Goal: Task Accomplishment & Management: Manage account settings

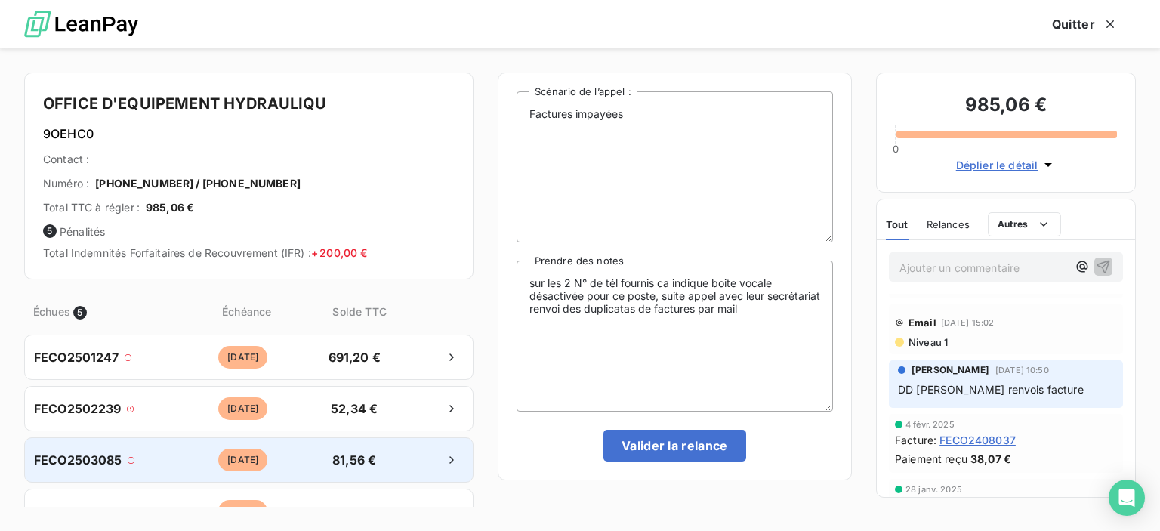
scroll to position [78, 0]
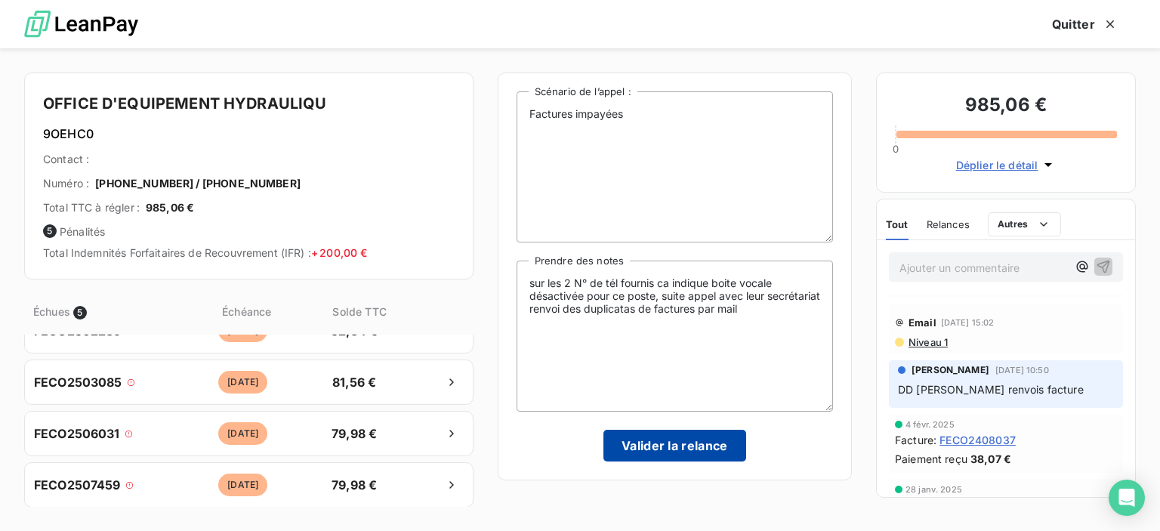
click at [665, 455] on button "Valider la relance" at bounding box center [674, 446] width 143 height 32
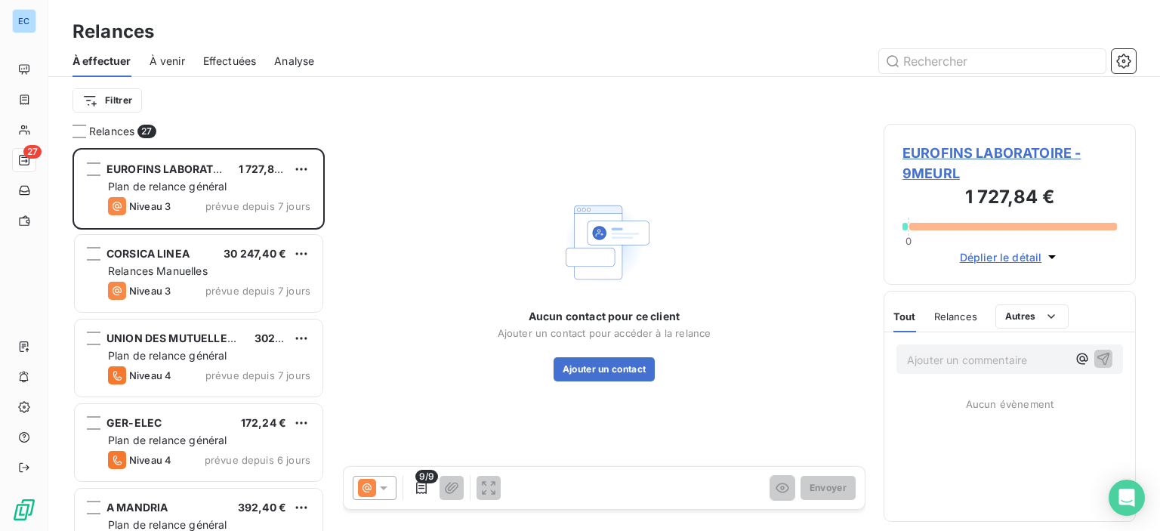
click at [243, 190] on div "Plan de relance général" at bounding box center [209, 186] width 202 height 15
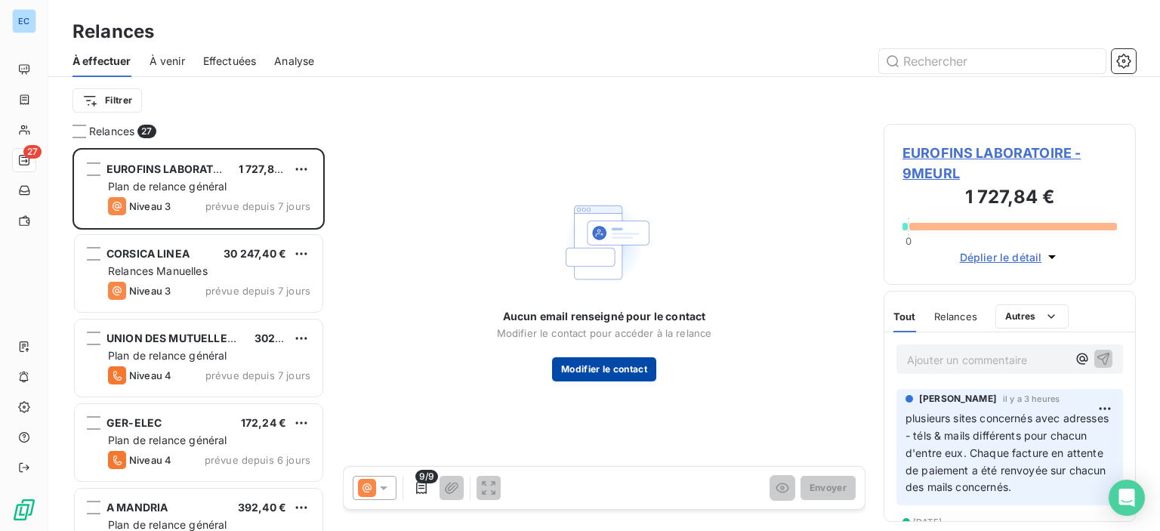
click at [580, 365] on button "Modifier le contact" at bounding box center [604, 369] width 104 height 24
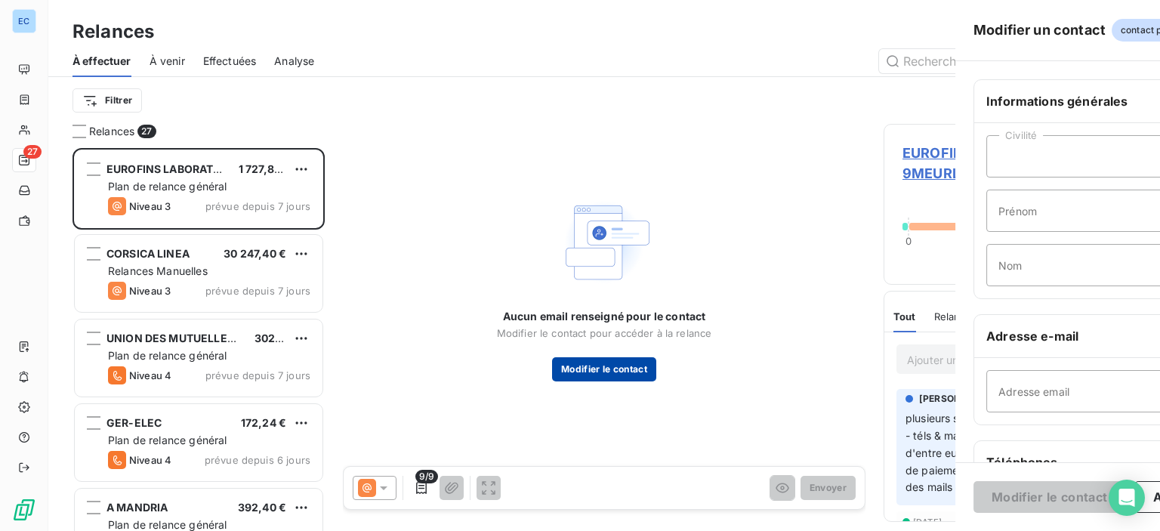
type input "111"
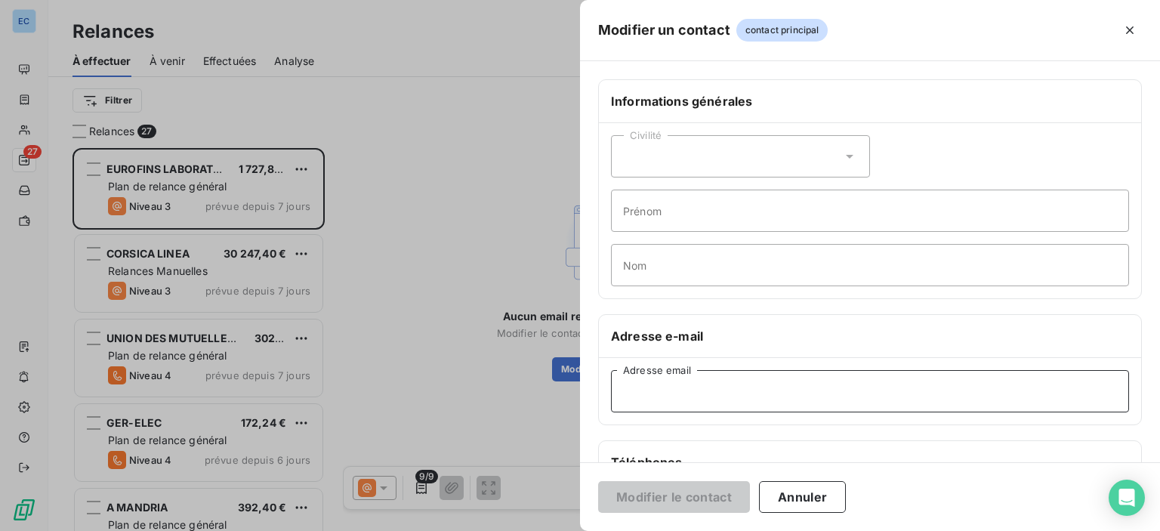
click at [631, 388] on input "Adresse email" at bounding box center [870, 391] width 518 height 42
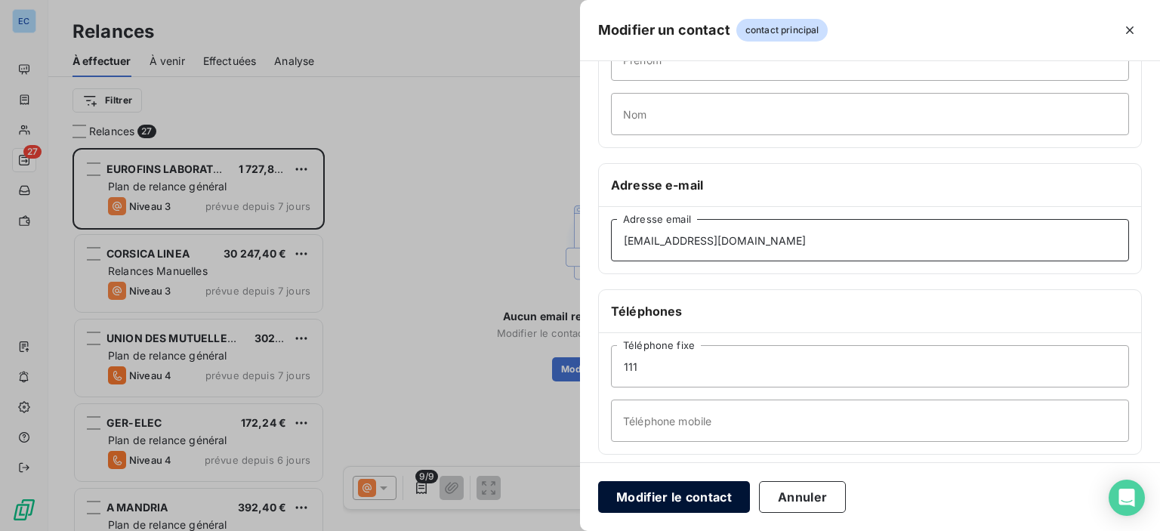
type input "ecodia.mrs@wanadoo.fr"
click at [708, 501] on button "Modifier le contact" at bounding box center [674, 497] width 152 height 32
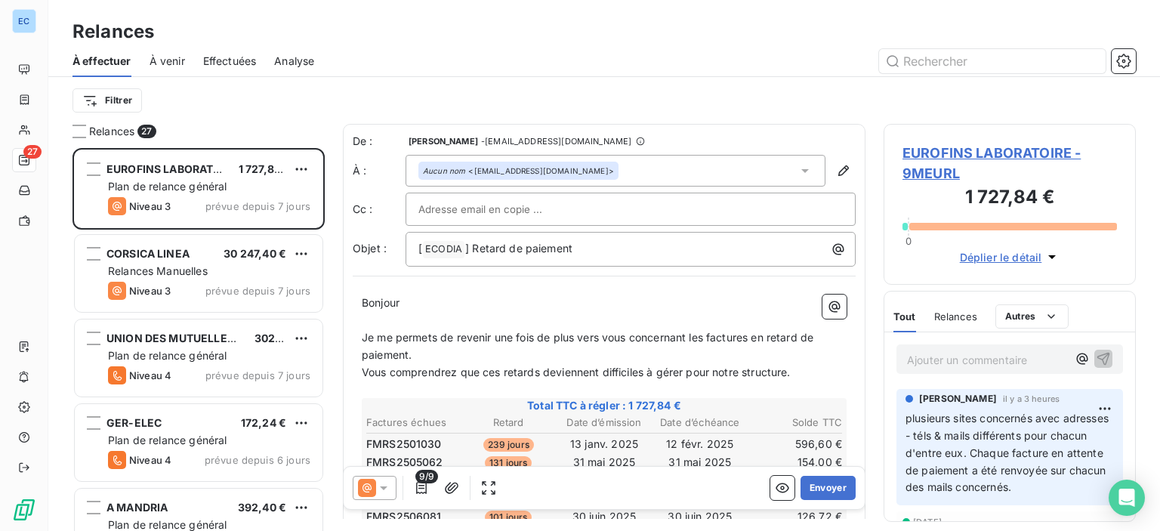
click at [801, 169] on icon at bounding box center [805, 171] width 8 height 4
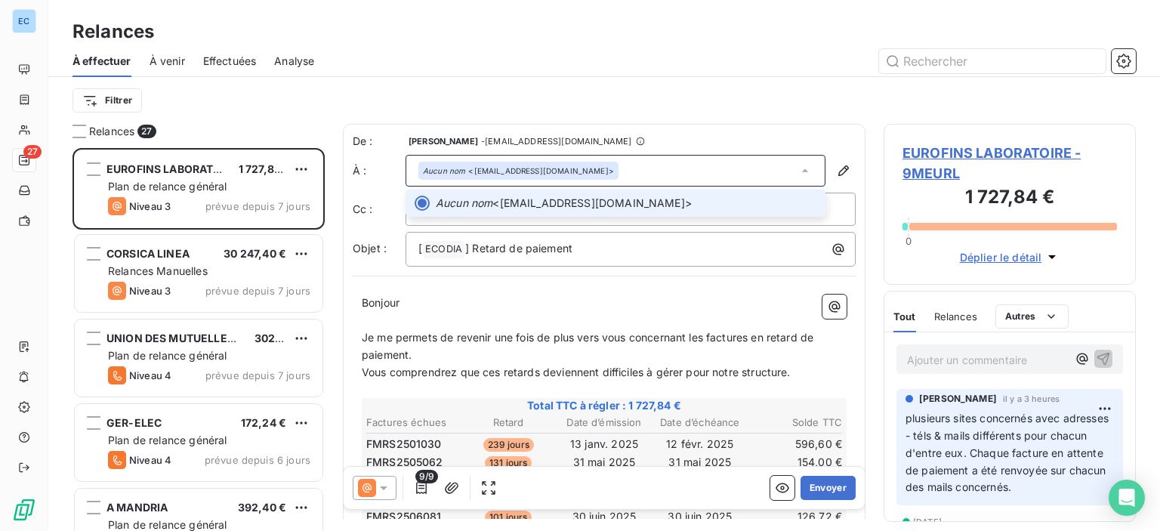
click at [566, 201] on span "Aucun nom <ecodia.mrs@wanadoo.fr>" at bounding box center [626, 203] width 381 height 15
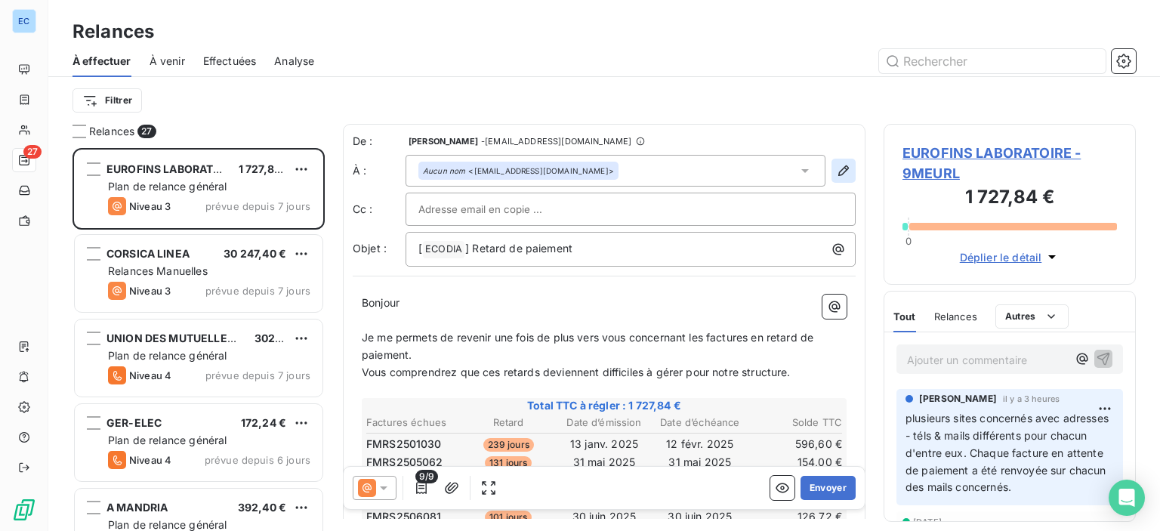
click at [836, 174] on icon "button" at bounding box center [843, 170] width 15 height 15
type input "ecodia.mrs@wanadoo.fr"
type input "111"
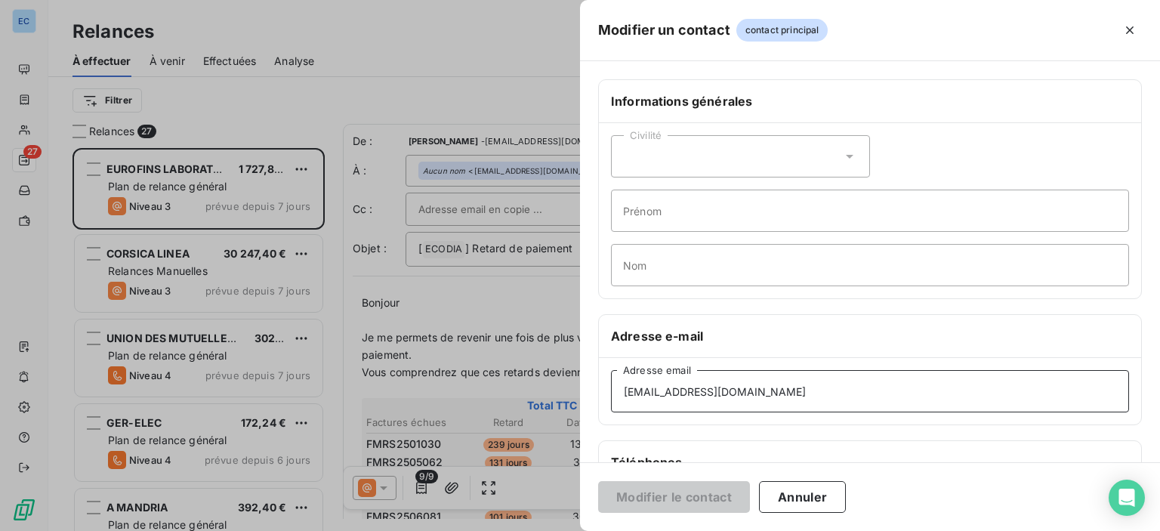
drag, startPoint x: 761, startPoint y: 394, endPoint x: 575, endPoint y: 376, distance: 187.4
click at [575, 530] on div "Modifier un contact contact principal Informations générales Civilité Prénom No…" at bounding box center [580, 531] width 1160 height 0
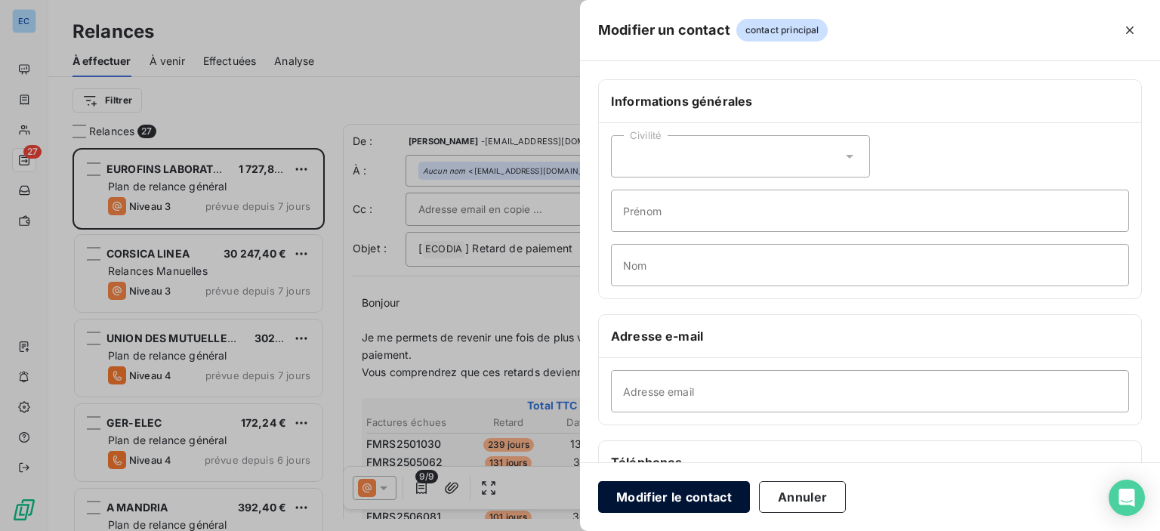
drag, startPoint x: 668, startPoint y: 477, endPoint x: 657, endPoint y: 495, distance: 20.3
click at [665, 480] on div "Modifier le contact Annuler" at bounding box center [870, 496] width 580 height 69
click at [652, 495] on button "Modifier le contact" at bounding box center [674, 497] width 152 height 32
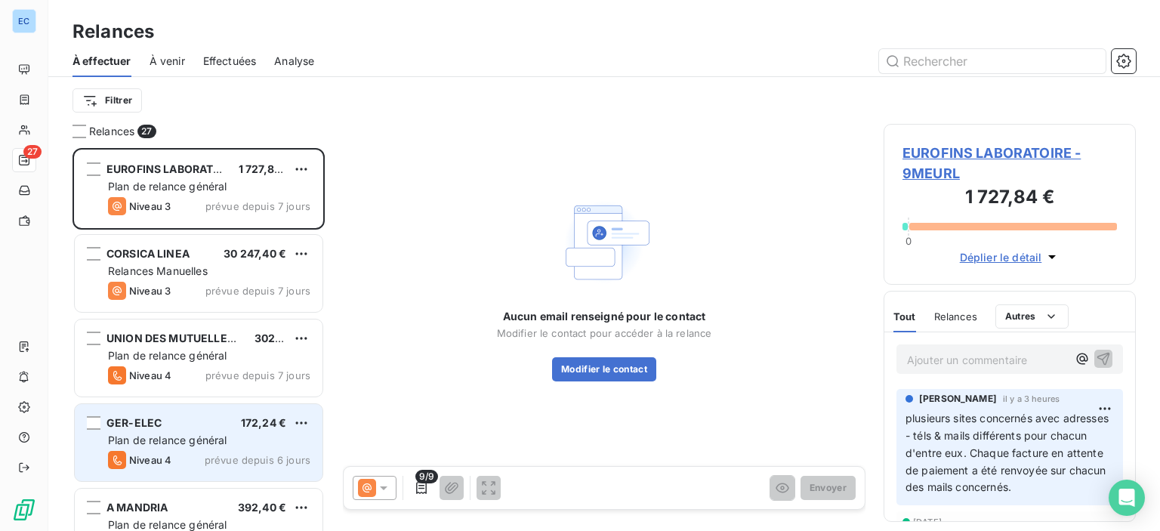
click at [136, 416] on span "GER-ELEC" at bounding box center [133, 422] width 55 height 13
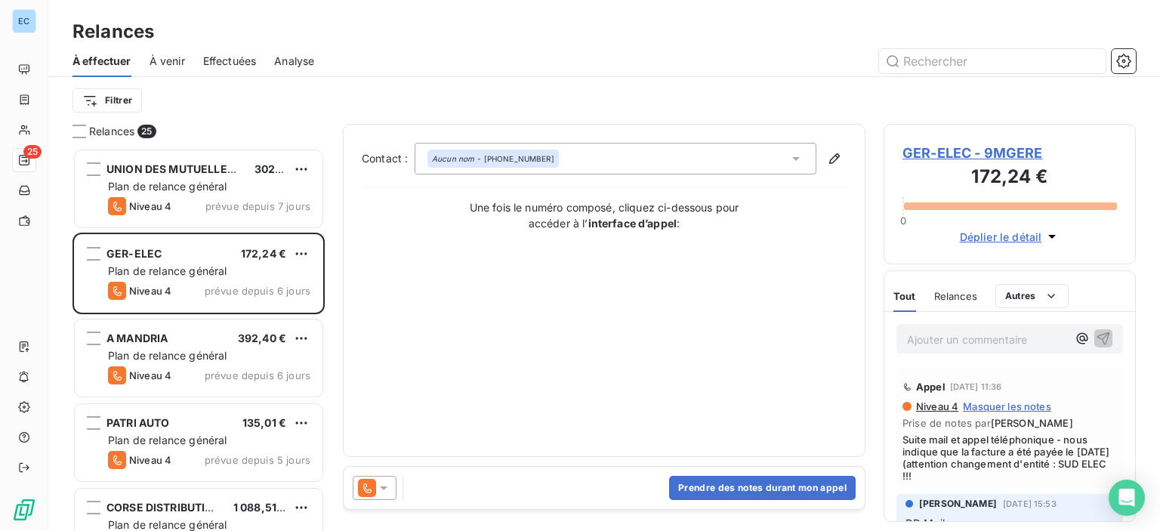
click at [504, 154] on div "Aucun nom - 06.12.92.17.65" at bounding box center [493, 158] width 122 height 11
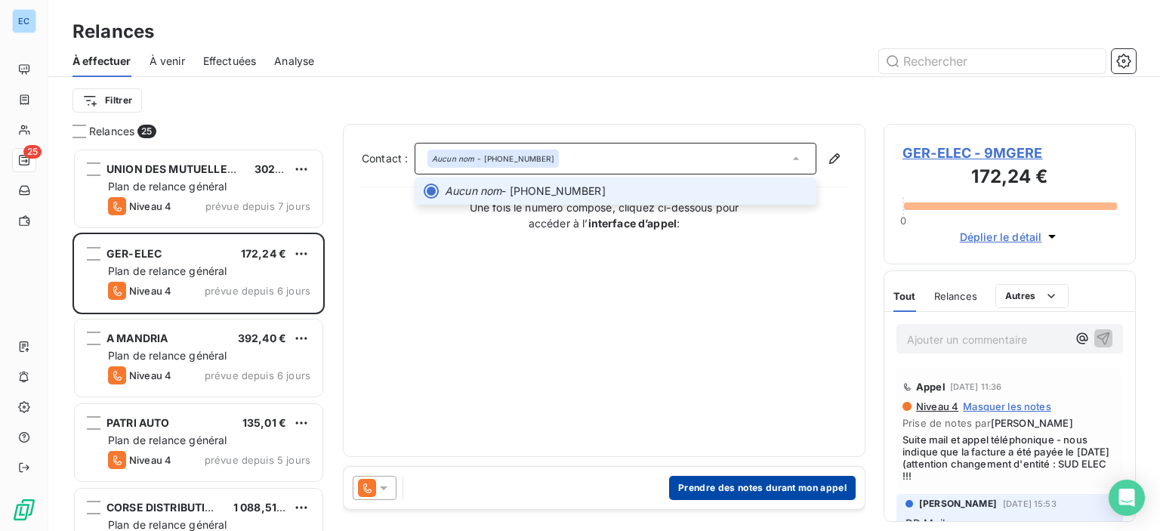
click at [713, 485] on button "Prendre des notes durant mon appel" at bounding box center [762, 488] width 187 height 24
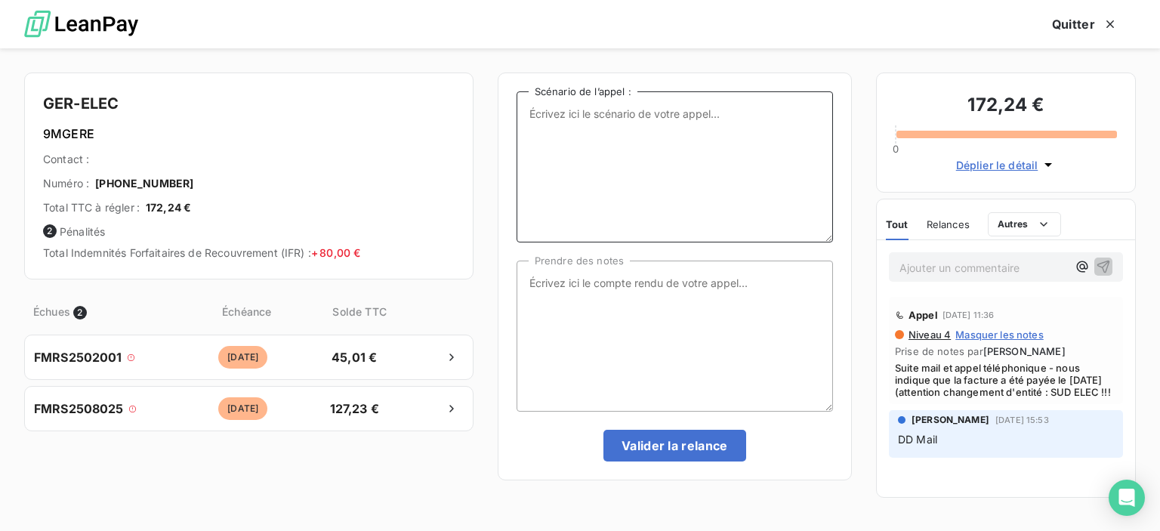
click at [556, 125] on textarea "Scénario de l’appel :" at bounding box center [675, 166] width 316 height 151
type textarea "0 facture en attente"
click at [541, 291] on textarea "Prendre des notes" at bounding box center [675, 336] width 316 height 151
type textarea "changement d'entité GER - ELEC est SUD ELEC - la facture a été payée le 16-09-2…"
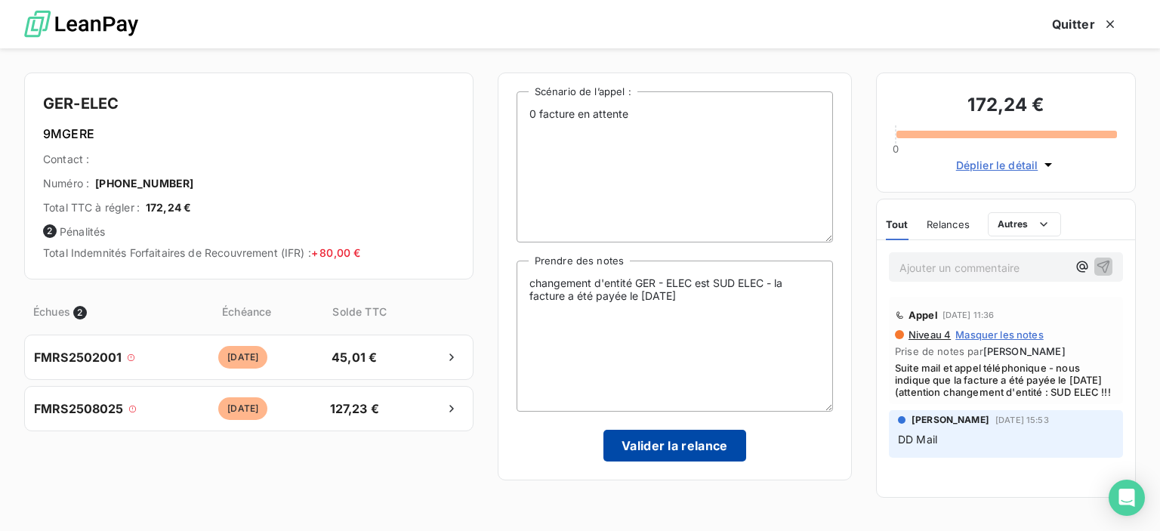
click at [639, 453] on button "Valider la relance" at bounding box center [674, 446] width 143 height 32
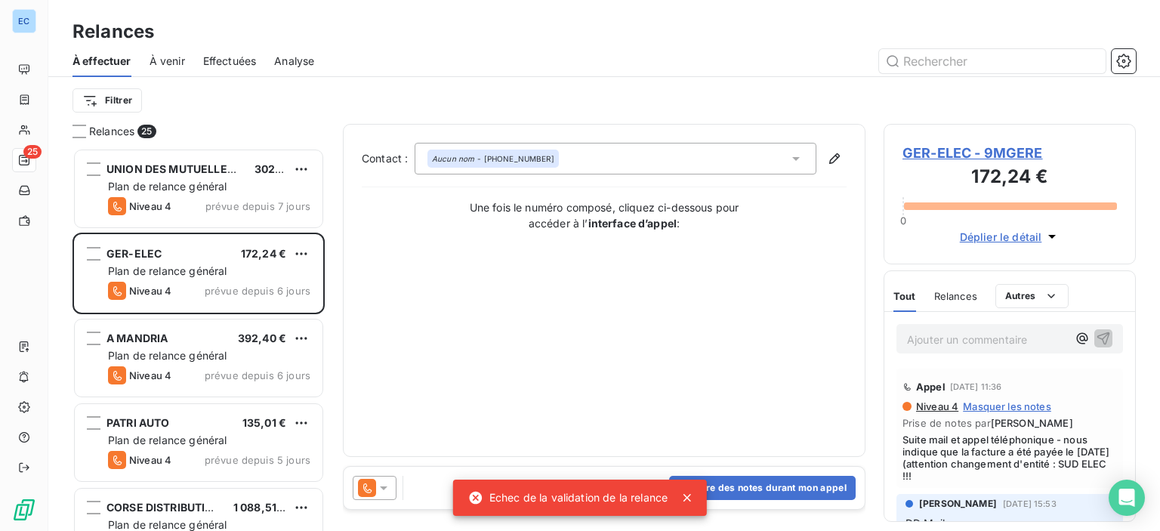
click at [663, 510] on div "Echec de la validation de la relance" at bounding box center [567, 497] width 199 height 27
click at [684, 495] on icon at bounding box center [687, 497] width 15 height 15
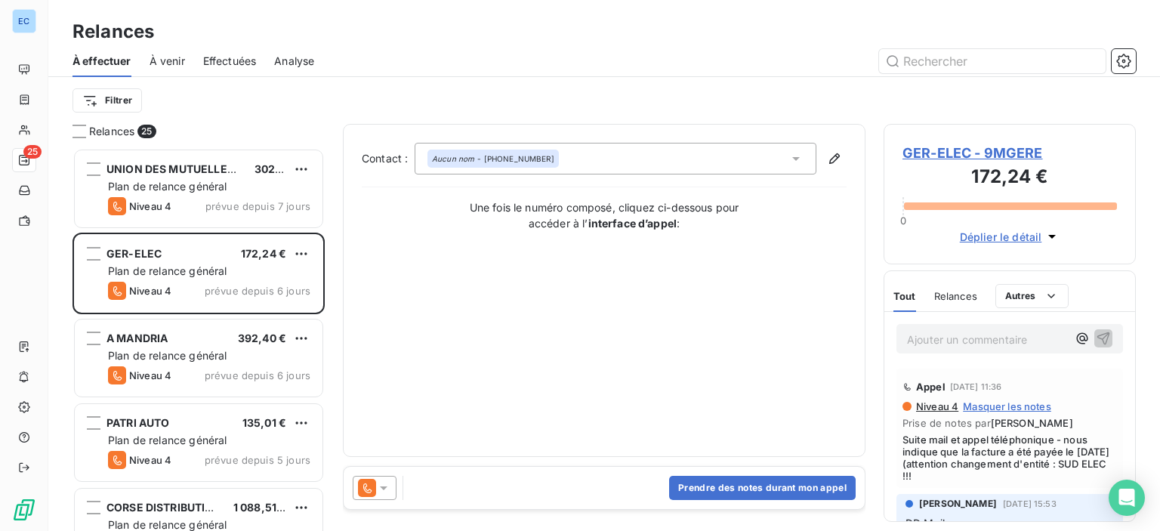
click at [501, 162] on div "Aucun nom - 06.12.92.17.65" at bounding box center [493, 158] width 122 height 11
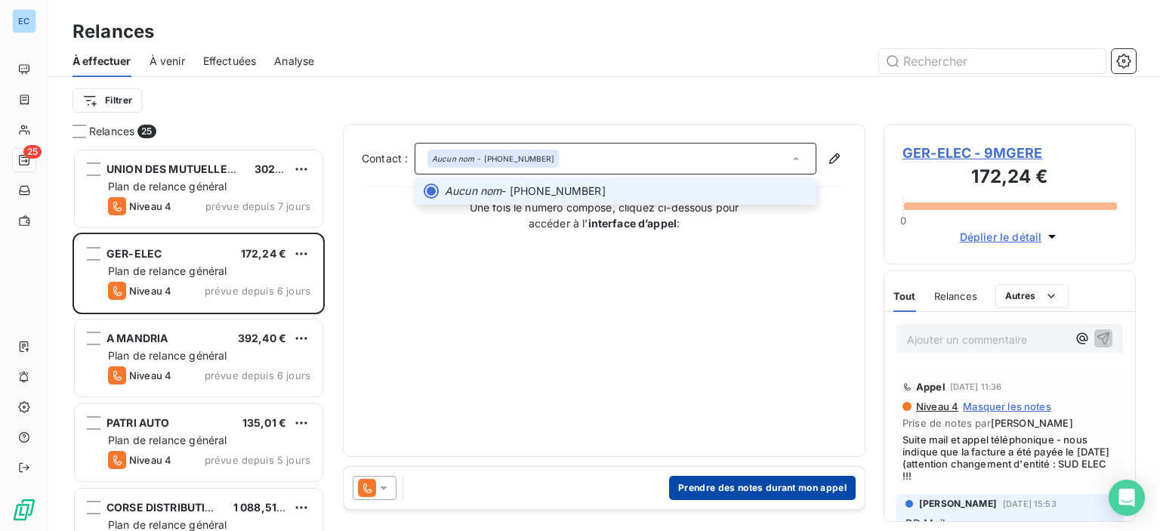
click at [706, 493] on button "Prendre des notes durant mon appel" at bounding box center [762, 488] width 187 height 24
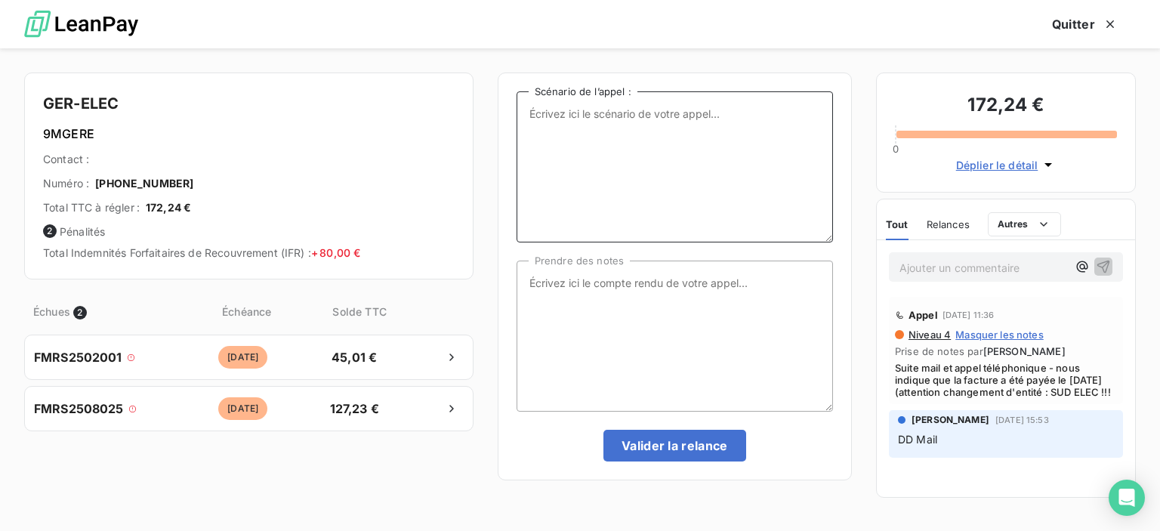
click at [555, 132] on textarea "Scénario de l’appel :" at bounding box center [675, 166] width 316 height 151
type textarea "1 facture déja réglée"
click at [551, 275] on textarea "Prendre des notes" at bounding box center [675, 336] width 316 height 151
type textarea "g"
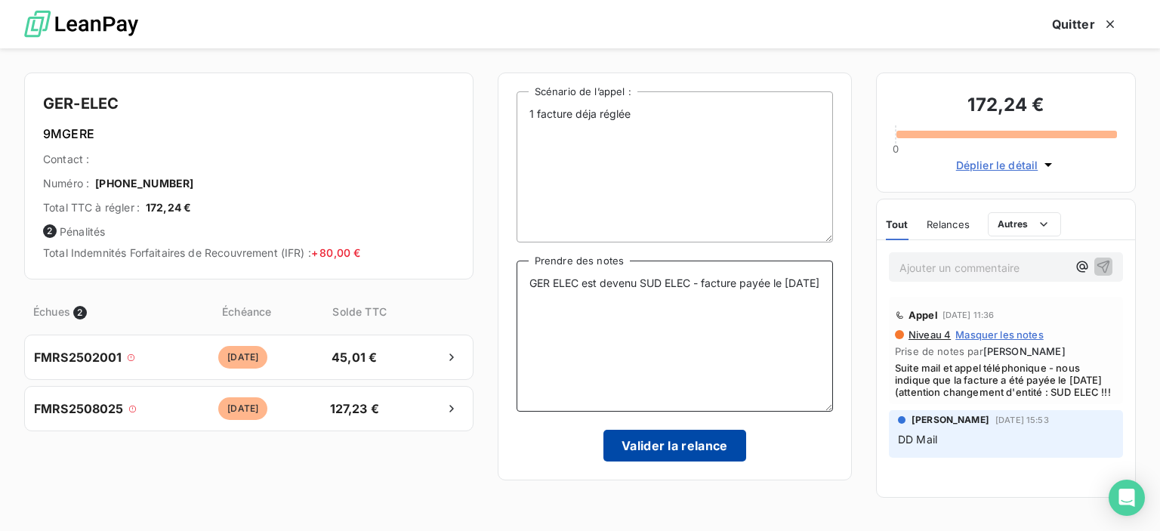
type textarea "GER ELEC est devenu SUD ELEC - facture payée le 16-09-25"
click at [680, 454] on button "Valider la relance" at bounding box center [674, 446] width 143 height 32
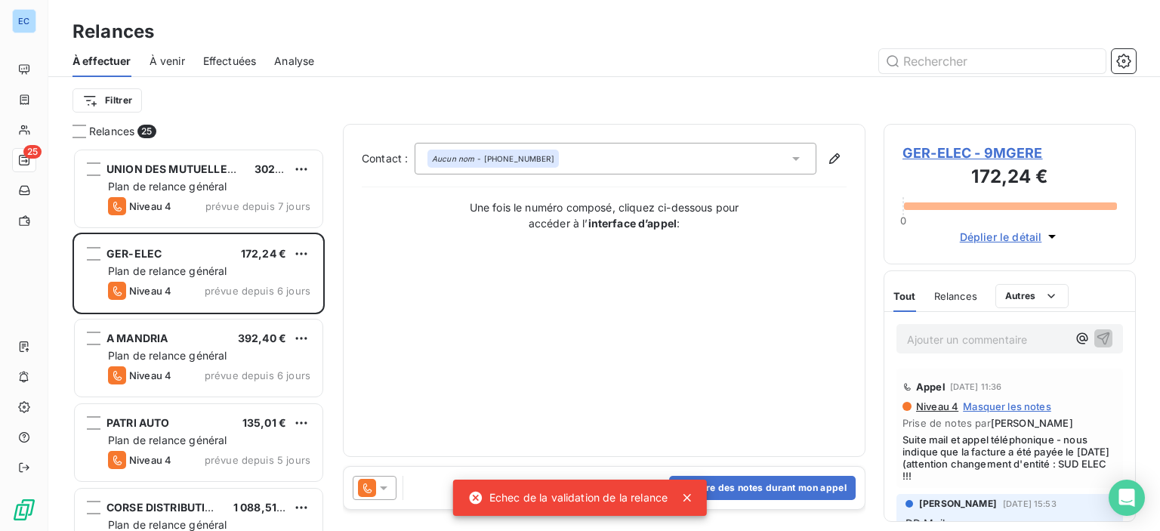
click at [547, 504] on div "Echec de la validation de la relance" at bounding box center [567, 497] width 199 height 27
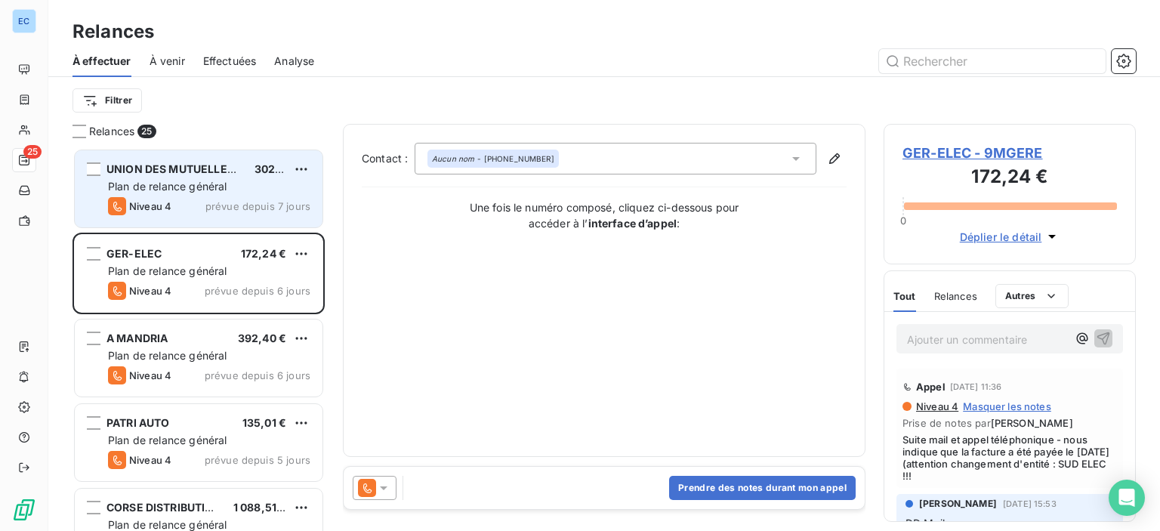
click at [143, 184] on span "Plan de relance général" at bounding box center [167, 186] width 119 height 13
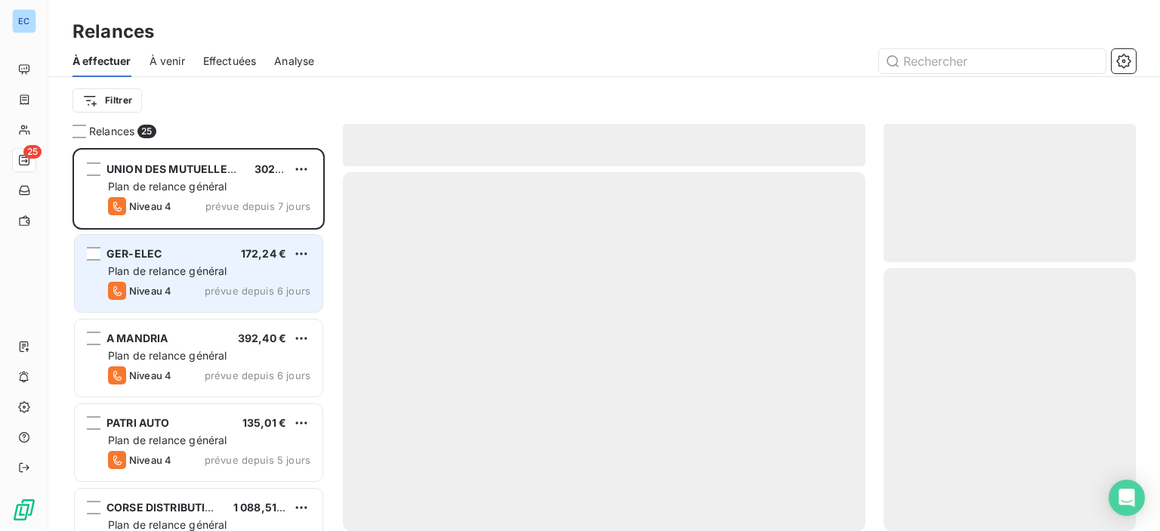
click at [143, 267] on span "Plan de relance général" at bounding box center [167, 270] width 119 height 13
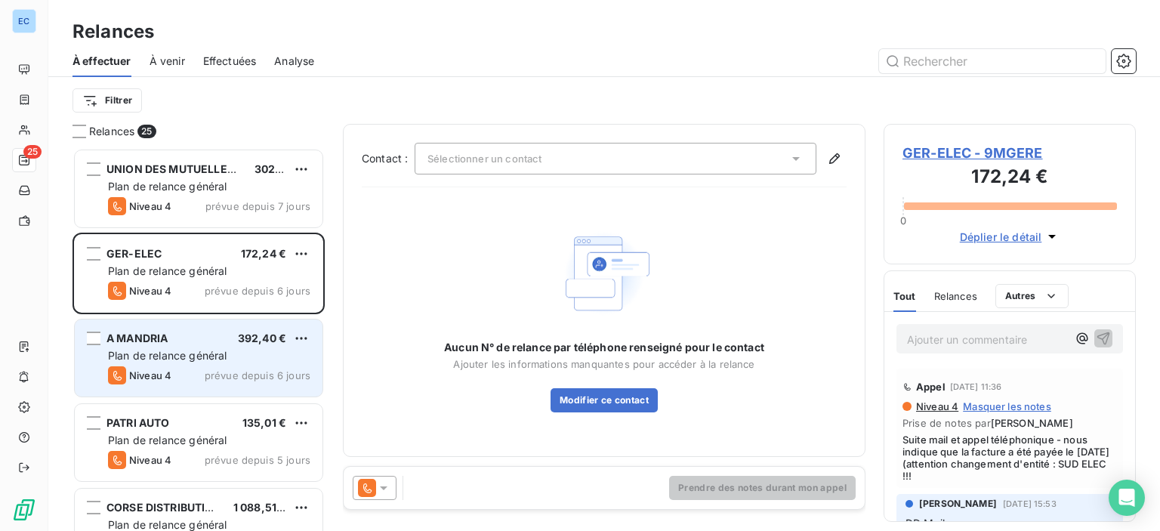
click at [133, 347] on div "A MANDRIA 392,40 € Plan de relance général Niveau 4 prévue depuis 6 jours" at bounding box center [199, 357] width 248 height 77
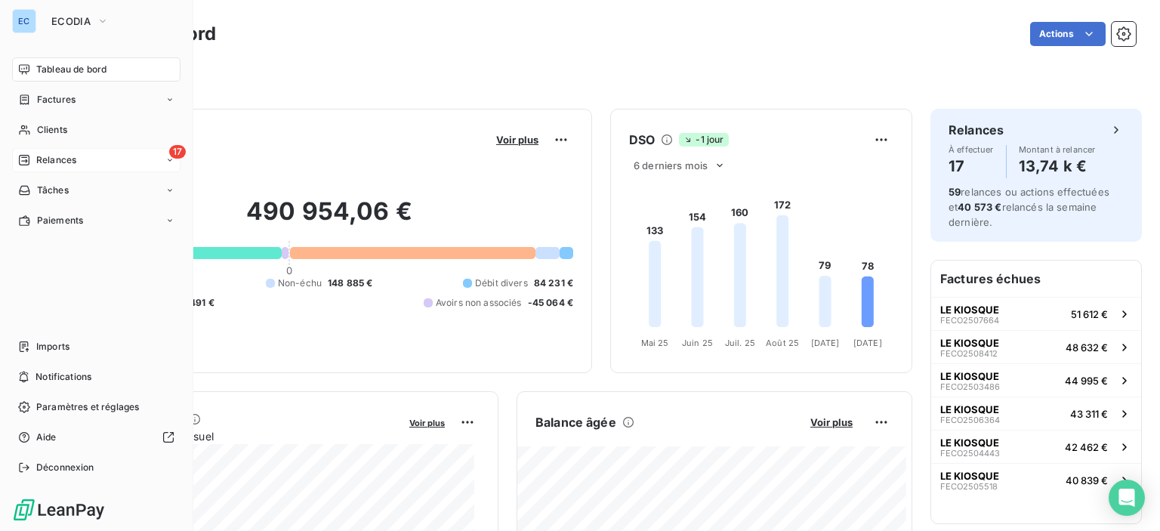
click at [179, 150] on span "17" at bounding box center [177, 152] width 17 height 14
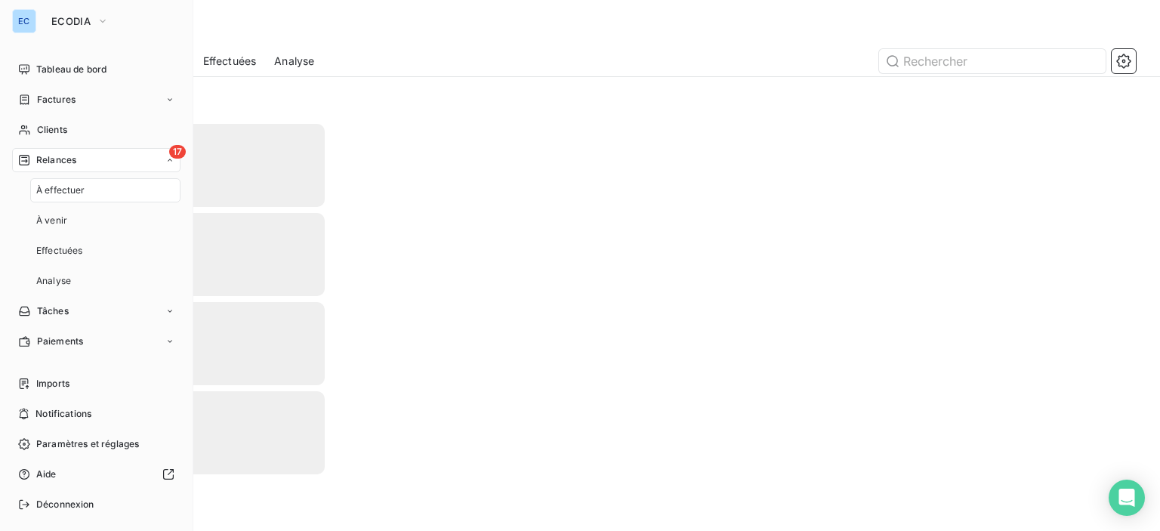
click at [169, 153] on span "17" at bounding box center [177, 152] width 17 height 14
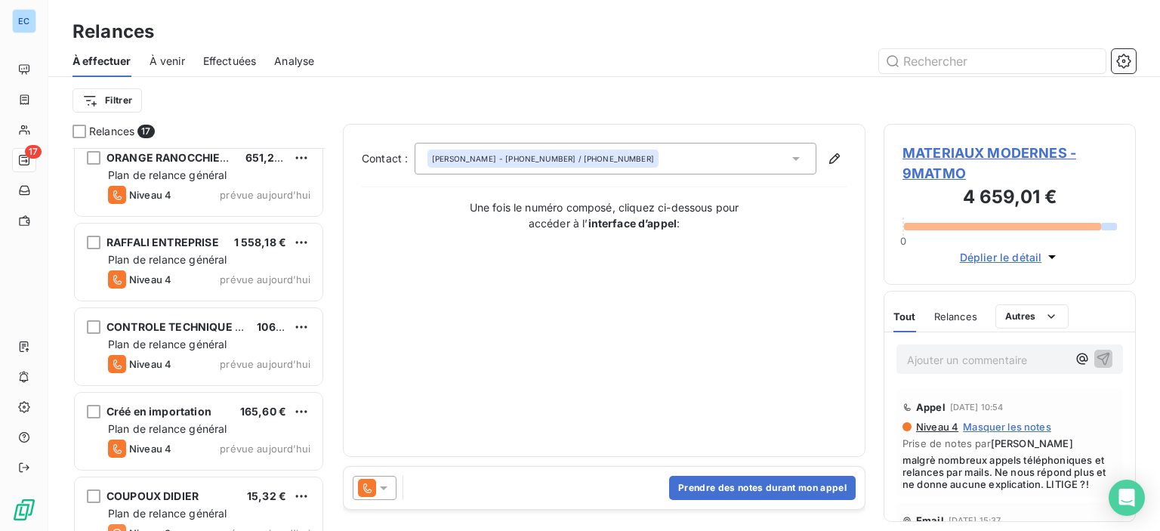
scroll to position [1055, 0]
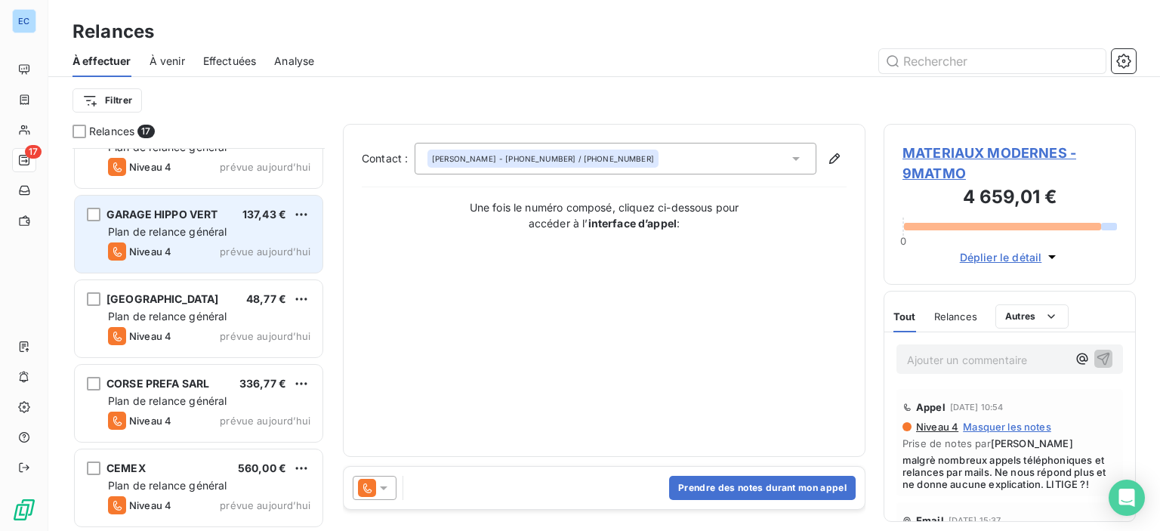
click at [162, 230] on span "Plan de relance général" at bounding box center [167, 231] width 119 height 13
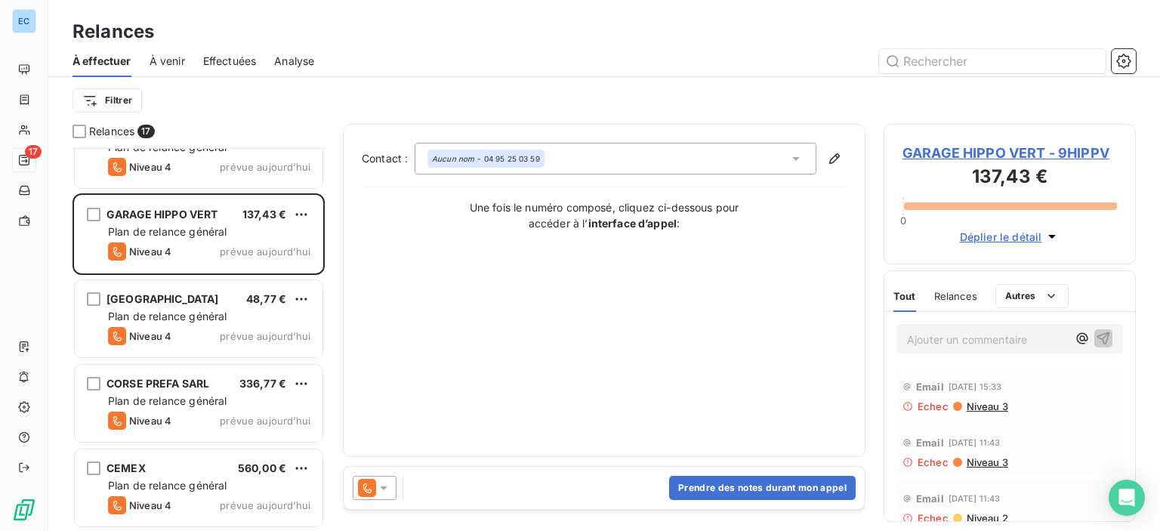
click at [933, 152] on span "GARAGE HIPPO VERT - 9HIPPV" at bounding box center [1009, 153] width 214 height 20
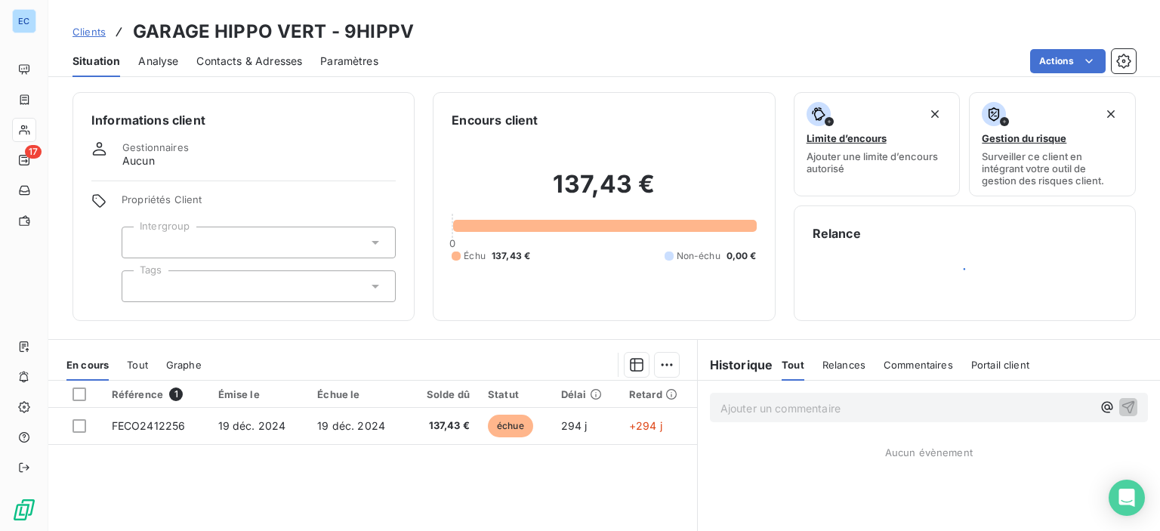
scroll to position [151, 0]
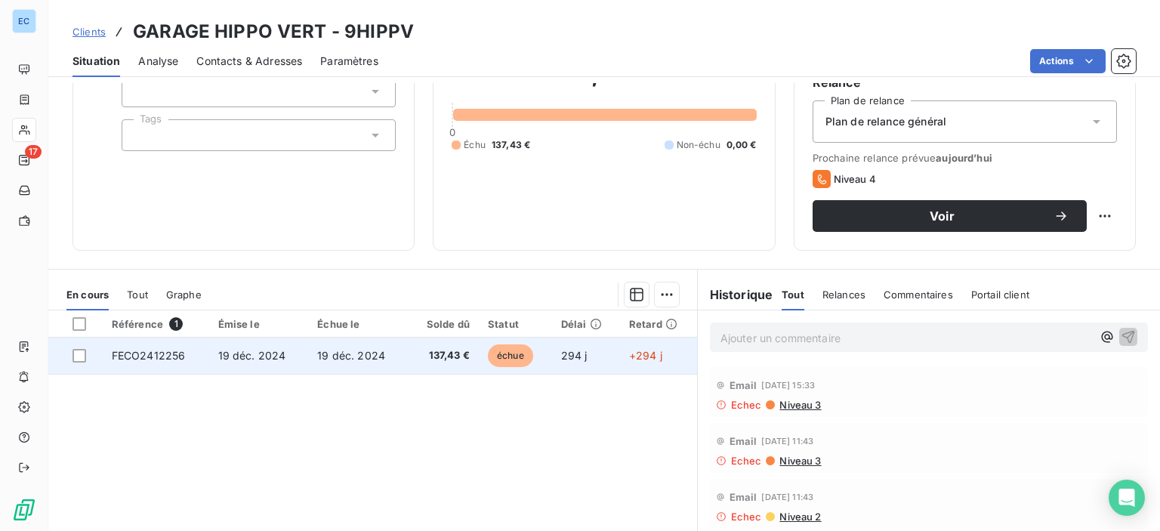
click at [224, 355] on span "19 déc. 2024" at bounding box center [252, 355] width 68 height 13
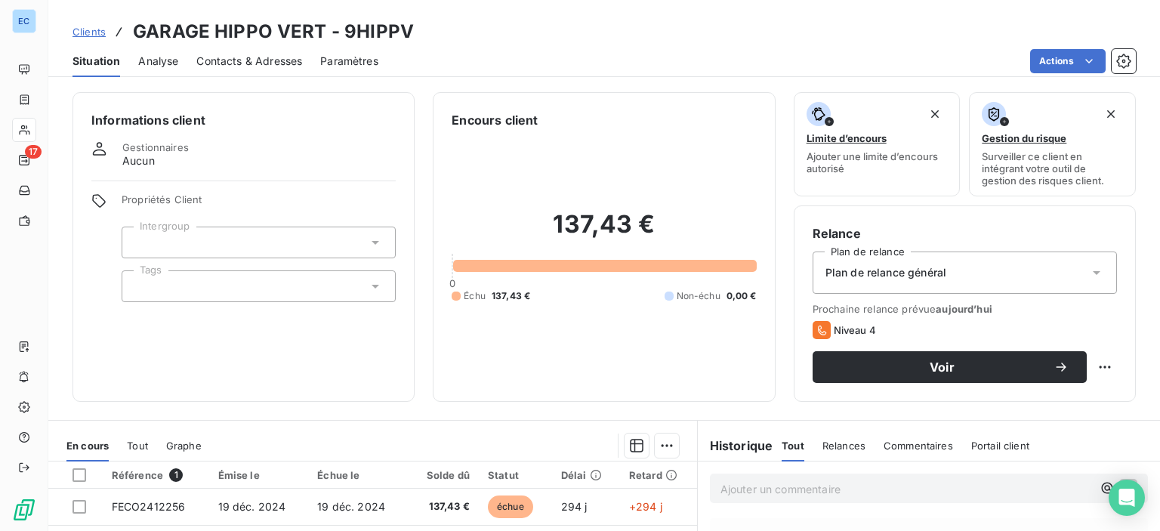
click at [221, 63] on span "Contacts & Adresses" at bounding box center [249, 61] width 106 height 15
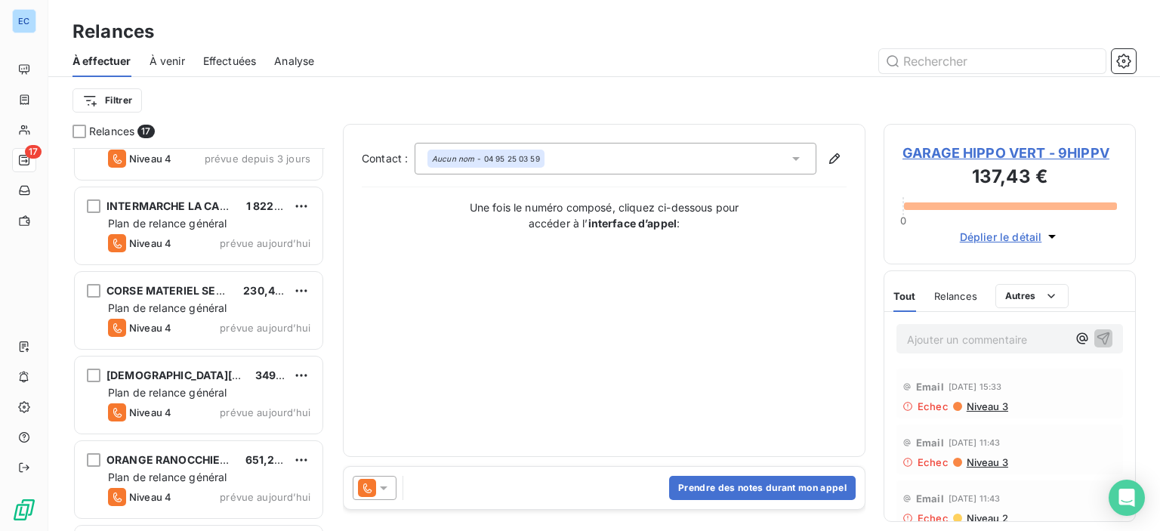
scroll to position [755, 0]
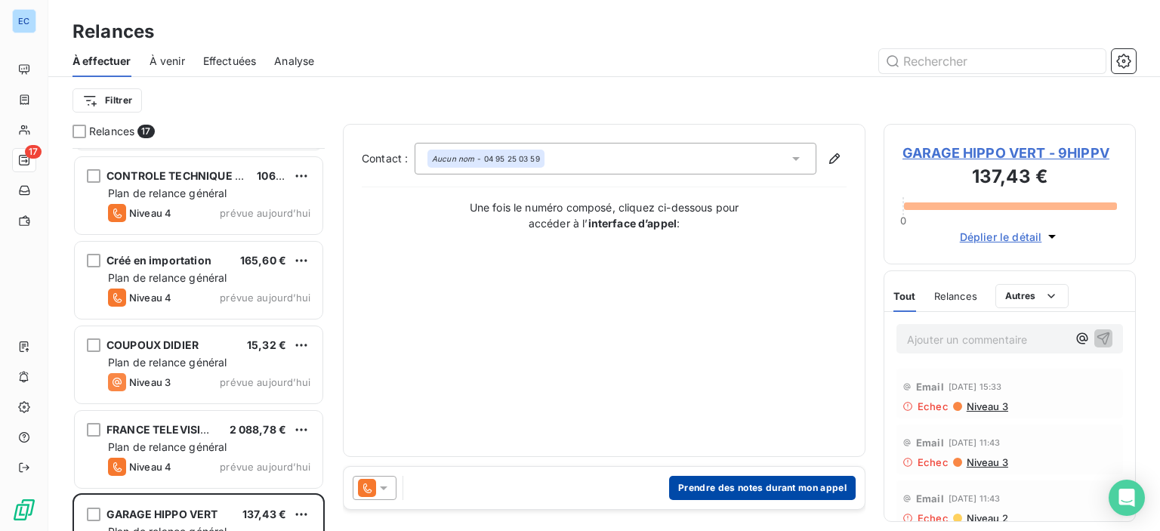
click at [732, 485] on button "Prendre des notes durant mon appel" at bounding box center [762, 488] width 187 height 24
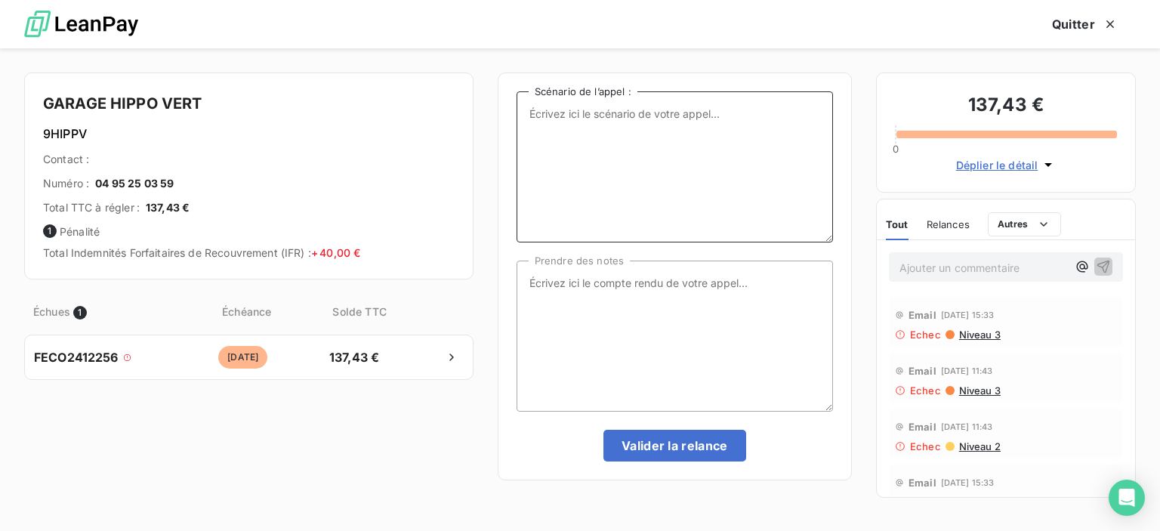
click at [540, 120] on textarea "Scénario de l’appel :" at bounding box center [675, 166] width 316 height 151
type textarea "1 Facture impayée"
click at [538, 287] on textarea "Prendre des notes" at bounding box center [675, 336] width 316 height 151
click at [551, 300] on textarea "suite appel tél - renvoi de la factuire manquante sur mailenregistré" at bounding box center [675, 336] width 316 height 151
click at [616, 304] on textarea "suite appel tél - renvoi de la factuire manquante sur mail enregistré" at bounding box center [675, 336] width 316 height 151
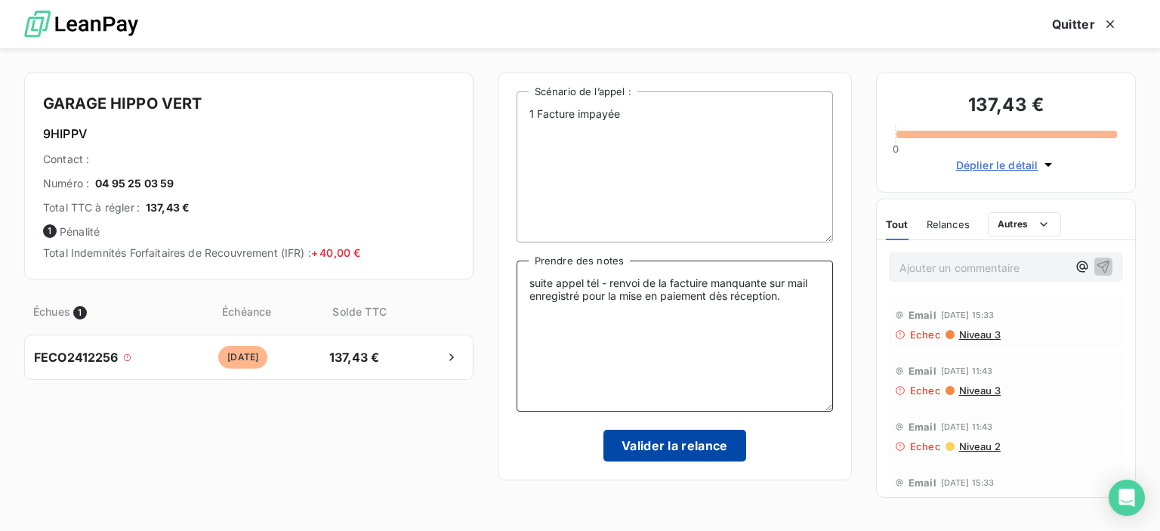
type textarea "suite appel tél - renvoi de la factuire manquante sur mail enregistré pour la m…"
click at [634, 433] on button "Valider la relance" at bounding box center [674, 446] width 143 height 32
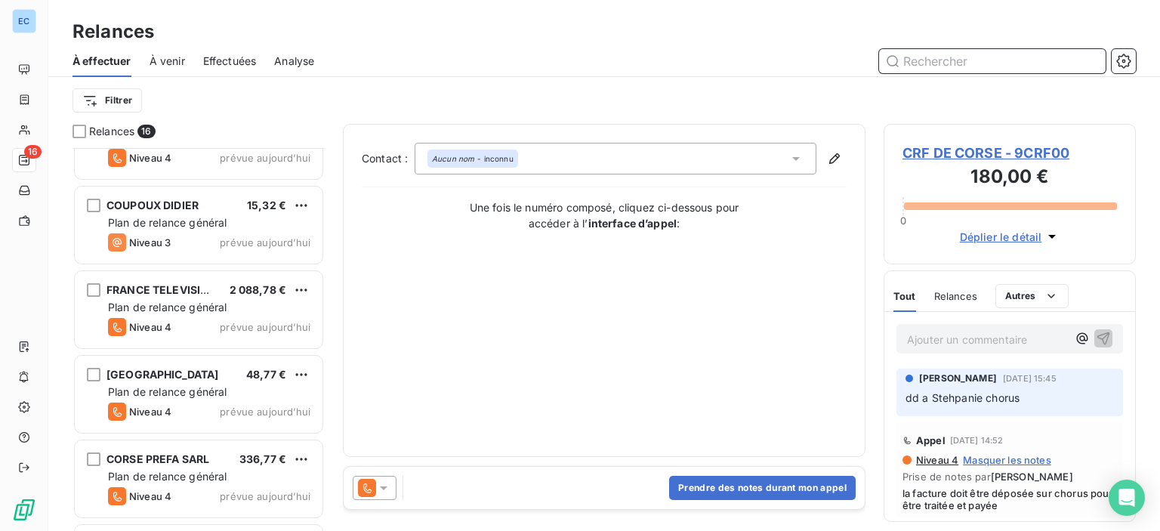
scroll to position [970, 0]
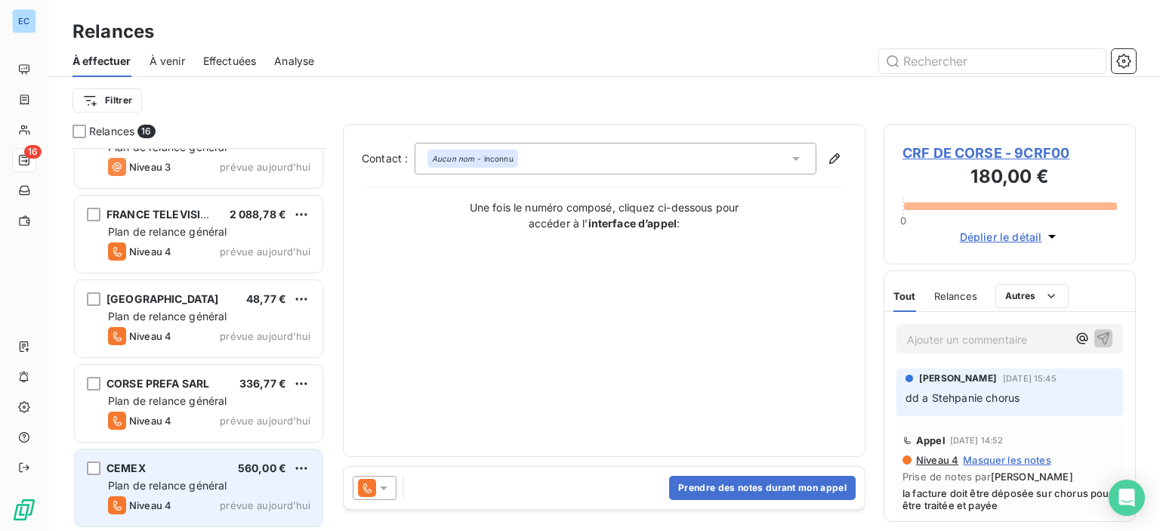
click at [167, 480] on span "Plan de relance général" at bounding box center [167, 485] width 119 height 13
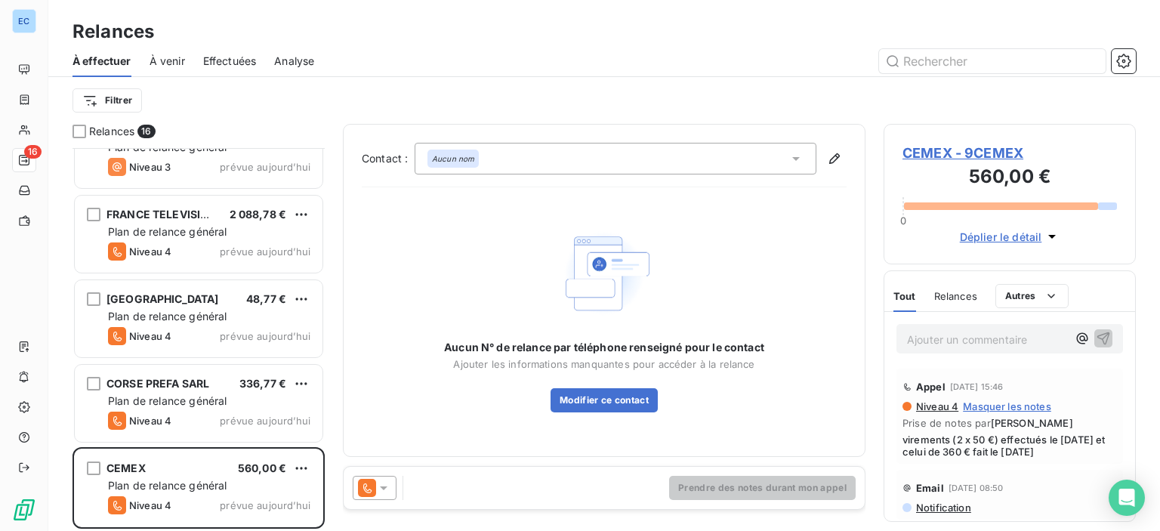
click at [959, 152] on span "CEMEX - 9CEMEX" at bounding box center [1009, 153] width 214 height 20
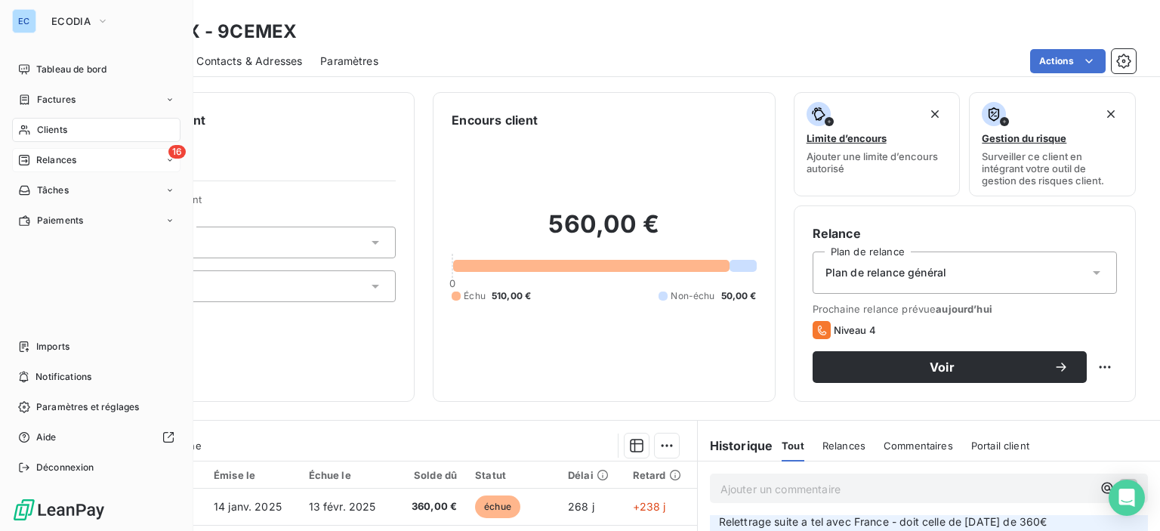
click at [80, 154] on div "16 Relances" at bounding box center [96, 160] width 168 height 24
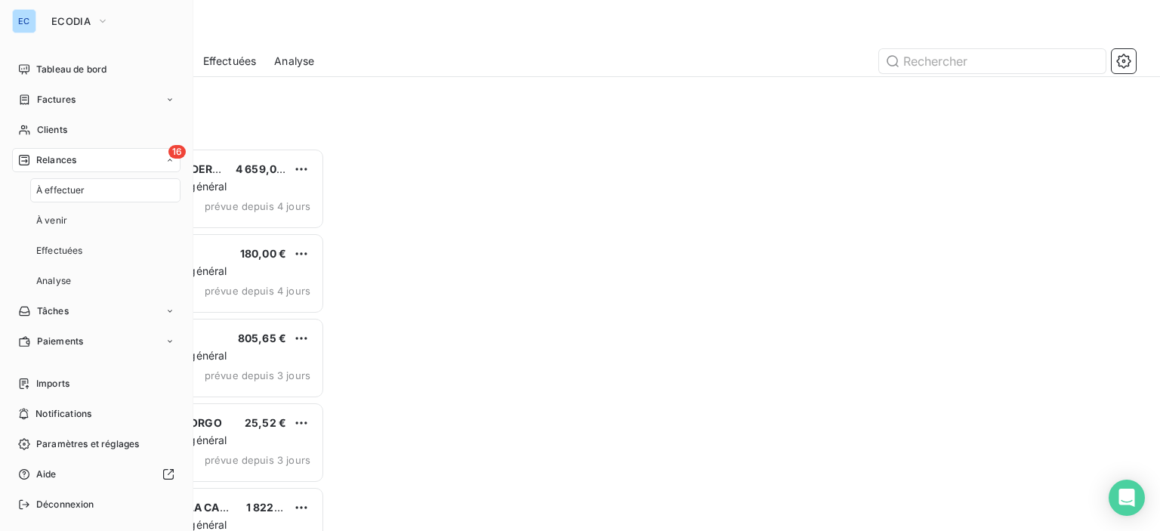
click at [168, 148] on span "16" at bounding box center [176, 152] width 17 height 14
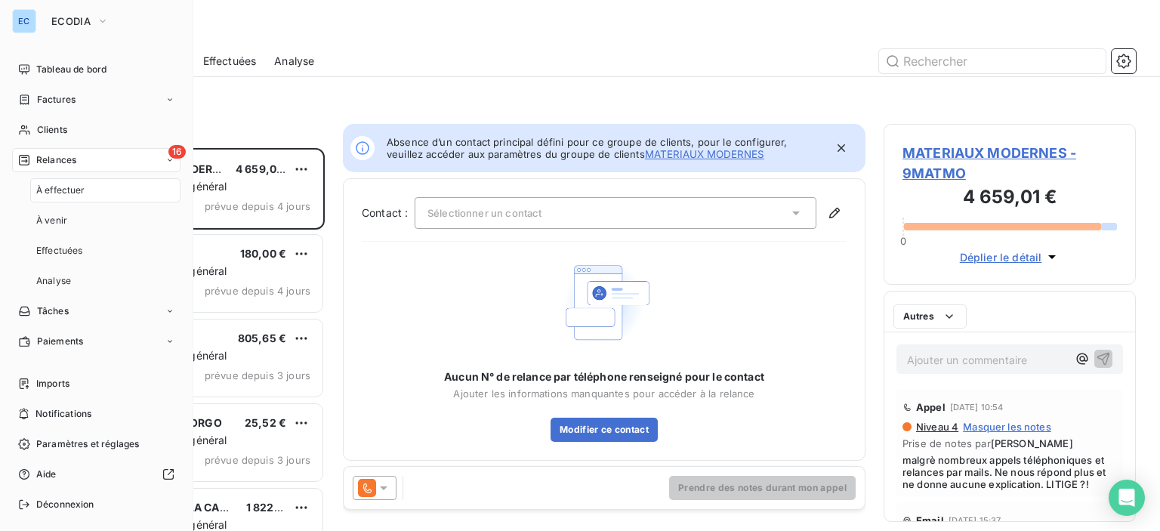
scroll to position [372, 240]
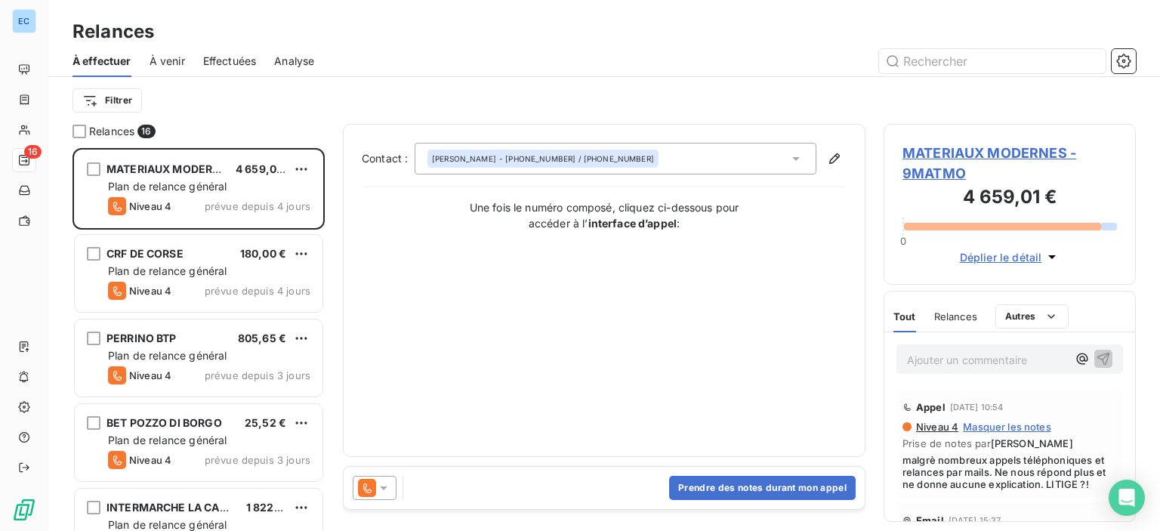
click at [223, 60] on span "Effectuées" at bounding box center [230, 61] width 54 height 15
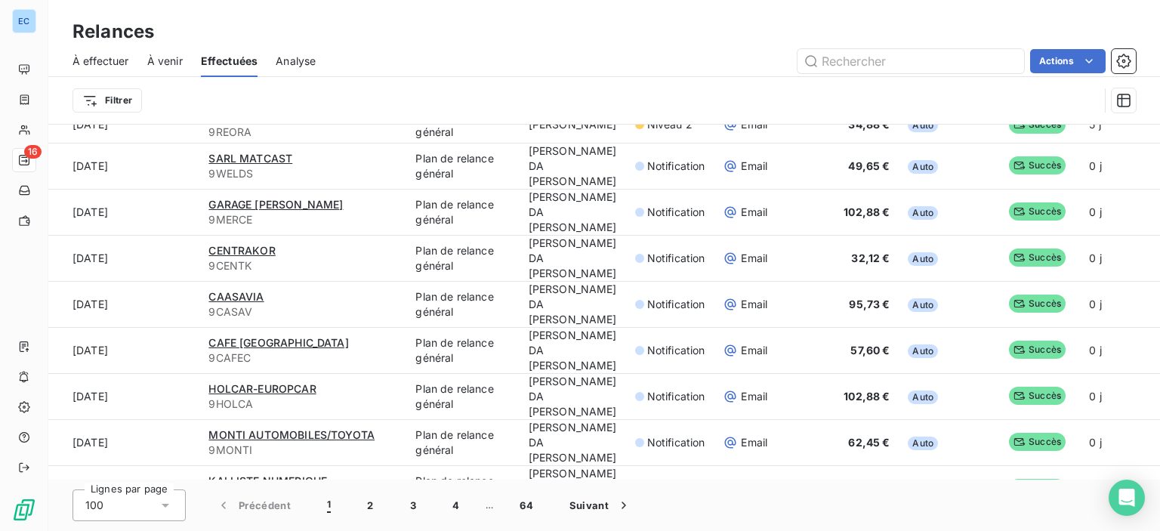
scroll to position [2195, 0]
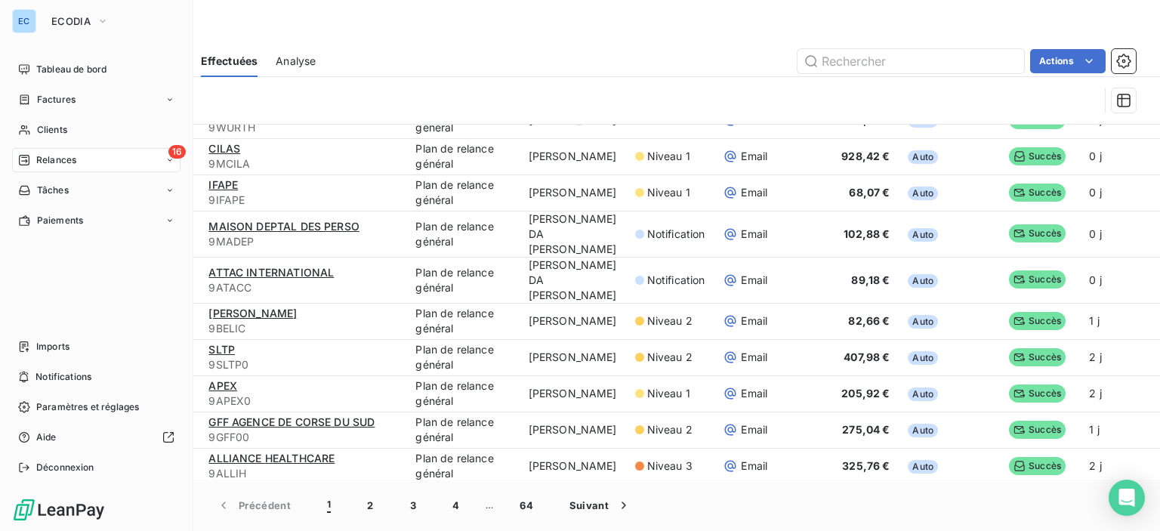
click at [172, 150] on span "16" at bounding box center [176, 152] width 17 height 14
click at [72, 156] on span "Relances" at bounding box center [56, 160] width 40 height 14
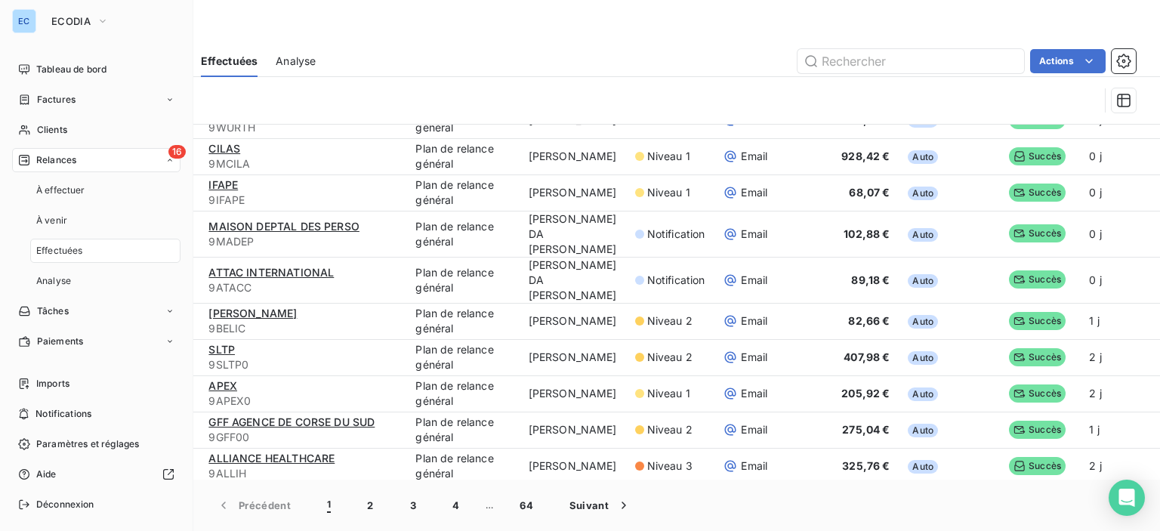
click at [168, 153] on span "16" at bounding box center [176, 152] width 17 height 14
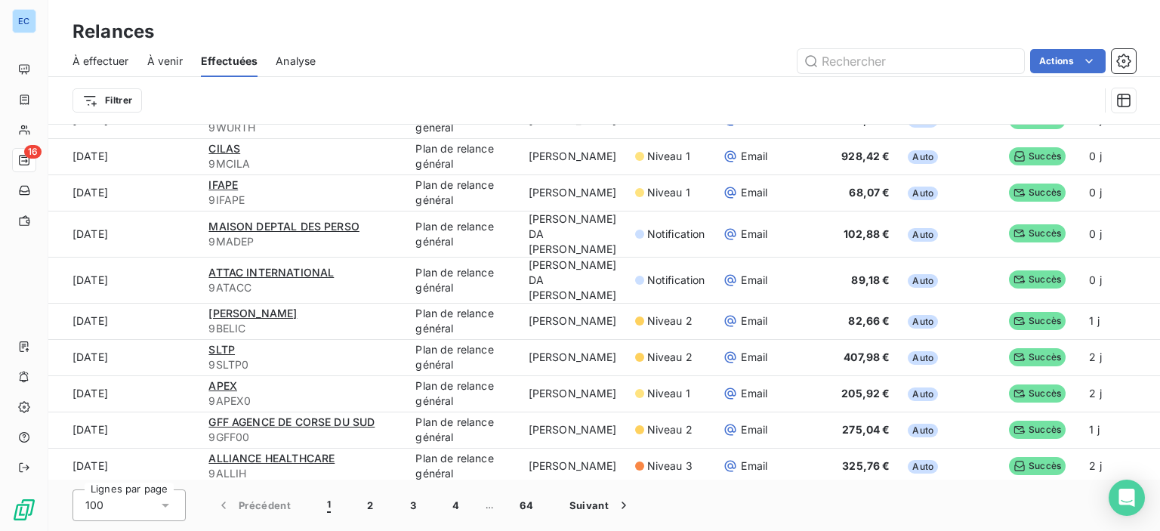
click at [168, 57] on span "À venir" at bounding box center [164, 61] width 35 height 15
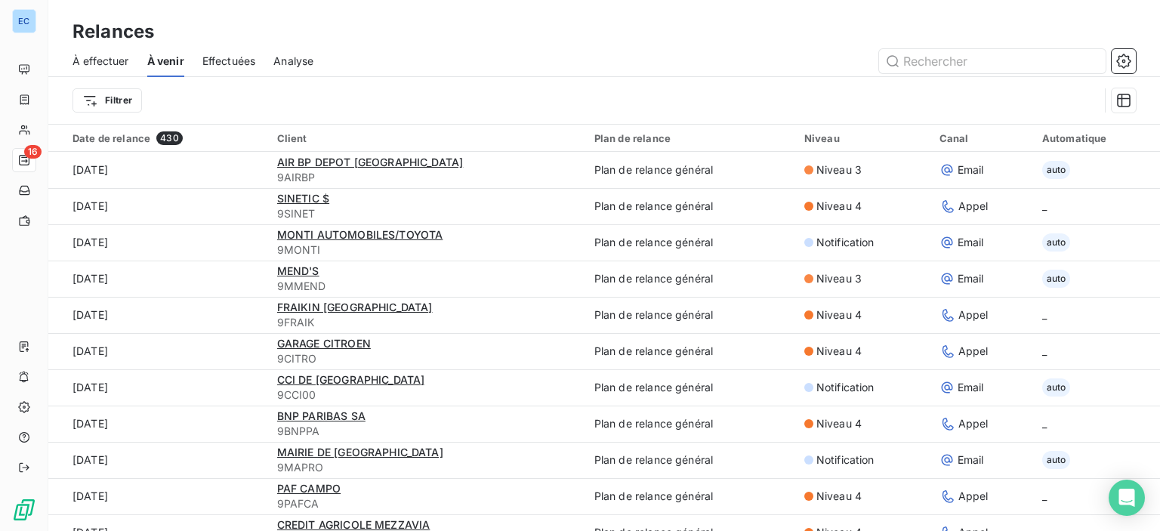
click at [95, 66] on span "À effectuer" at bounding box center [100, 61] width 57 height 15
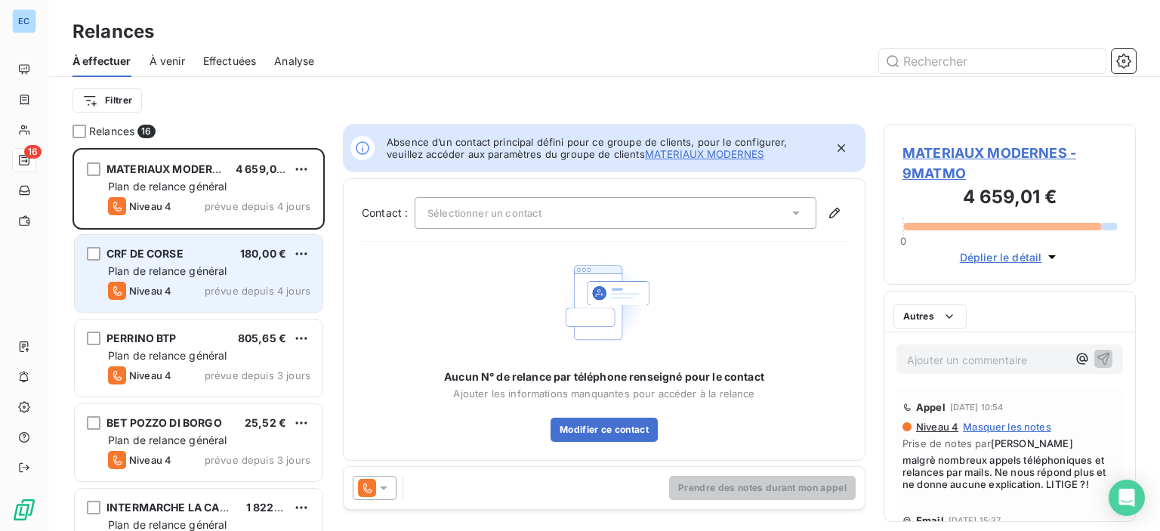
scroll to position [372, 240]
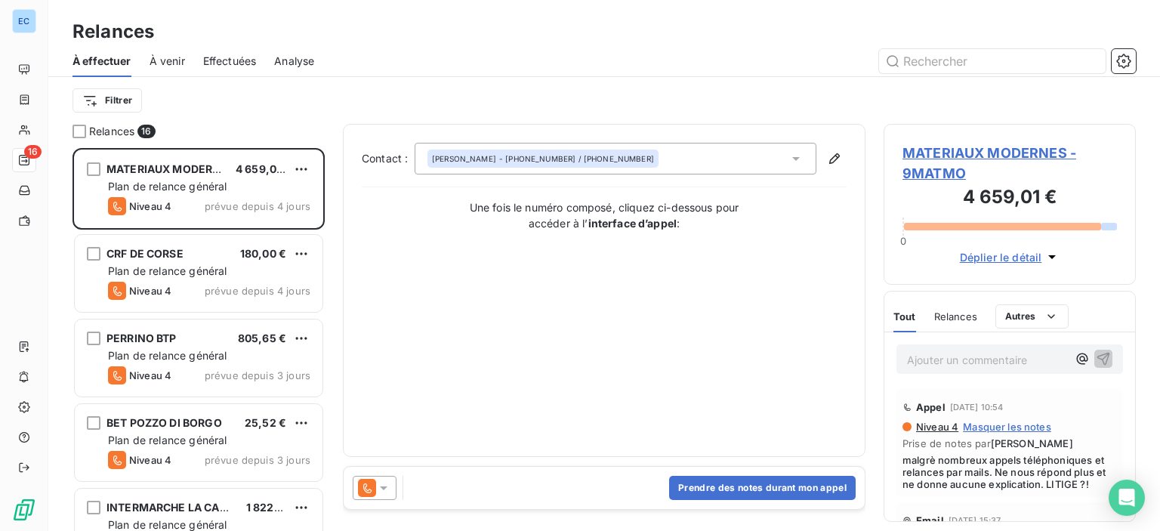
click at [665, 384] on div "Contact : [PERSON_NAME] - [PHONE_NUMBER] / [PHONE_NUMBER] Une fois le numéro co…" at bounding box center [604, 290] width 485 height 295
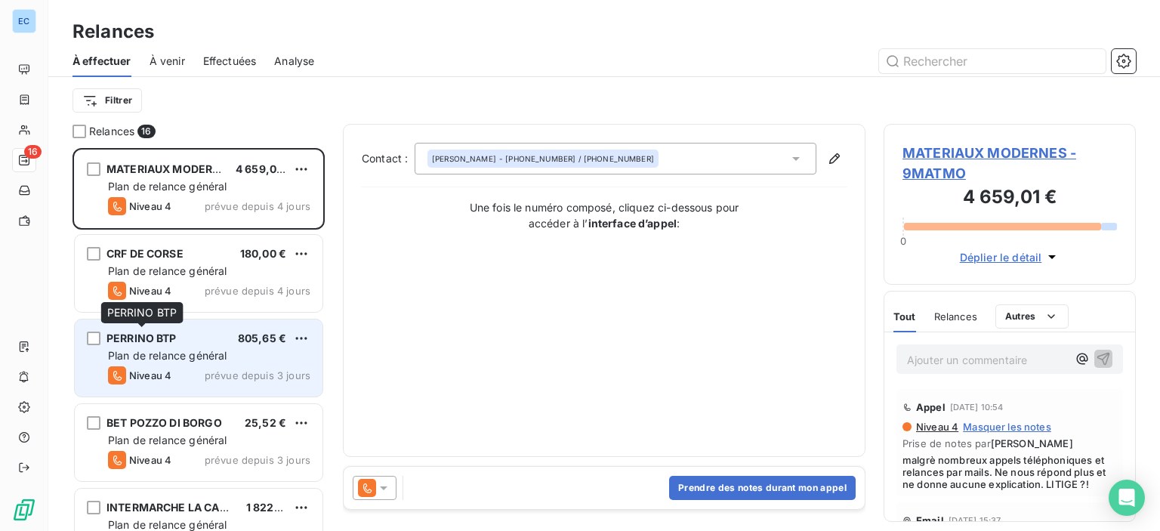
click at [150, 338] on span "PERRINO BTP" at bounding box center [141, 338] width 70 height 13
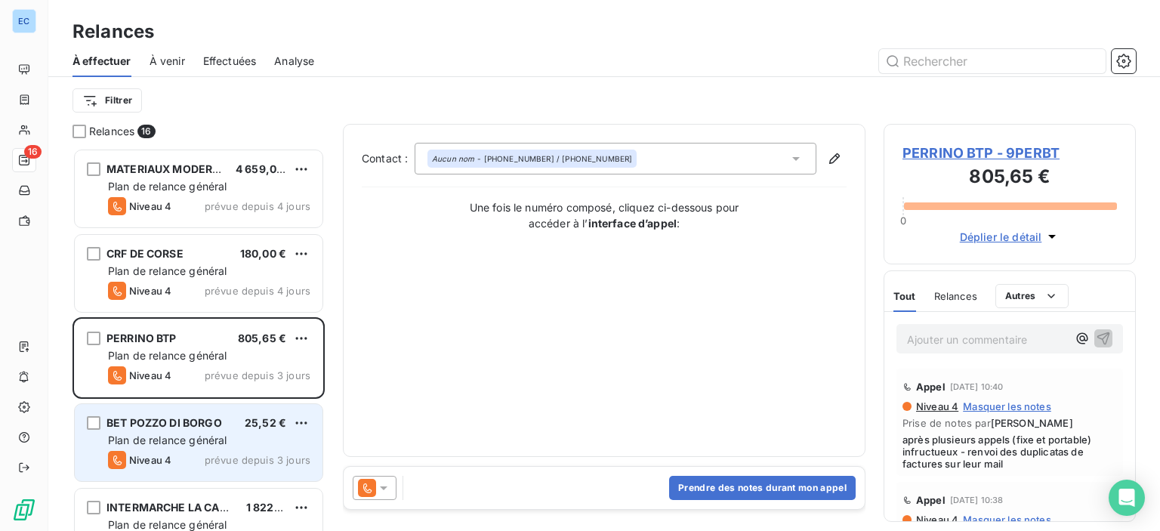
click at [174, 426] on span "BET POZZO DI BORGO" at bounding box center [164, 422] width 116 height 13
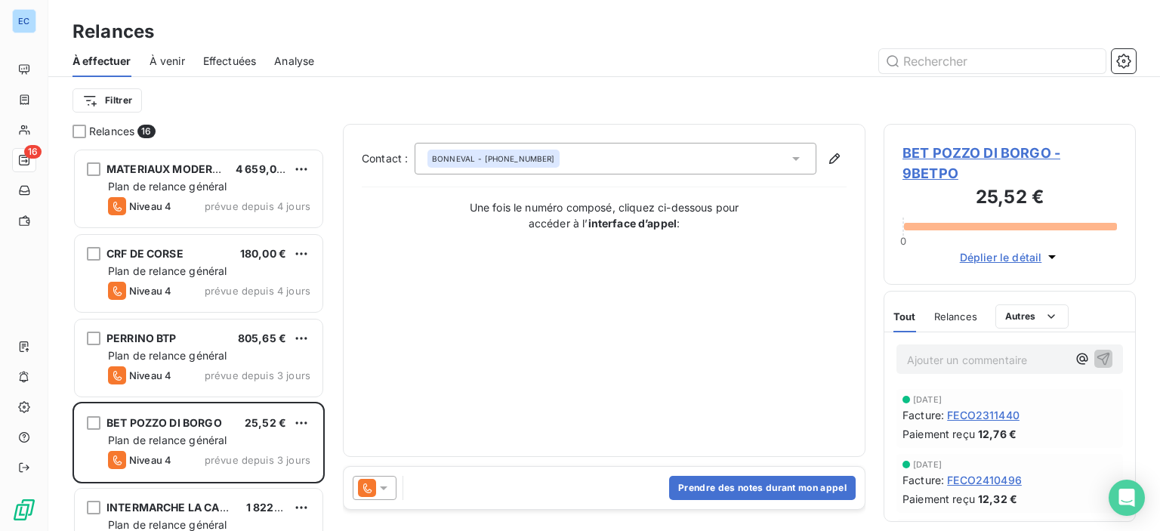
click at [947, 153] on span "BET POZZO DI BORGO - 9BETPO" at bounding box center [1009, 163] width 214 height 41
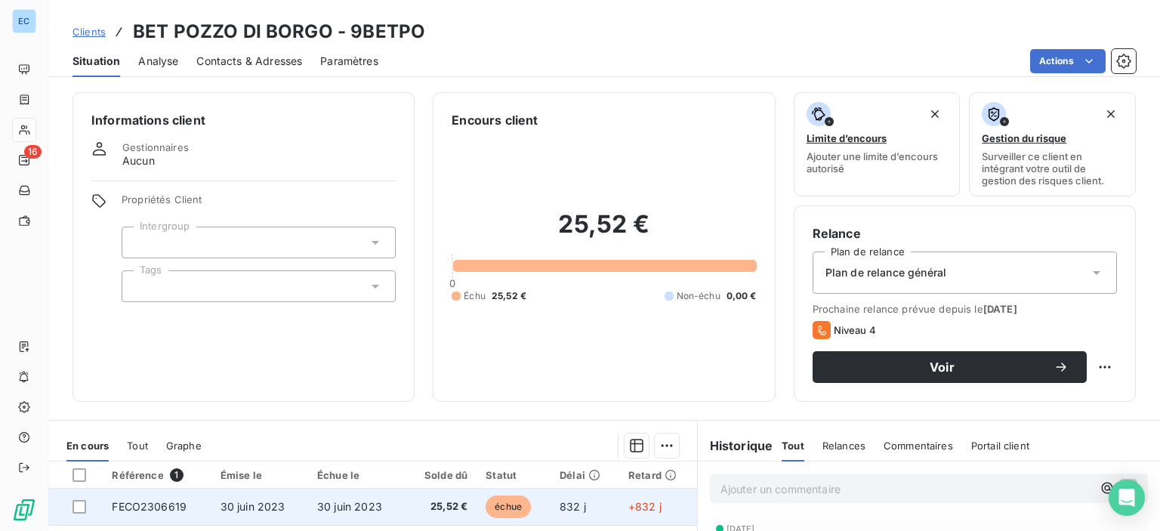
scroll to position [151, 0]
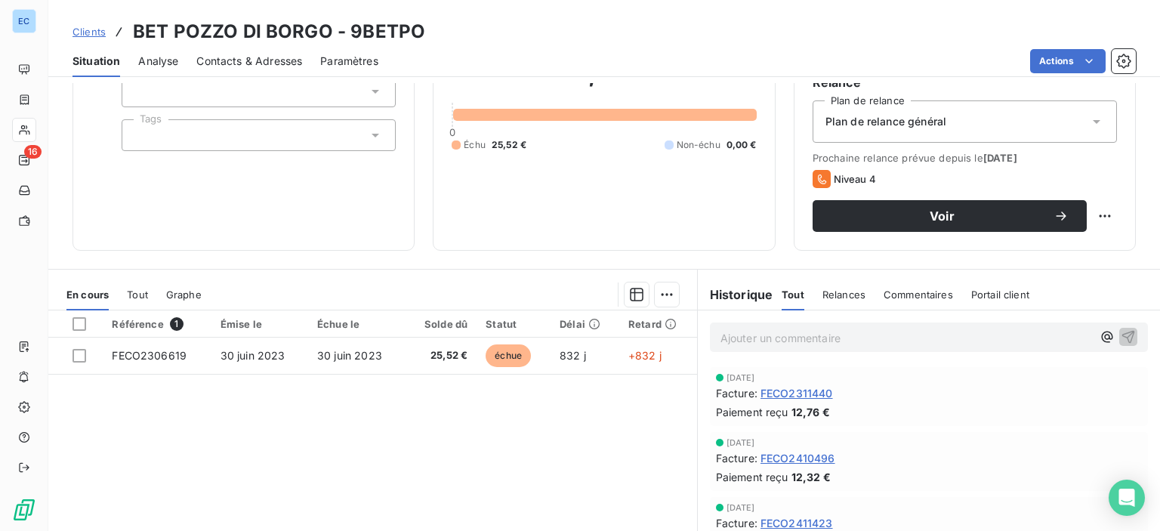
click at [248, 66] on span "Contacts & Adresses" at bounding box center [249, 61] width 106 height 15
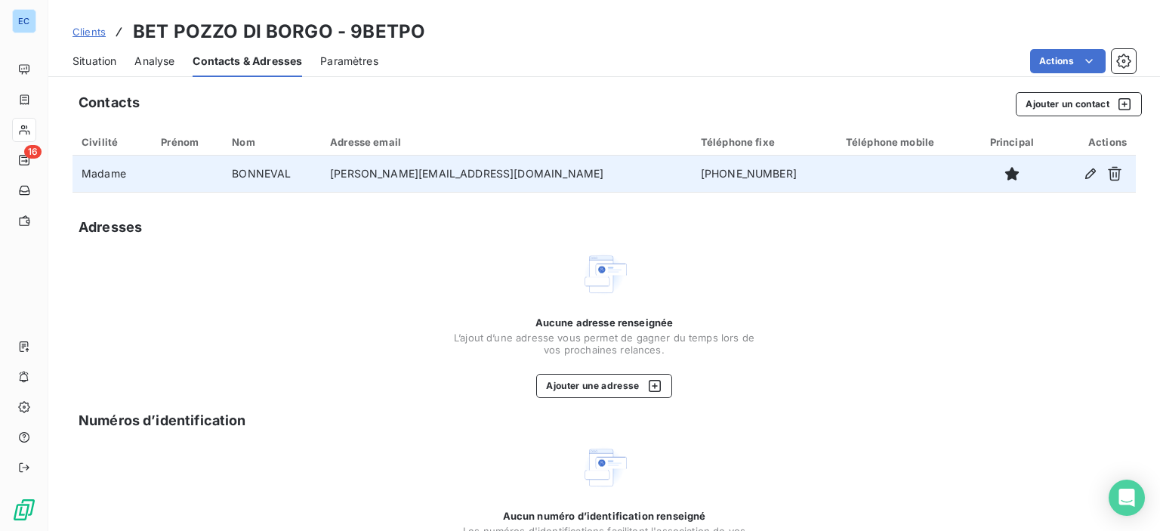
click at [399, 177] on td "[PERSON_NAME][EMAIL_ADDRESS][DOMAIN_NAME]" at bounding box center [506, 174] width 371 height 36
drag, startPoint x: 380, startPoint y: 171, endPoint x: 392, endPoint y: 187, distance: 20.5
click at [392, 183] on td "[PERSON_NAME][EMAIL_ADDRESS][DOMAIN_NAME]" at bounding box center [506, 174] width 371 height 36
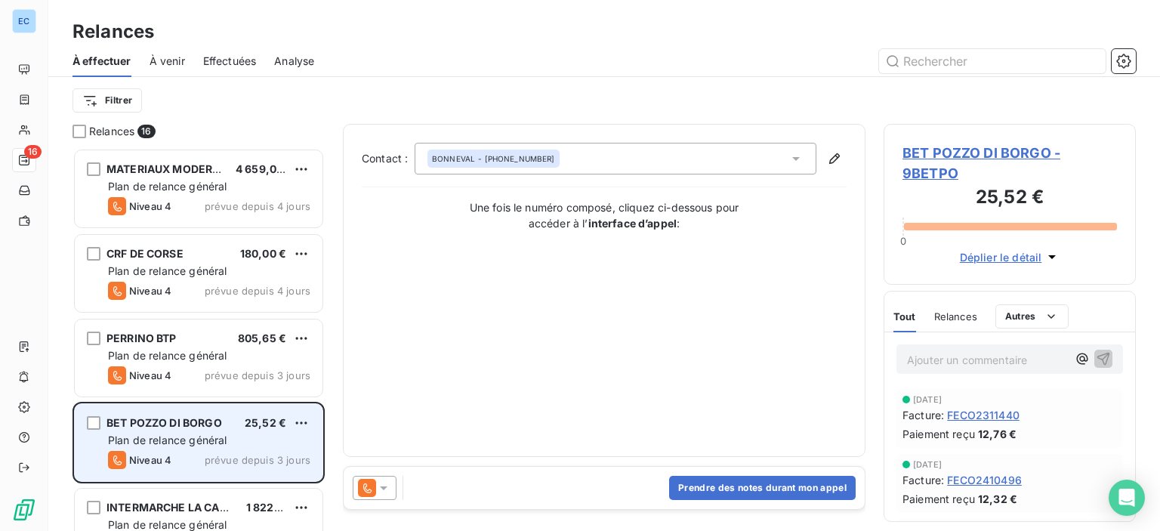
scroll to position [372, 240]
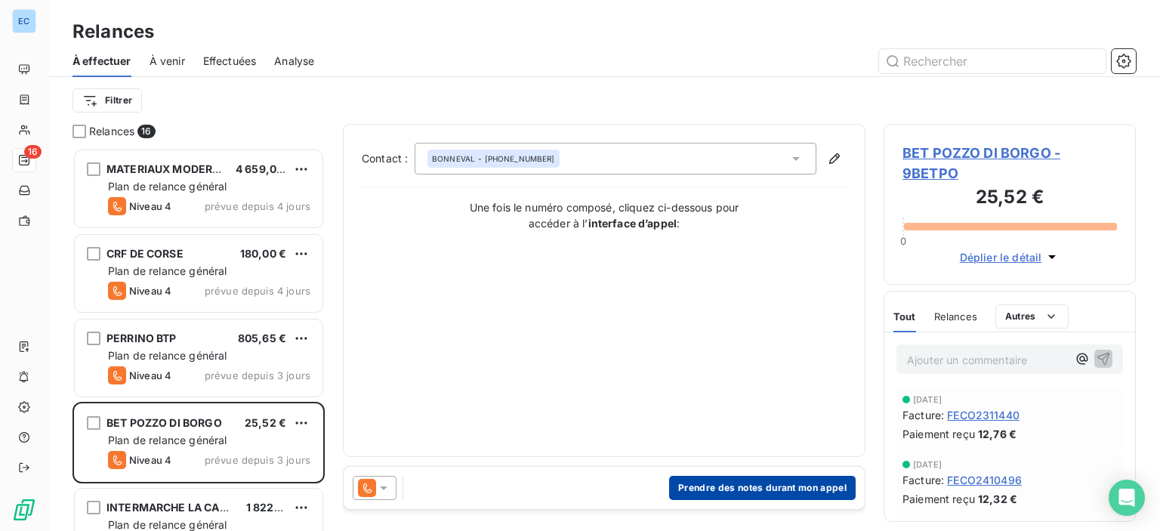
click at [729, 494] on button "Prendre des notes durant mon appel" at bounding box center [762, 488] width 187 height 24
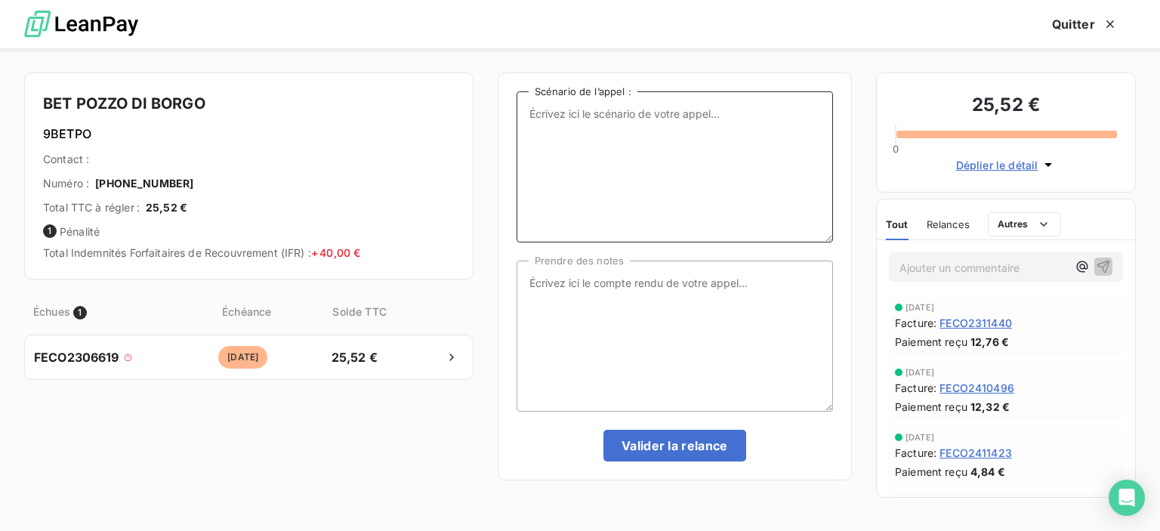
click at [550, 143] on textarea "Scénario de l’appel :" at bounding box center [675, 166] width 316 height 151
click at [539, 114] on textarea "1 1 facture" at bounding box center [675, 166] width 316 height 151
click at [585, 117] on textarea "1 facture" at bounding box center [675, 166] width 316 height 151
type textarea "1 facture impayée de 2023"
click at [555, 286] on textarea "Prendre des notes" at bounding box center [675, 336] width 316 height 151
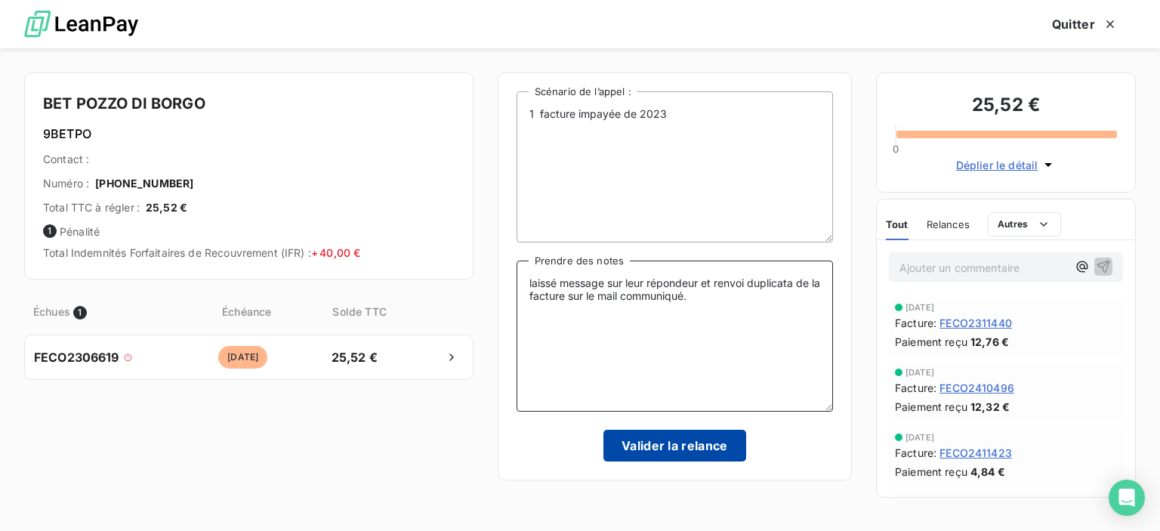
type textarea "laissé message sur leur répondeur et renvoi duplicata de la facture sur le mail…"
click at [637, 443] on button "Valider la relance" at bounding box center [674, 446] width 143 height 32
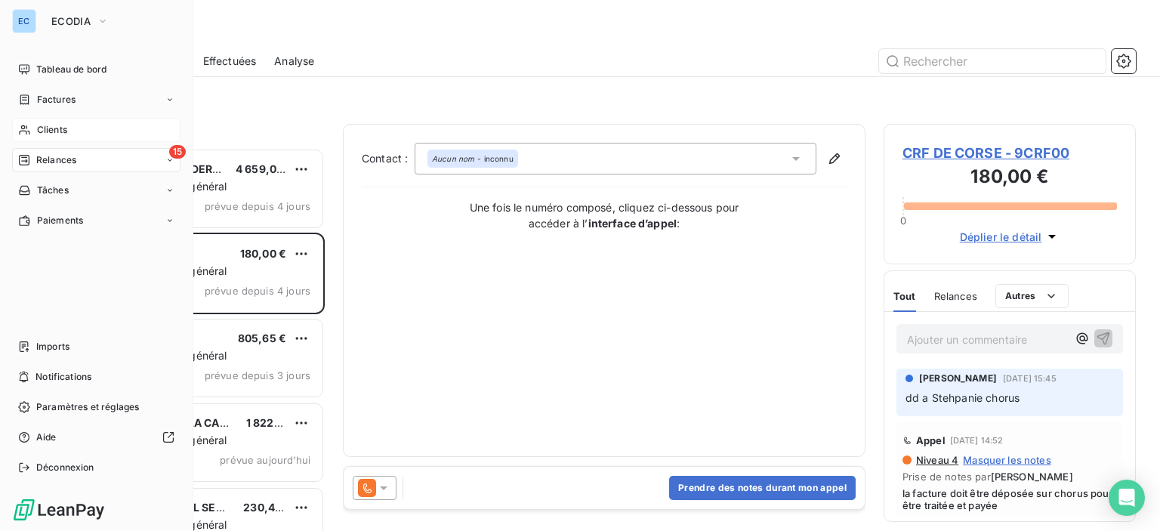
click at [37, 134] on span "Clients" at bounding box center [52, 130] width 30 height 14
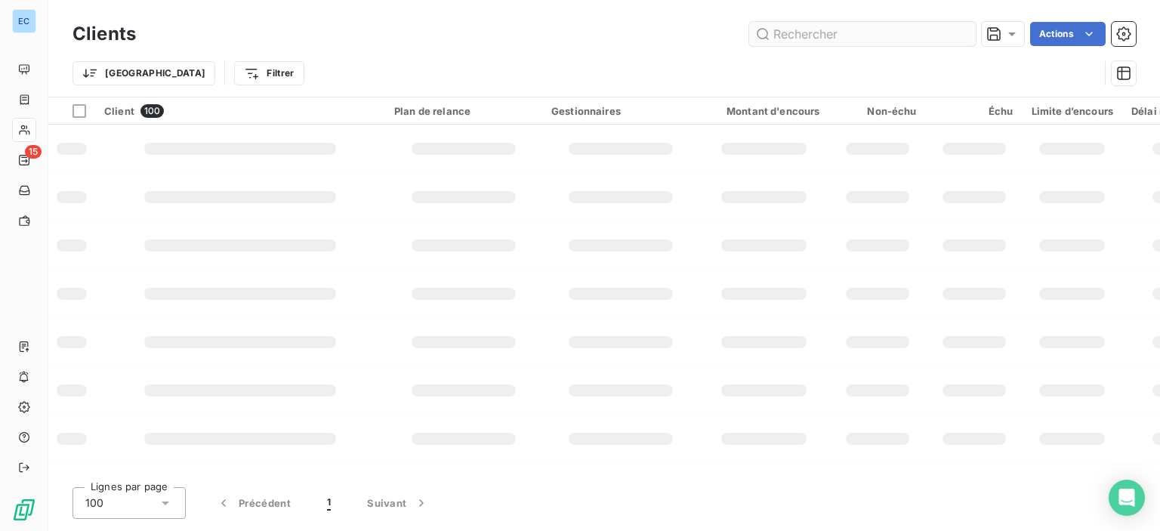
click at [776, 27] on input "text" at bounding box center [862, 34] width 227 height 24
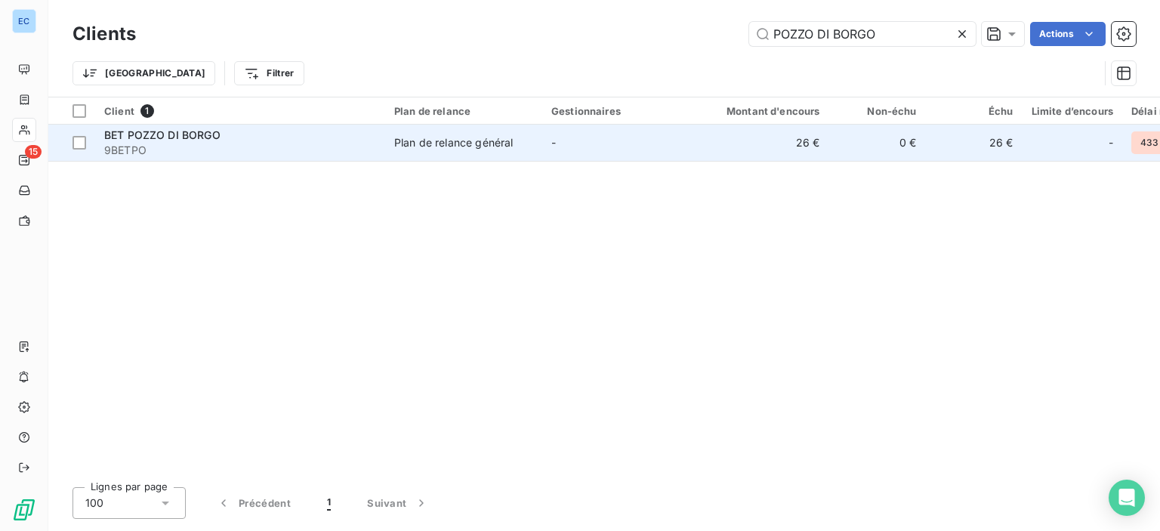
type input "POZZO DI BORGO"
click at [520, 150] on td "Plan de relance général" at bounding box center [463, 143] width 157 height 36
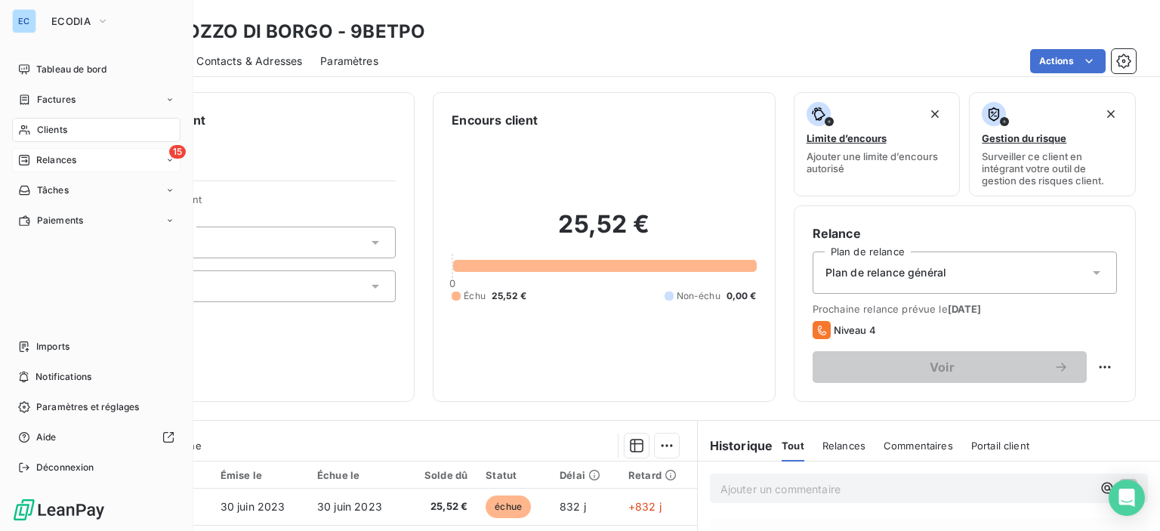
click at [177, 155] on span "15" at bounding box center [177, 152] width 17 height 14
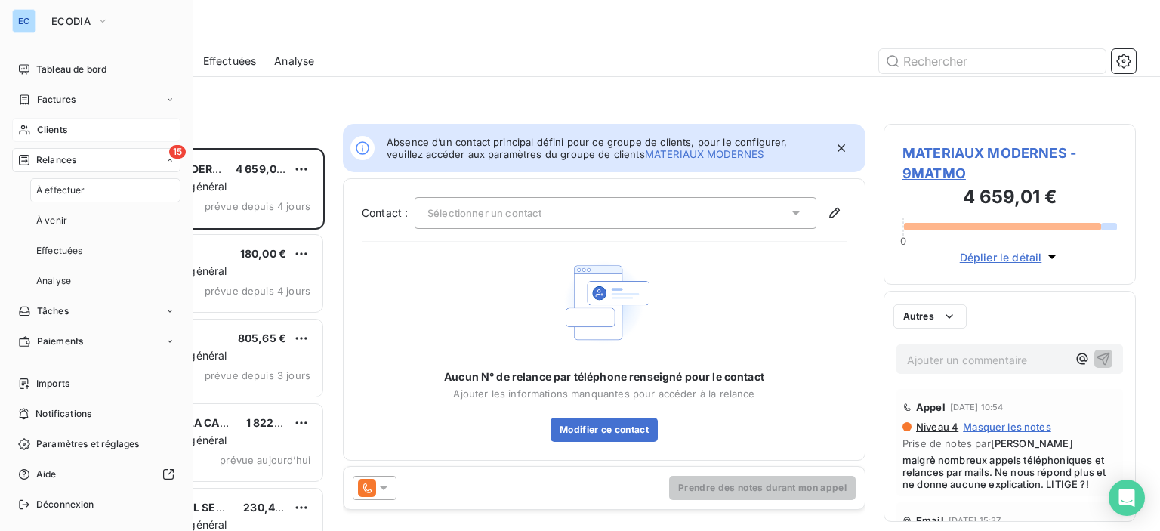
scroll to position [372, 240]
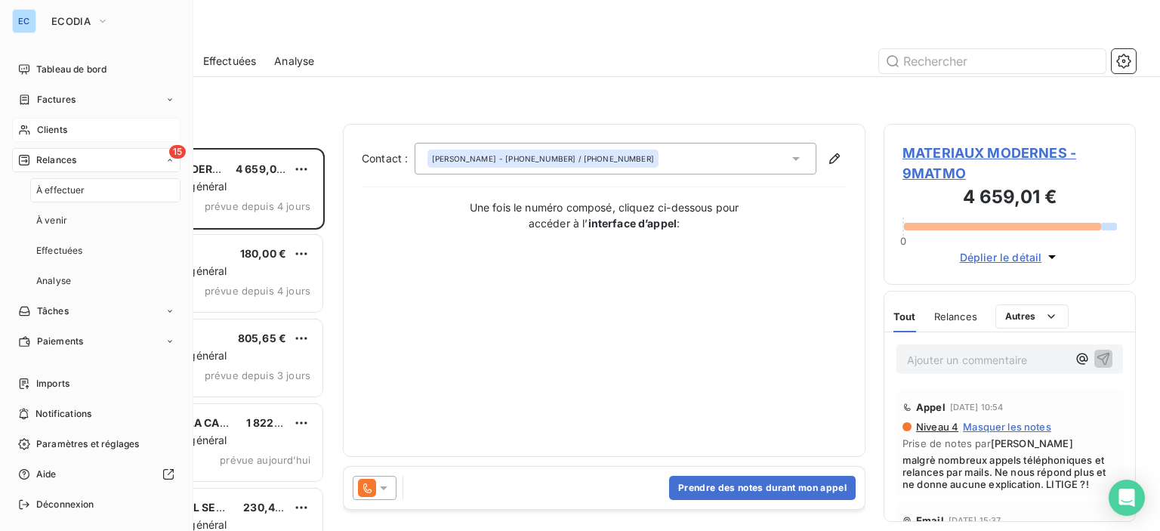
click at [169, 151] on span "15" at bounding box center [177, 152] width 17 height 14
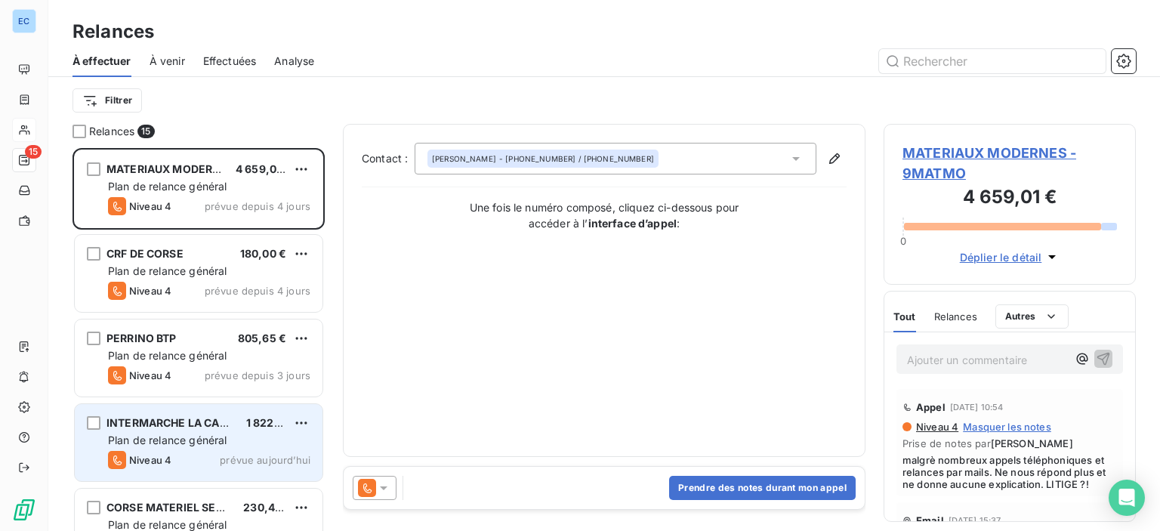
click at [170, 445] on span "Plan de relance général" at bounding box center [167, 439] width 119 height 13
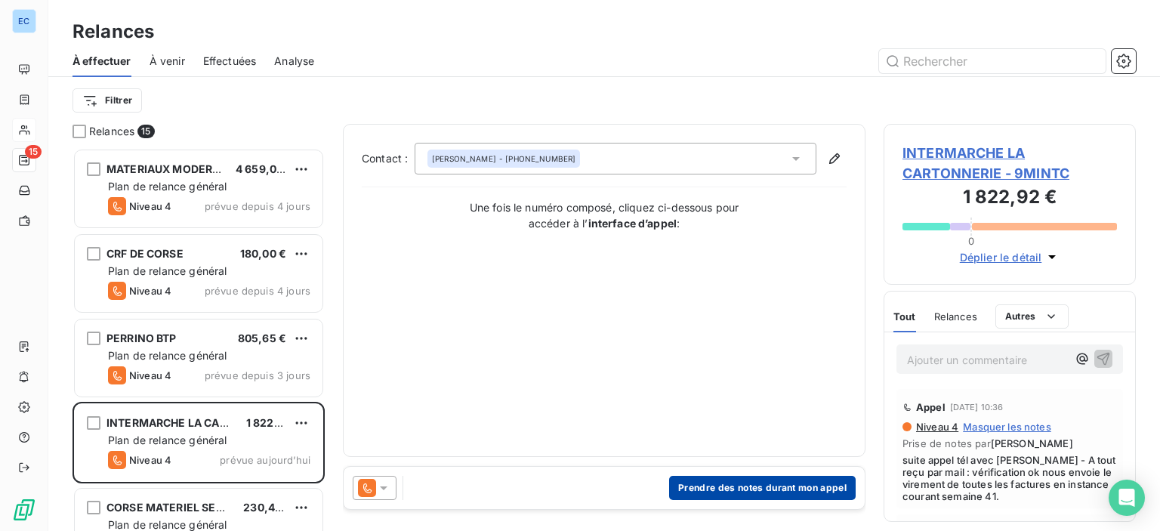
click at [752, 489] on button "Prendre des notes durant mon appel" at bounding box center [762, 488] width 187 height 24
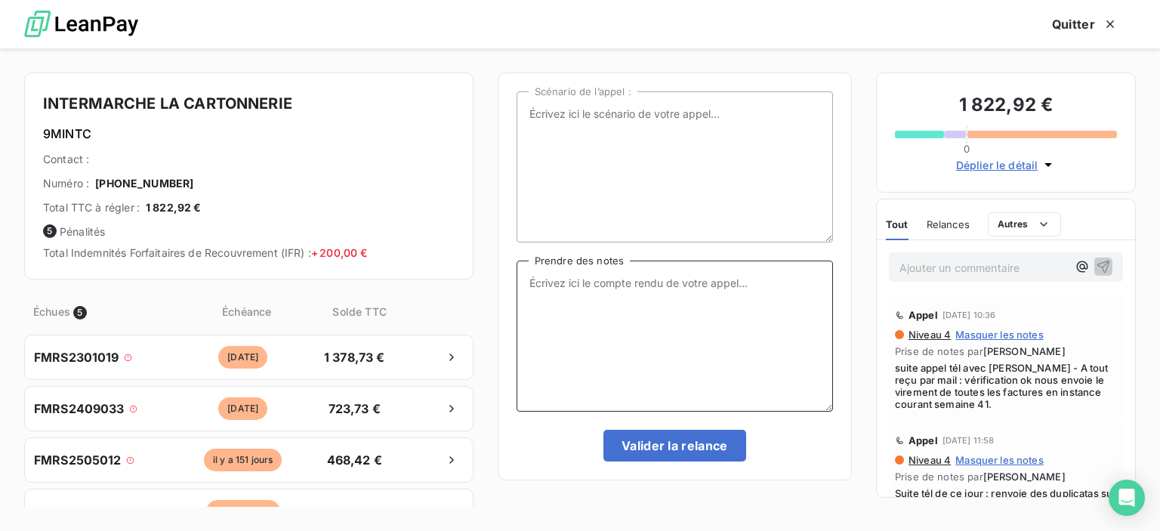
click at [549, 285] on textarea "Prendre des notes" at bounding box center [675, 336] width 316 height 151
type textarea "ATTEENTE DI"
click at [558, 120] on textarea "Scénario de l’appel :" at bounding box center [675, 166] width 316 height 151
type textarea "f"
type textarea "factures impayées"
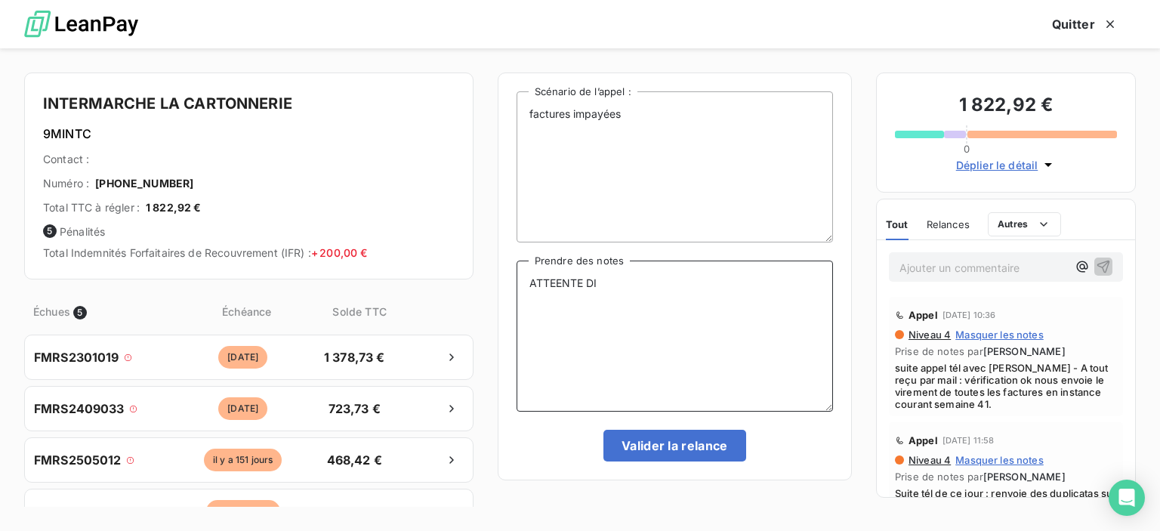
click at [618, 282] on textarea "ATTEENTE DI" at bounding box center [675, 336] width 316 height 151
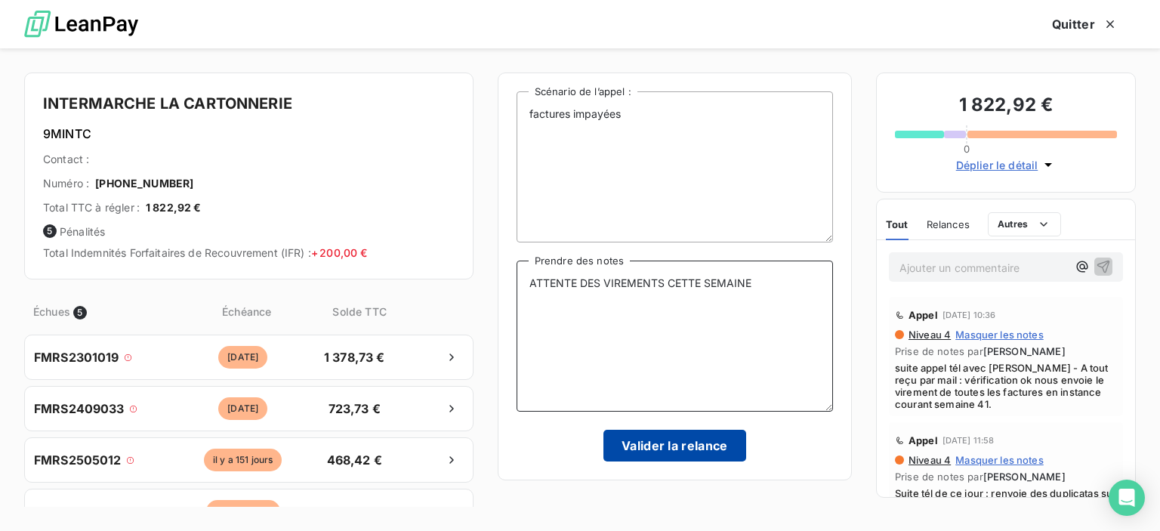
type textarea "ATTENTE DES VIREMENTS CETTE SEMAINE"
click at [704, 452] on button "Valider la relance" at bounding box center [674, 446] width 143 height 32
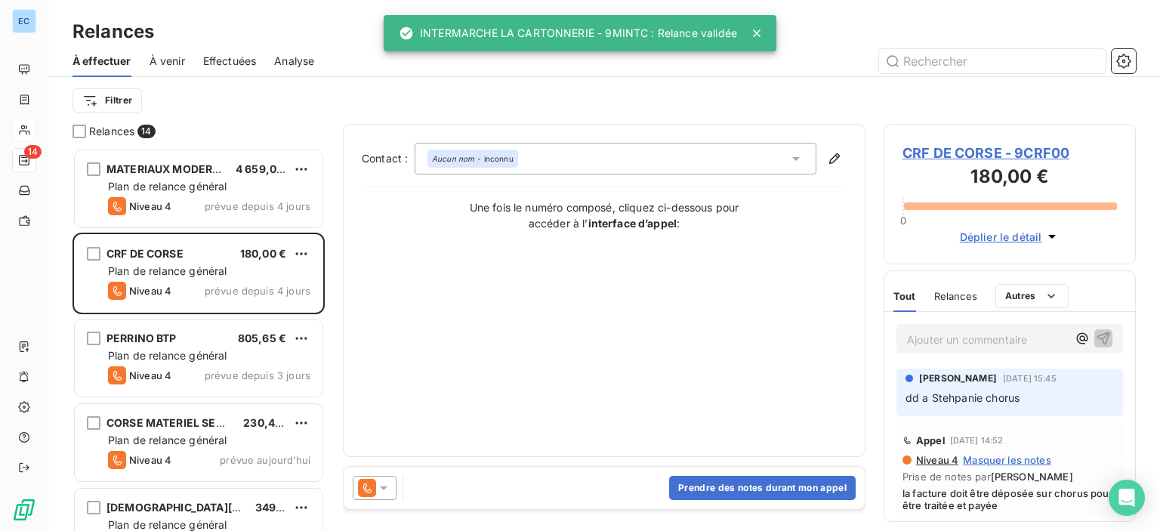
scroll to position [227, 0]
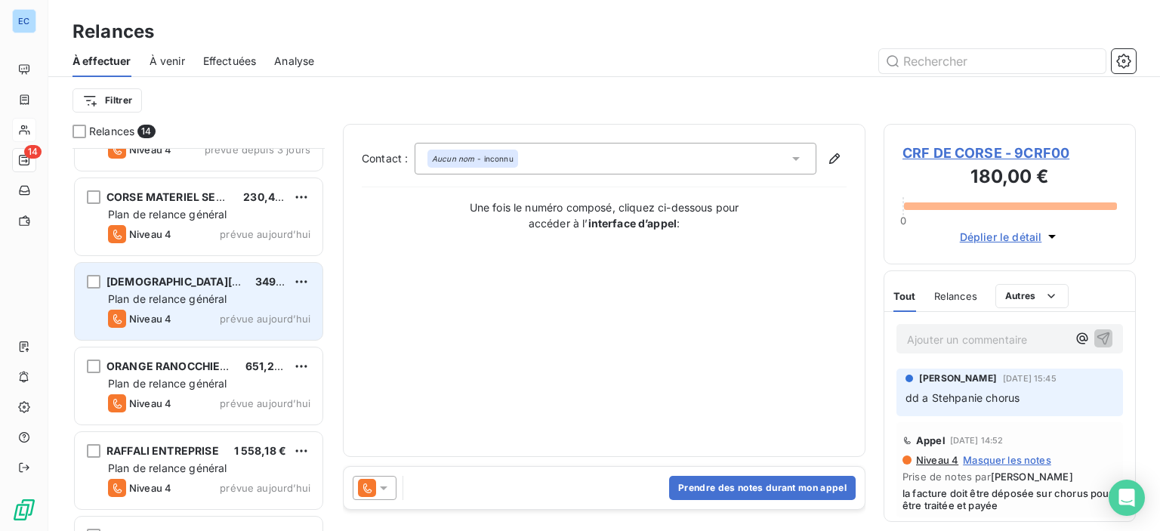
click at [169, 286] on span "[DEMOGRAPHIC_DATA][PERSON_NAME]" at bounding box center [212, 281] width 212 height 13
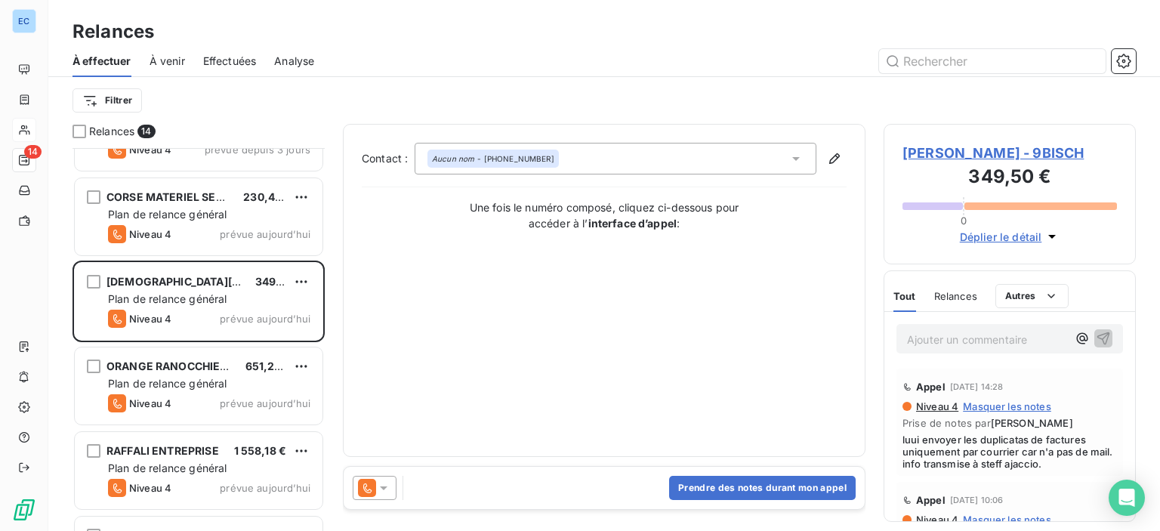
click at [961, 148] on span "[PERSON_NAME] - 9BISCH" at bounding box center [1009, 153] width 214 height 20
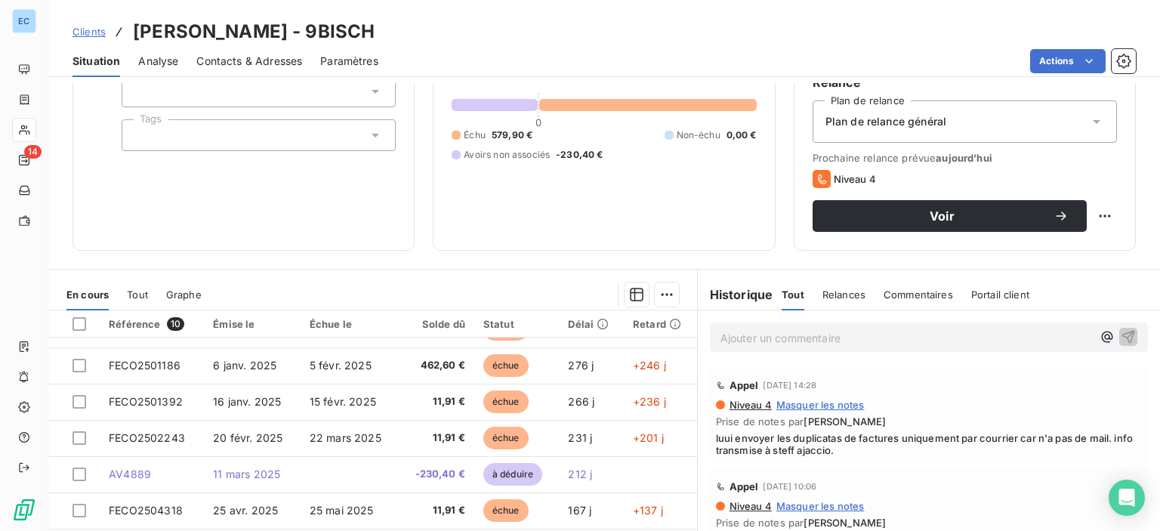
scroll to position [266, 0]
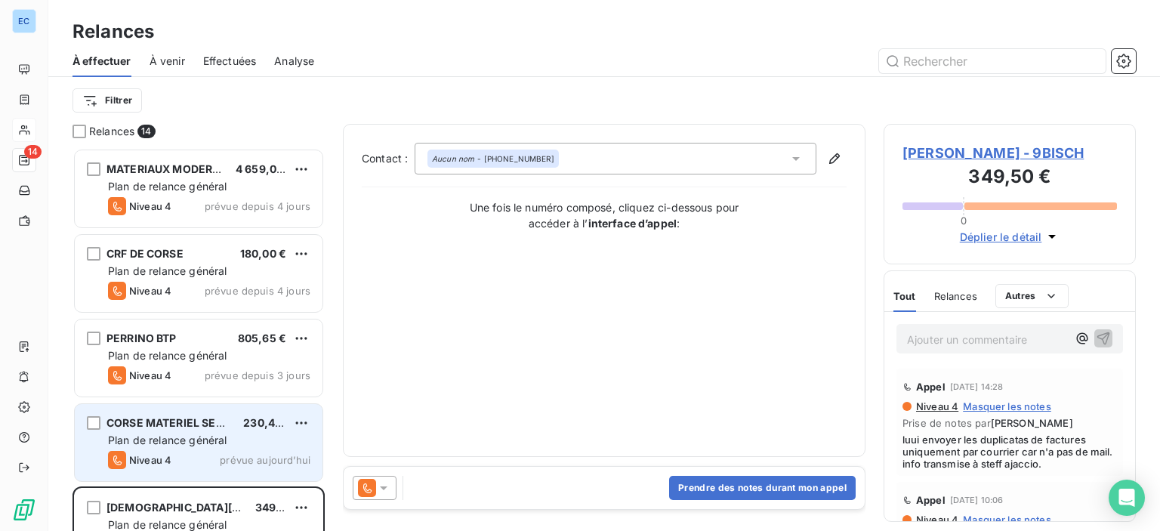
scroll to position [372, 240]
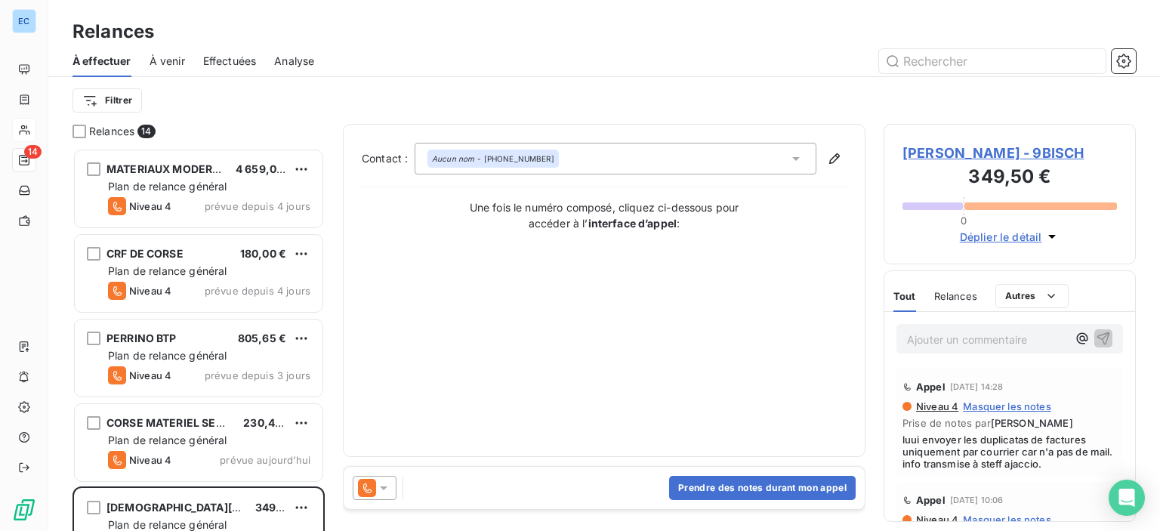
click at [471, 161] on em "Aucun nom" at bounding box center [453, 158] width 42 height 11
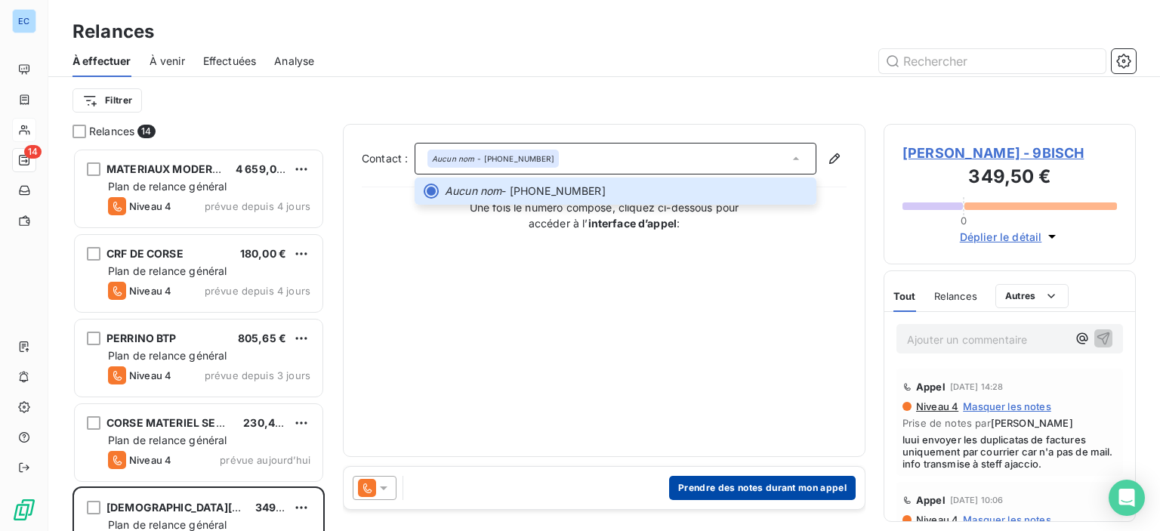
click at [721, 489] on button "Prendre des notes durant mon appel" at bounding box center [762, 488] width 187 height 24
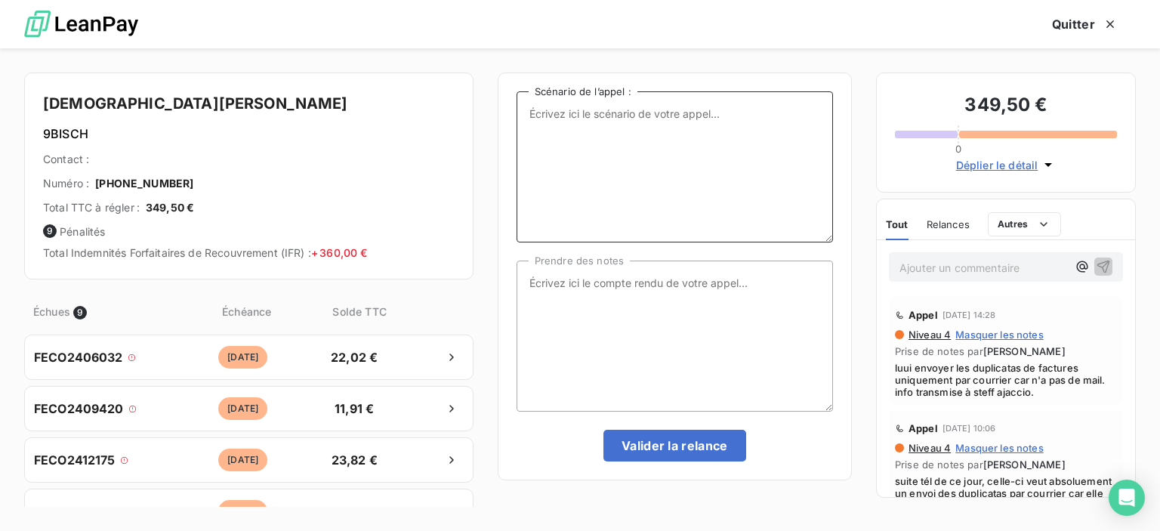
click at [557, 139] on textarea "Scénario de l’appel :" at bounding box center [675, 166] width 316 height 151
type textarea "Factures impayées"
click at [534, 274] on textarea "Prendre des notes" at bounding box center [675, 336] width 316 height 151
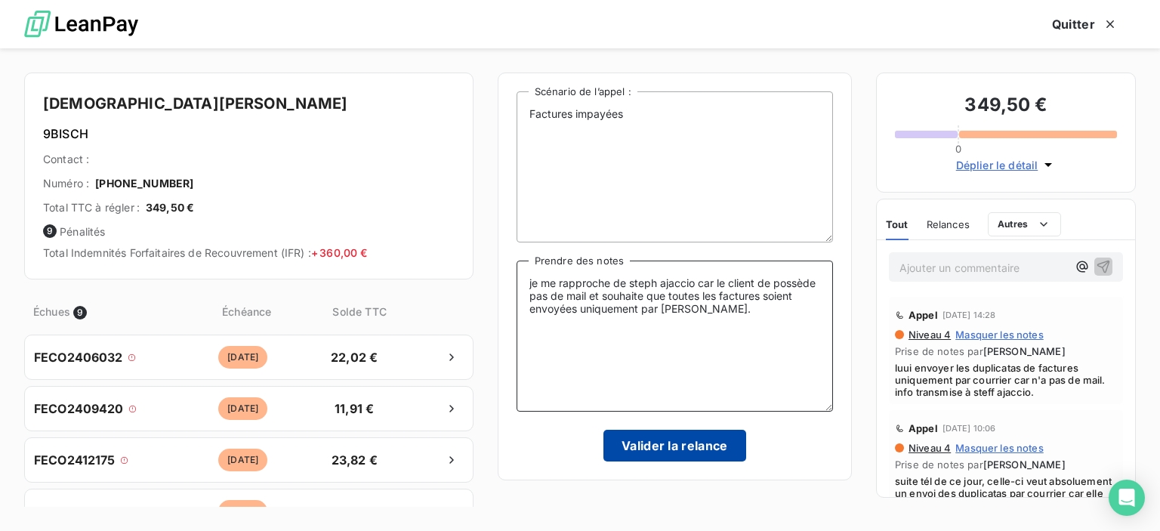
type textarea "je me rapproche de steph ajaccio car le client de possède pas de mail et souhai…"
click at [706, 443] on button "Valider la relance" at bounding box center [674, 446] width 143 height 32
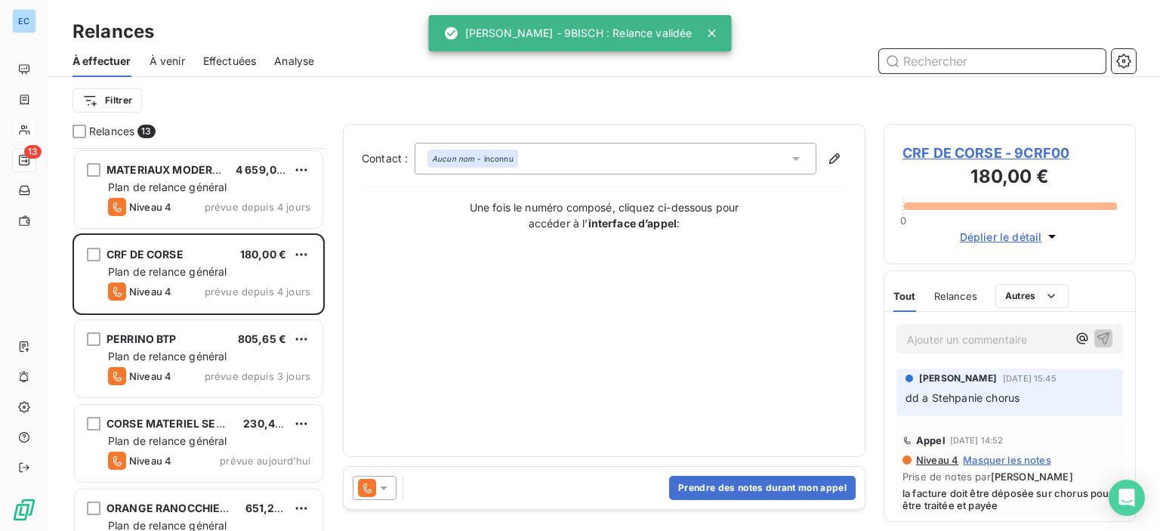
scroll to position [302, 0]
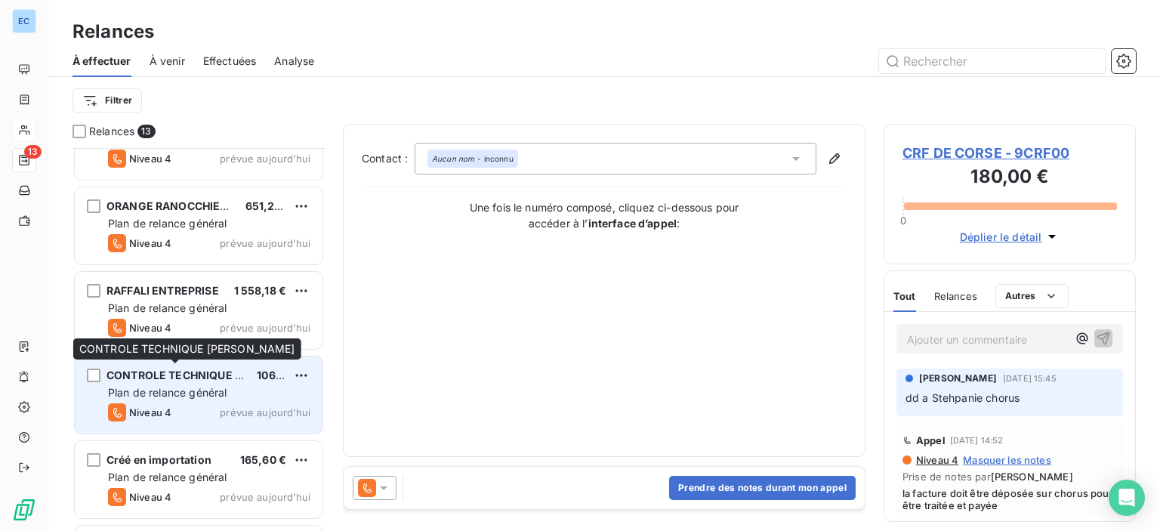
click at [193, 372] on span "CONTROLE TECHNIQUE [PERSON_NAME]" at bounding box center [215, 375] width 219 height 13
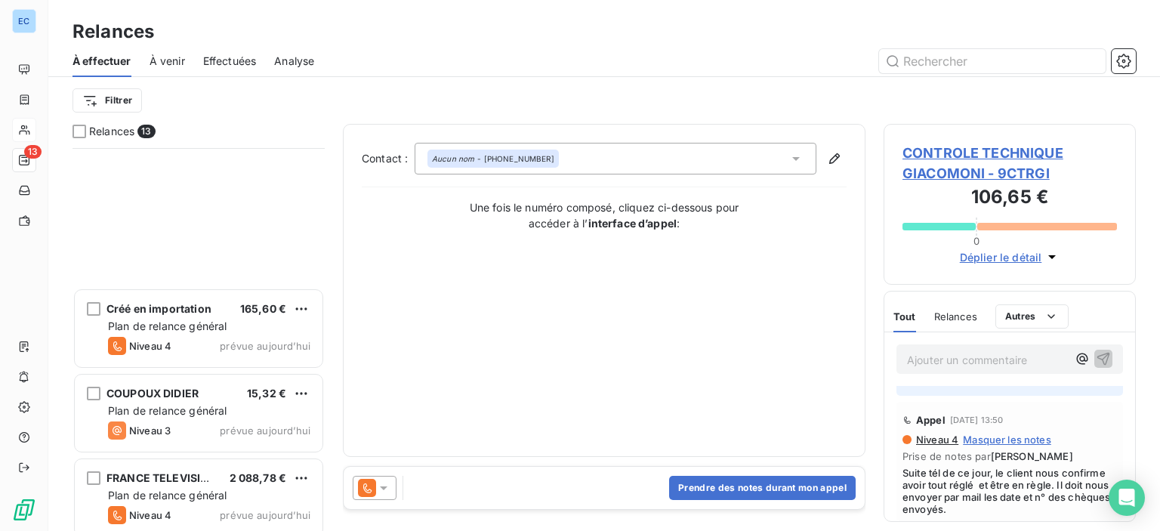
scroll to position [717, 0]
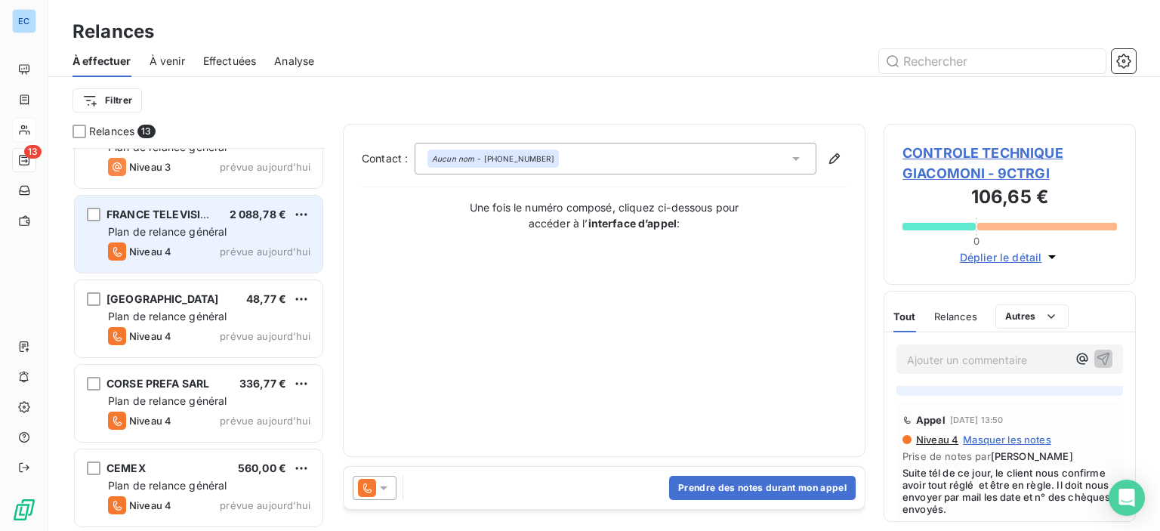
click at [160, 207] on div "FRANCE TELEVISION" at bounding box center [161, 214] width 111 height 15
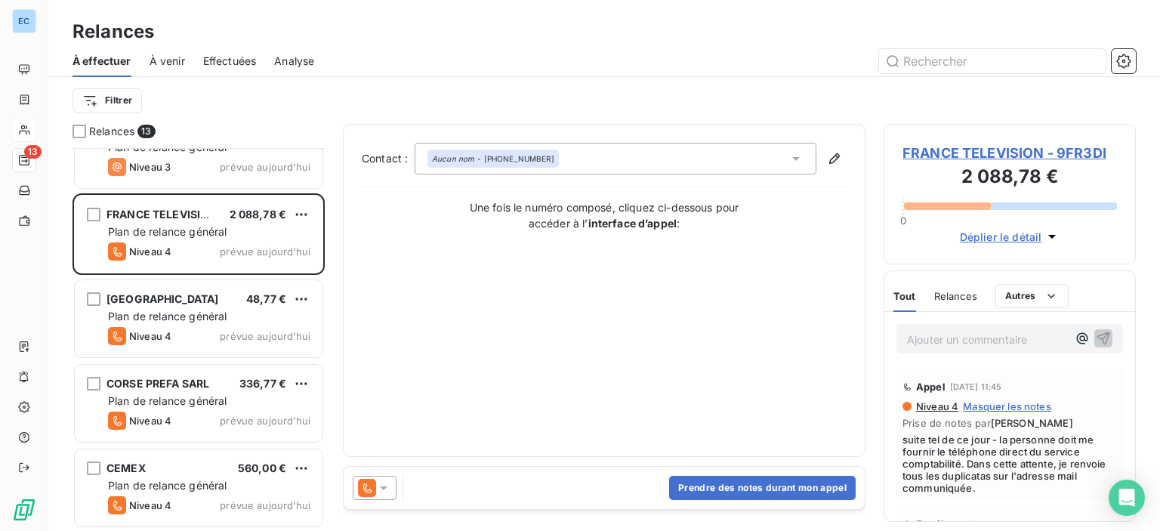
click at [492, 159] on div "Aucun nom - [PHONE_NUMBER]" at bounding box center [493, 158] width 122 height 11
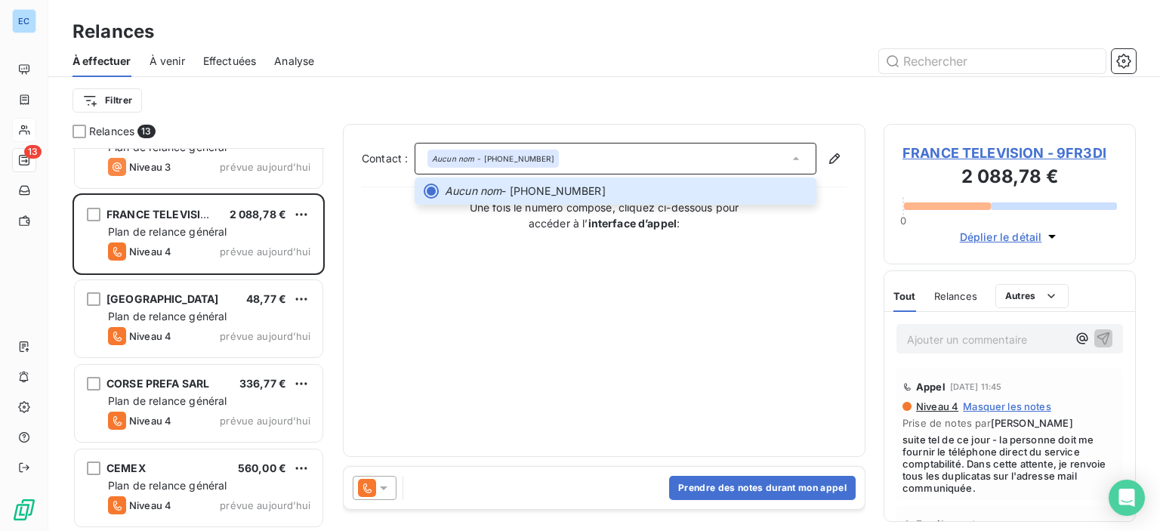
click at [236, 63] on span "Effectuées" at bounding box center [230, 61] width 54 height 15
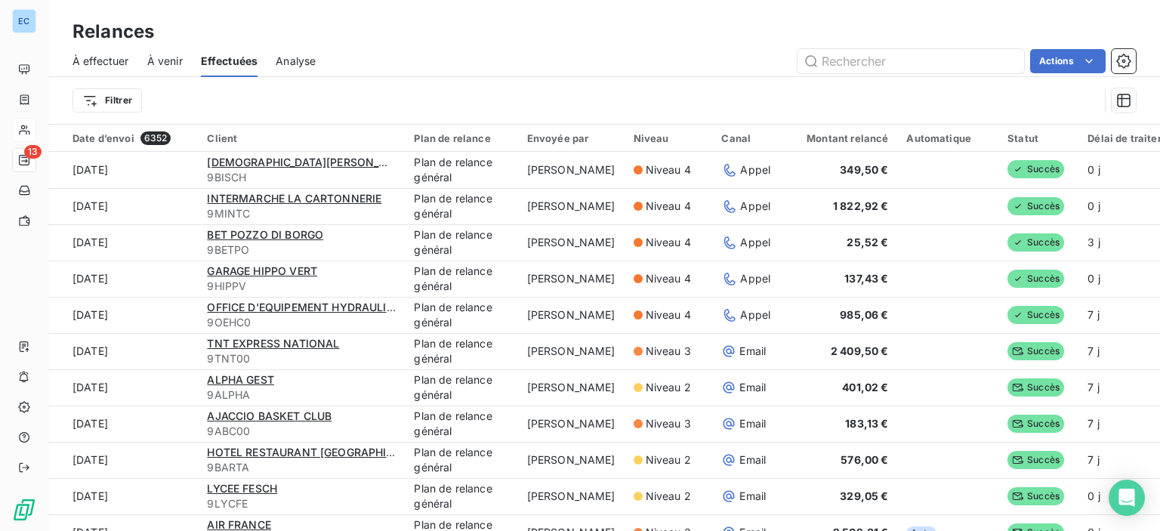
click at [109, 60] on span "À effectuer" at bounding box center [100, 61] width 57 height 15
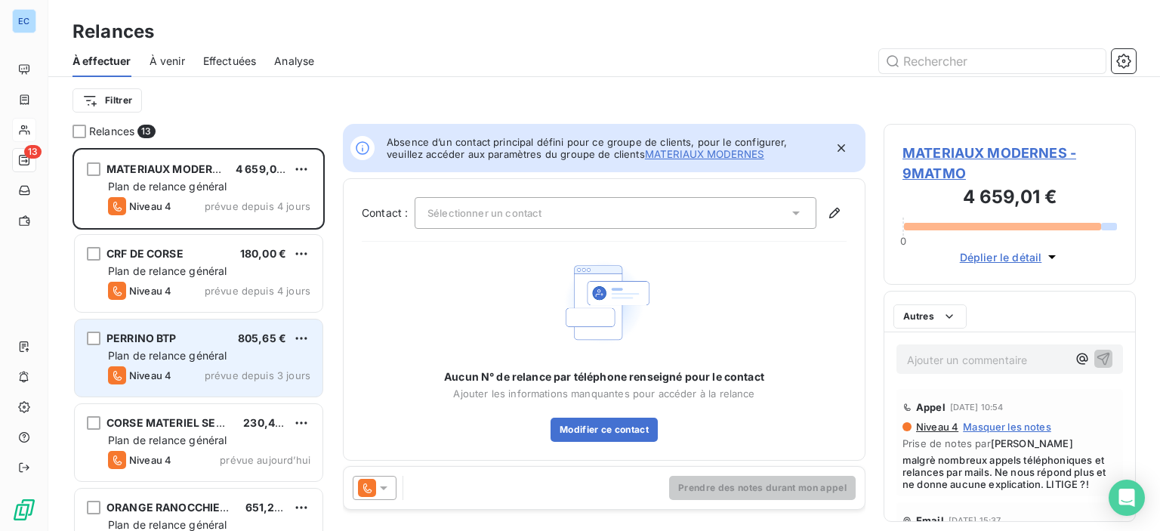
scroll to position [372, 240]
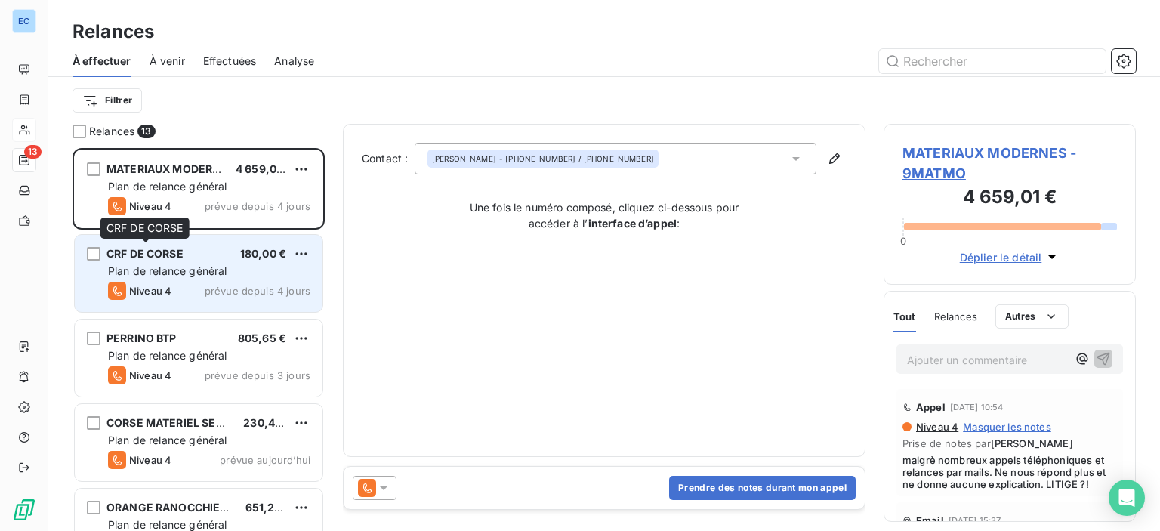
click at [153, 251] on span "CRF DE CORSE" at bounding box center [144, 253] width 77 height 13
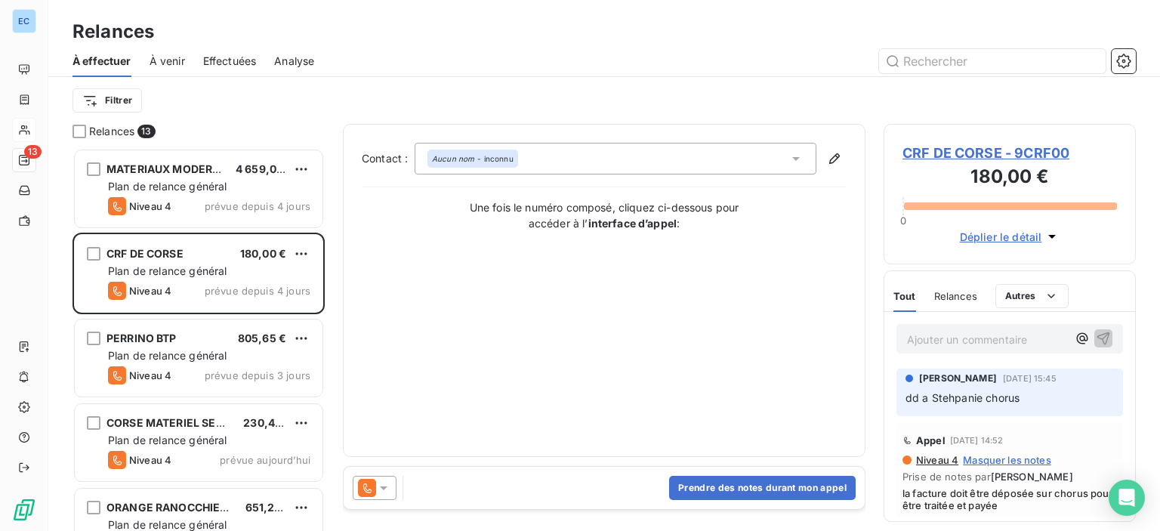
click at [914, 150] on span "CRF DE CORSE - 9CRF00" at bounding box center [1009, 153] width 214 height 20
click at [711, 165] on div "Aucun nom - inconnu" at bounding box center [616, 159] width 402 height 32
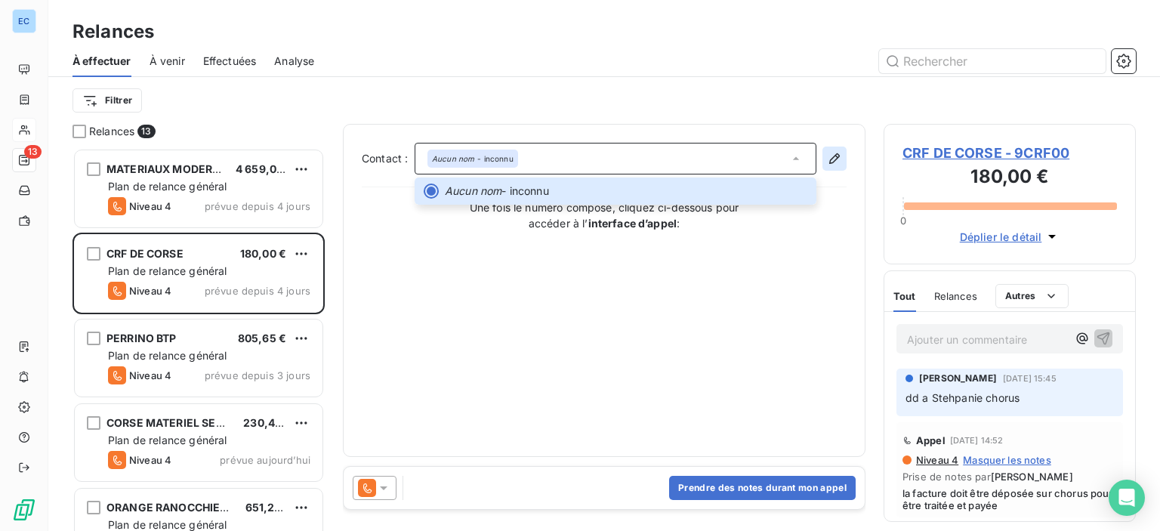
click at [829, 159] on icon "button" at bounding box center [834, 158] width 15 height 15
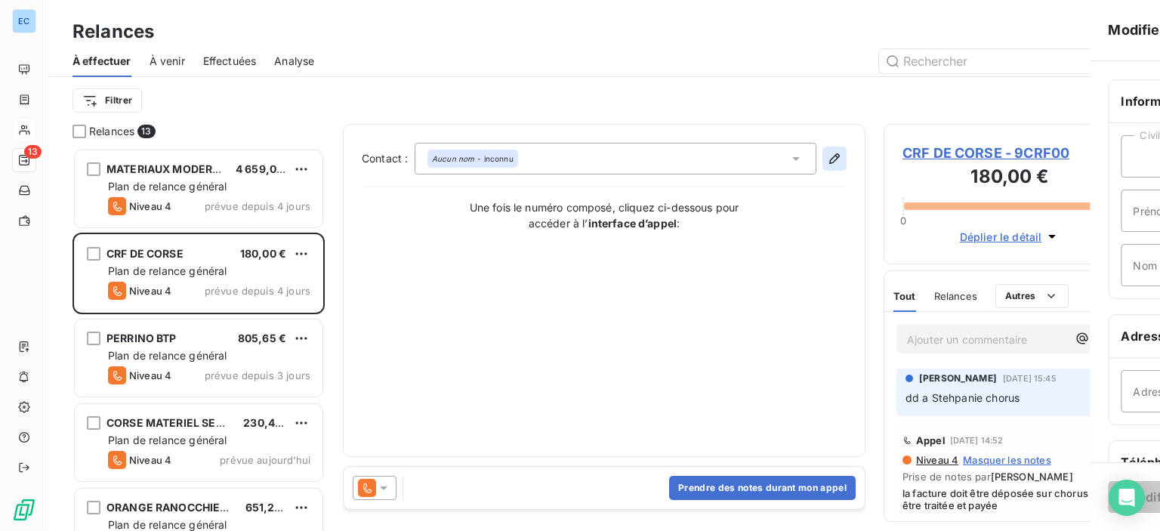
type input "inconnu"
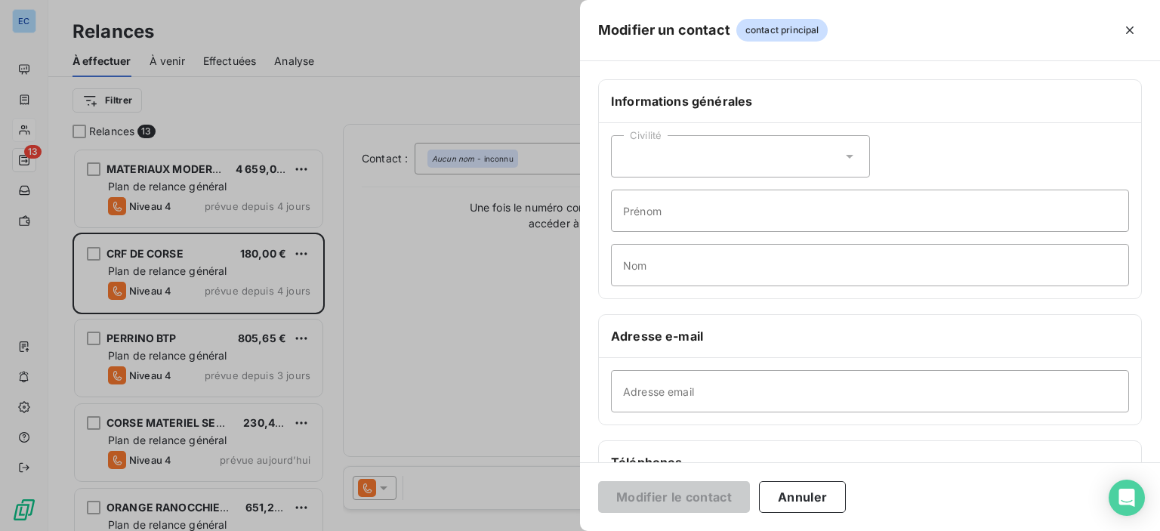
scroll to position [285, 0]
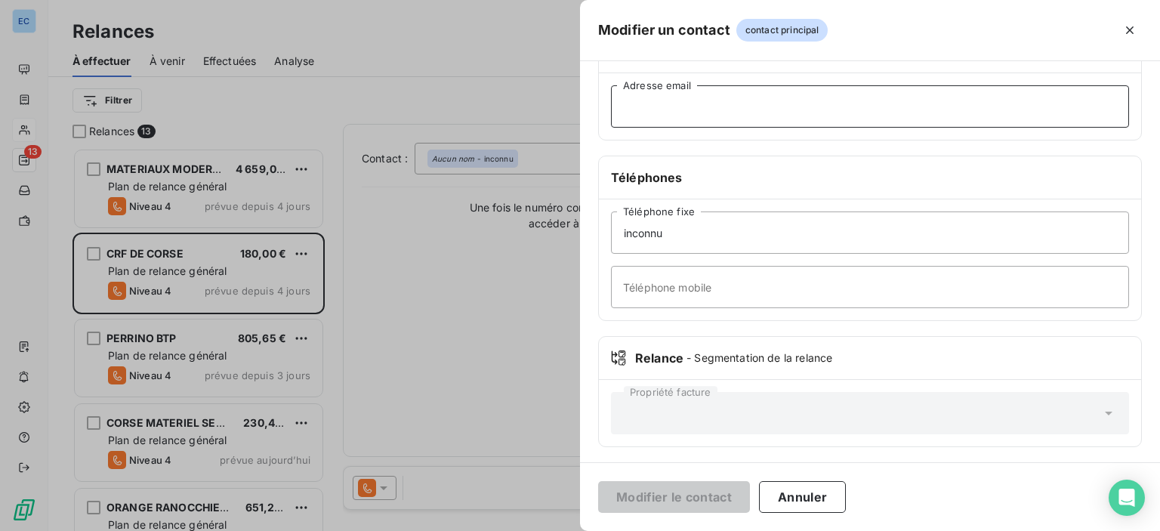
click at [665, 110] on input "Adresse email" at bounding box center [870, 106] width 518 height 42
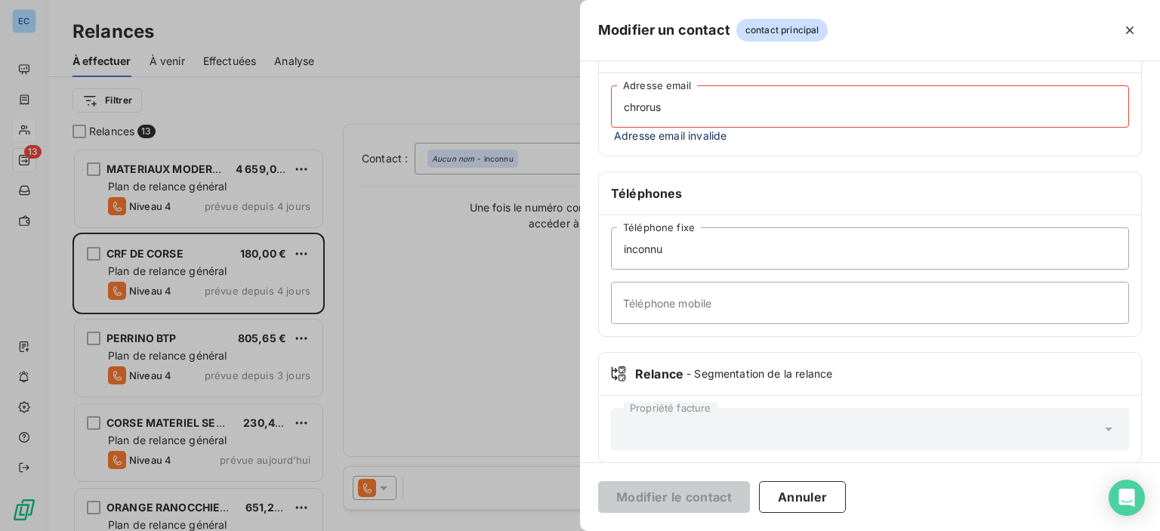
type input "chrorus"
click at [640, 307] on input "Téléphone mobile" at bounding box center [870, 303] width 518 height 42
click at [679, 202] on div "Téléphones" at bounding box center [870, 193] width 542 height 43
click at [797, 489] on button "Annuler" at bounding box center [802, 497] width 87 height 32
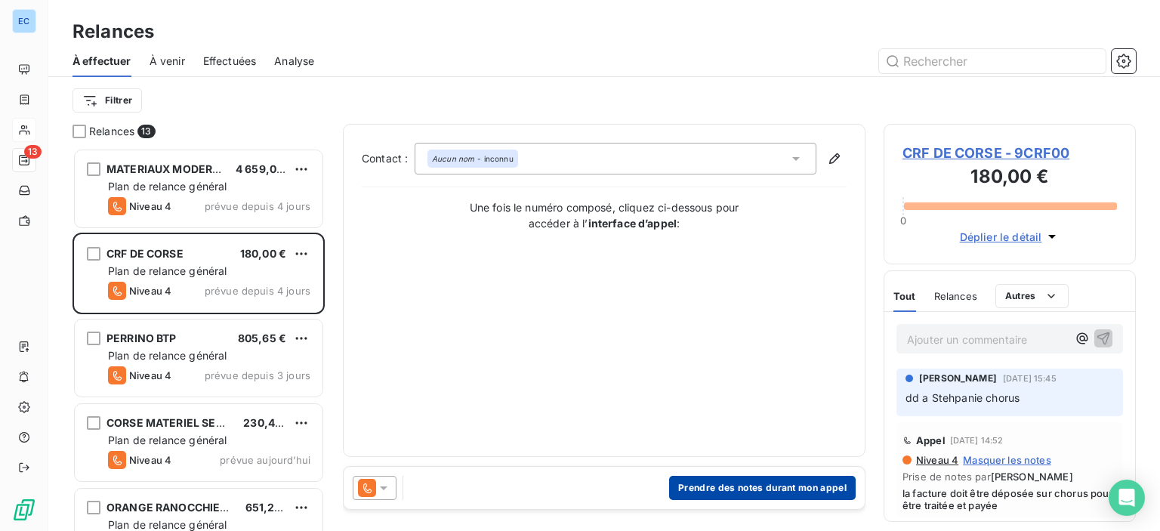
click at [705, 489] on button "Prendre des notes durant mon appel" at bounding box center [762, 488] width 187 height 24
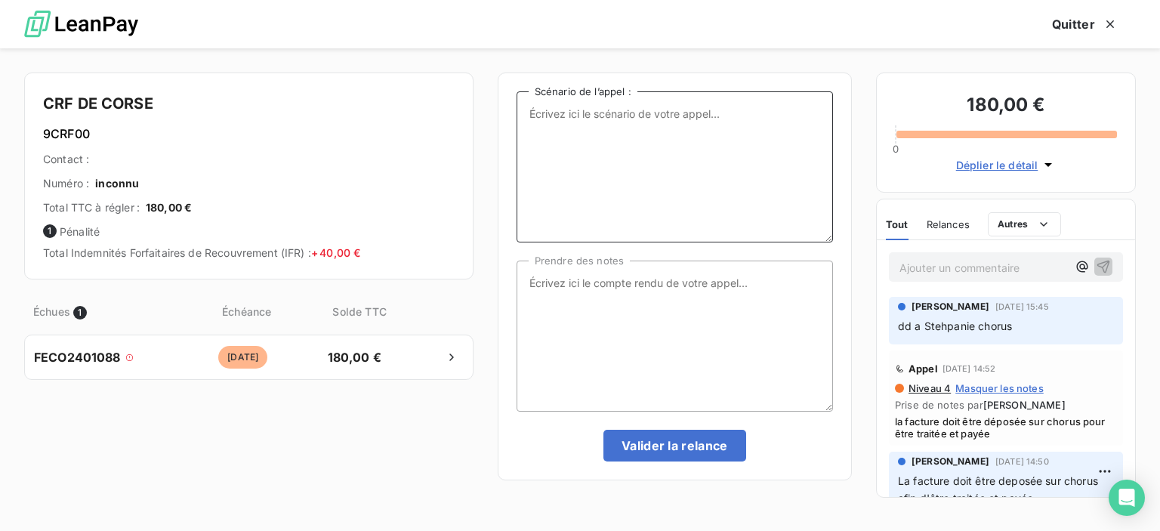
click at [544, 140] on textarea "Scénario de l’appel :" at bounding box center [675, 166] width 316 height 151
type textarea "facture impayée de 2024"
click at [520, 283] on textarea "Prendre des notes" at bounding box center [675, 336] width 316 height 151
type textarea "a"
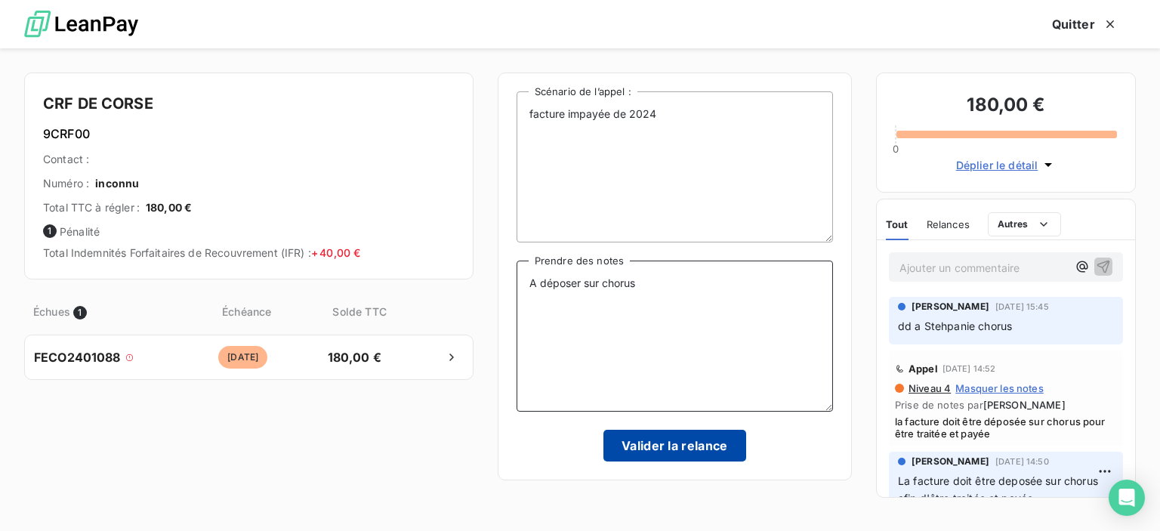
type textarea "A déposer sur chorus"
click at [713, 449] on button "Valider la relance" at bounding box center [674, 446] width 143 height 32
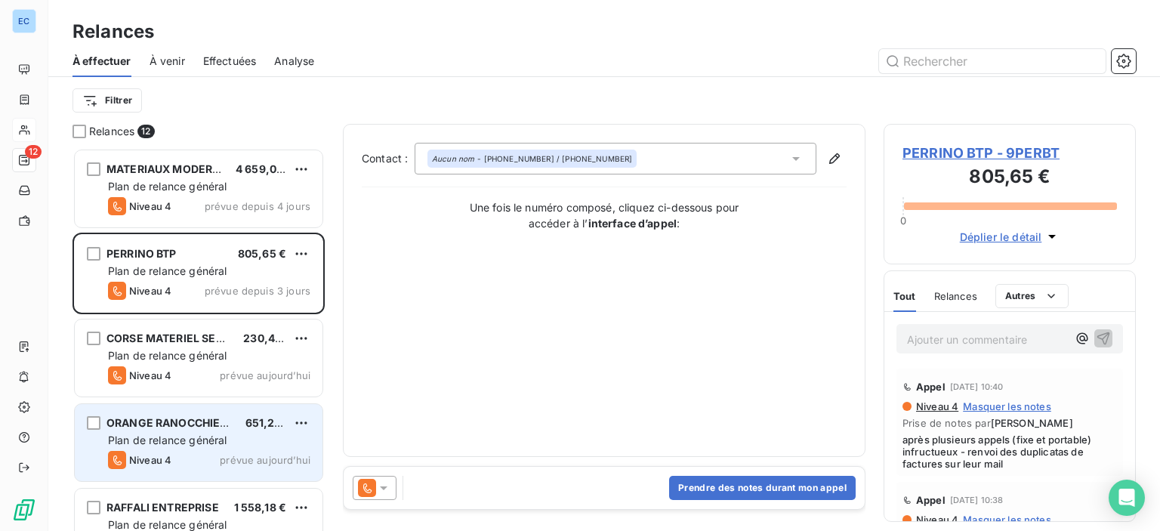
click at [202, 428] on span "ORANGE RANOCCHIETTO" at bounding box center [174, 422] width 136 height 13
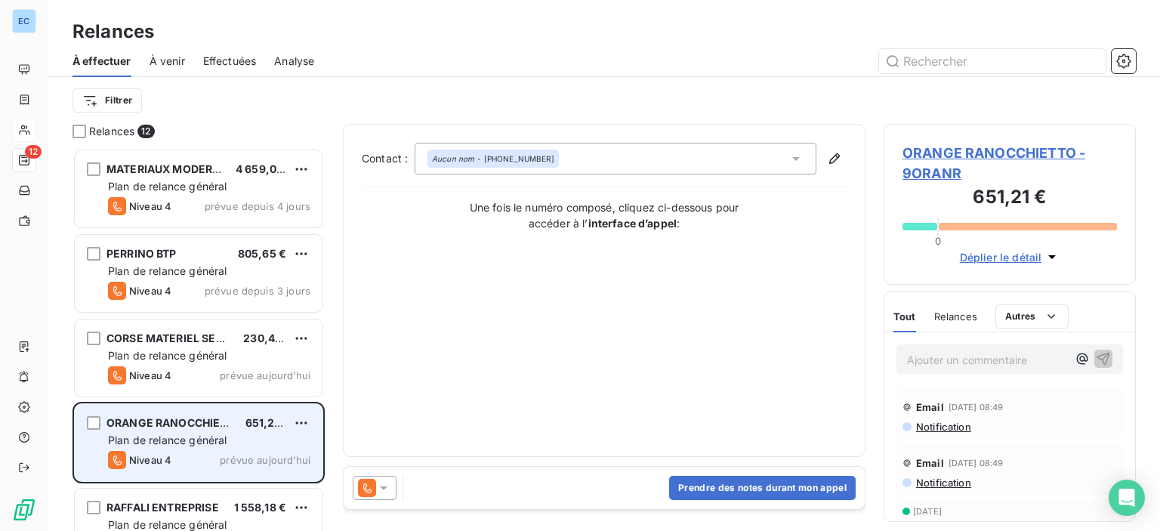
click at [162, 434] on span "Plan de relance général" at bounding box center [167, 439] width 119 height 13
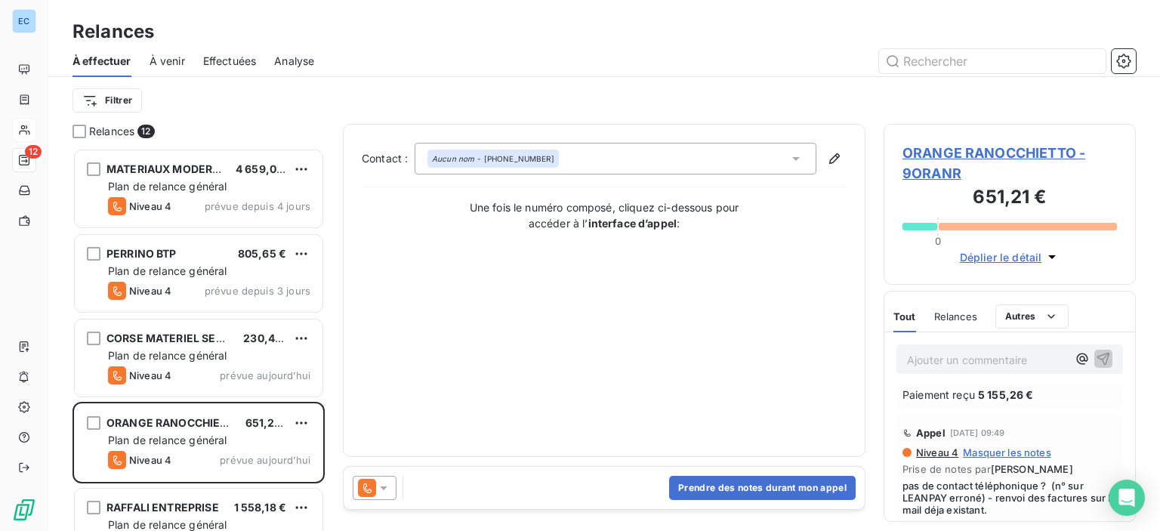
scroll to position [227, 0]
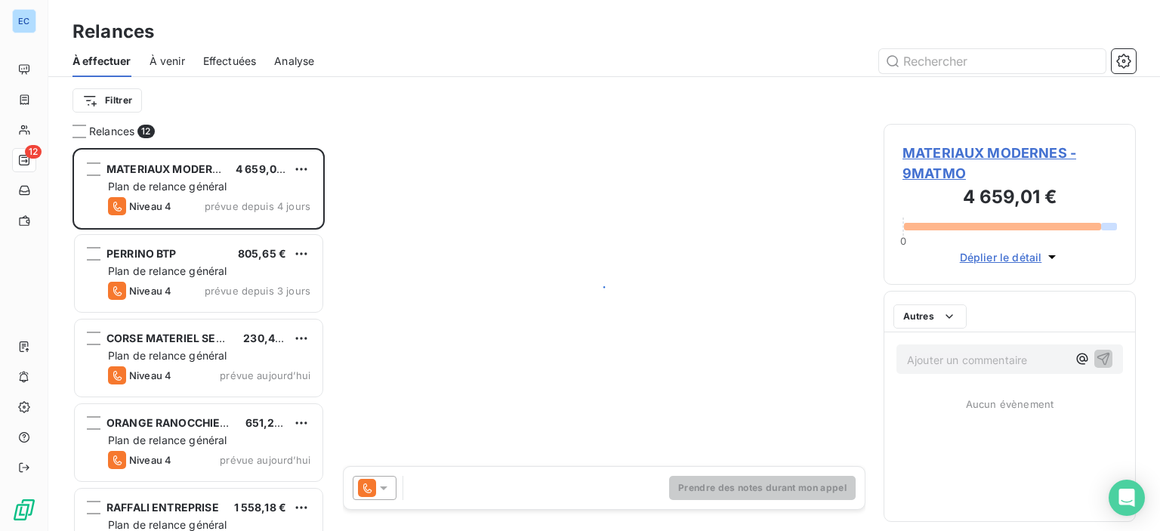
scroll to position [372, 240]
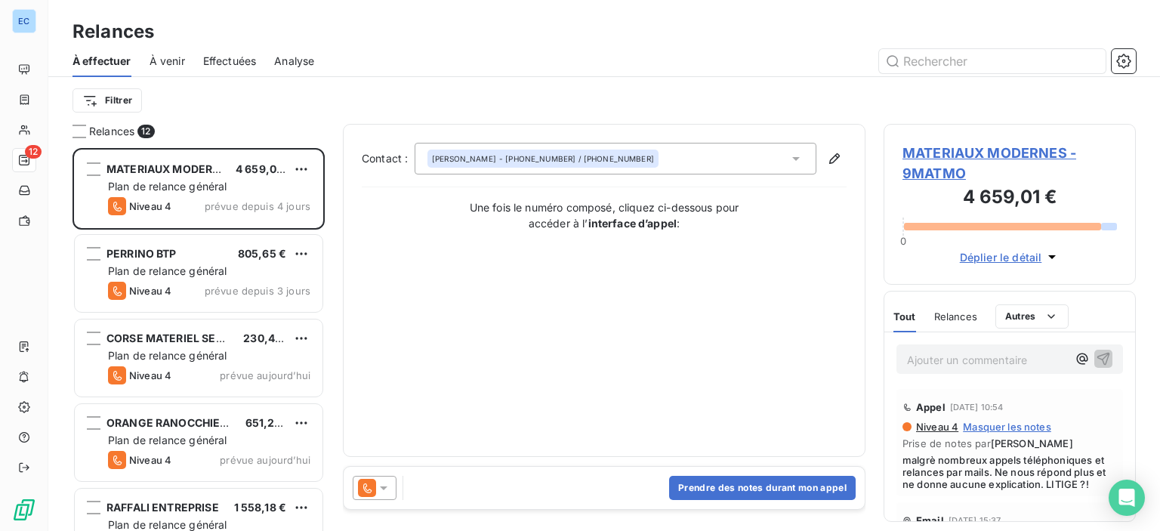
click at [994, 261] on span "Déplier le détail" at bounding box center [1001, 257] width 82 height 16
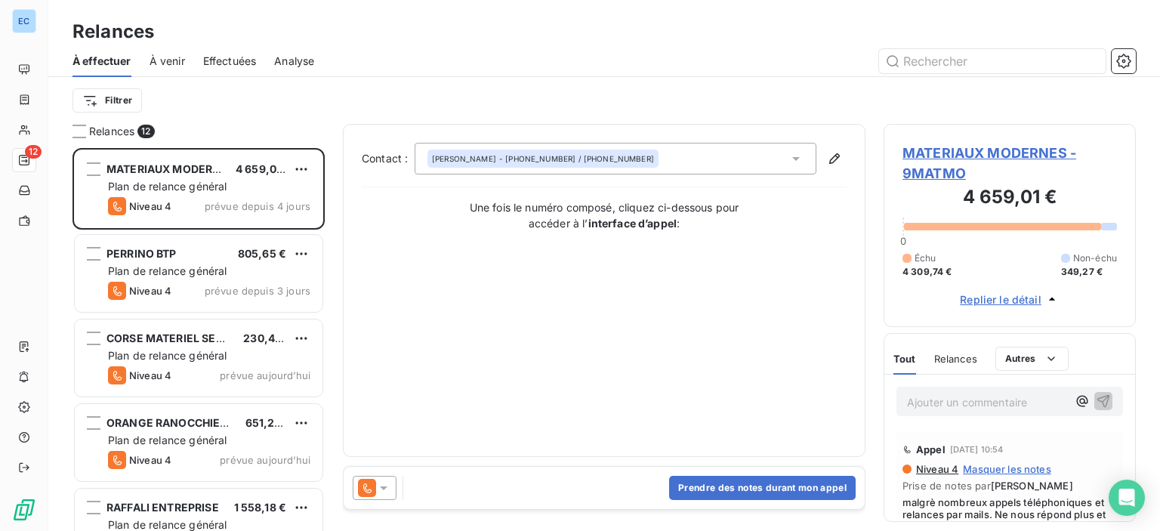
click at [1013, 301] on span "Replier le détail" at bounding box center [1001, 300] width 82 height 16
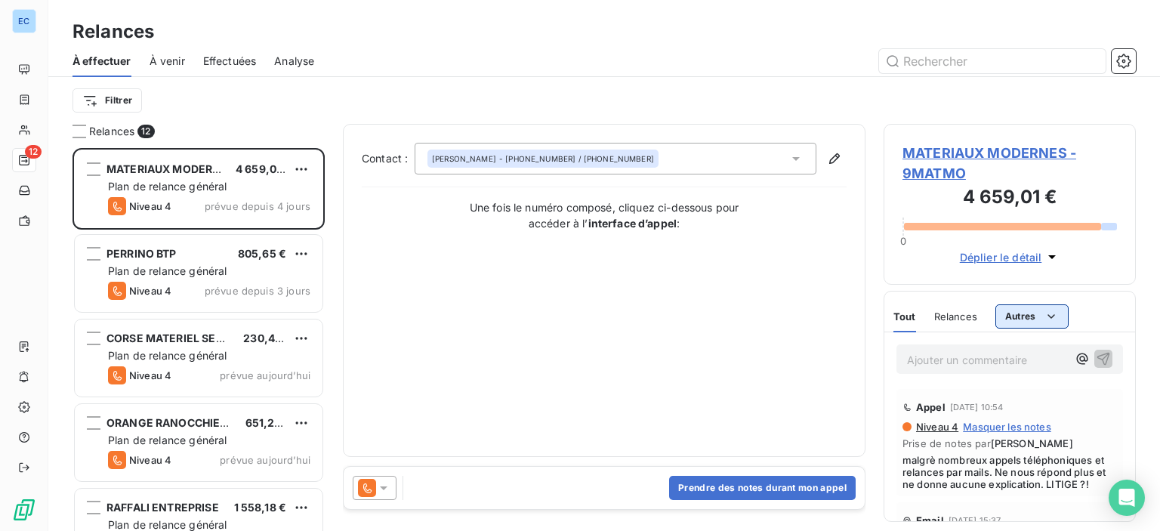
click at [1038, 316] on html "EC 12 Relances À effectuer À venir Effectuées Analyse Filtrer Relances 12 MATER…" at bounding box center [580, 265] width 1160 height 531
click at [1024, 310] on html "EC 12 Relances À effectuer À venir Effectuées Analyse Filtrer Relances 12 MATER…" at bounding box center [580, 265] width 1160 height 531
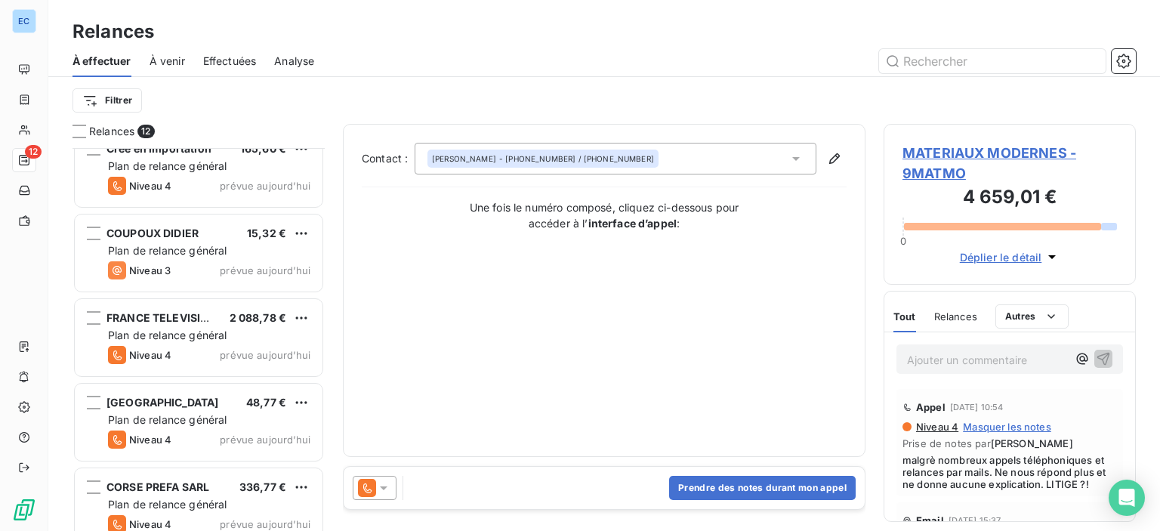
scroll to position [632, 0]
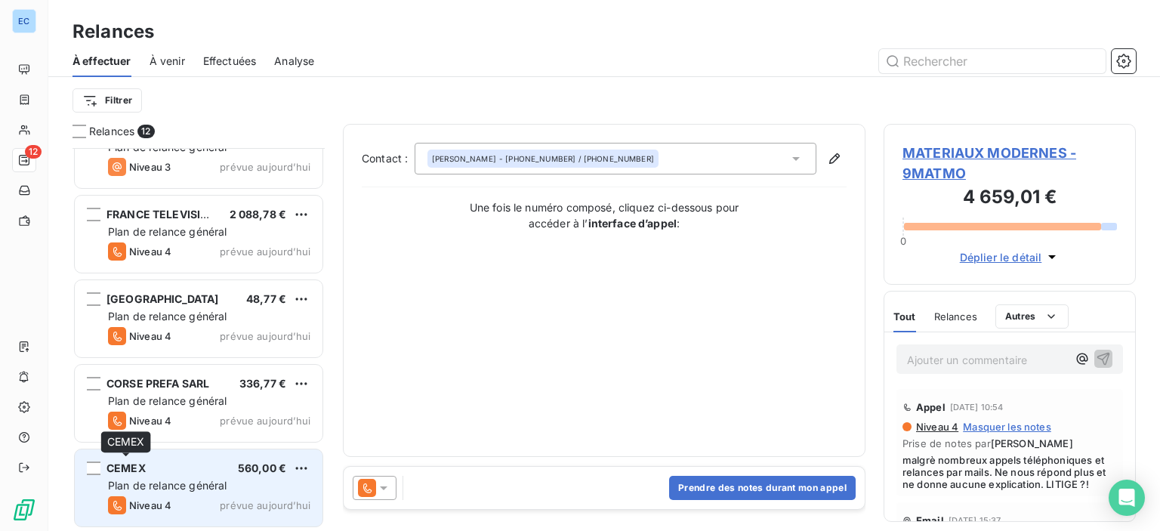
click at [129, 473] on span "CEMEX" at bounding box center [125, 467] width 39 height 13
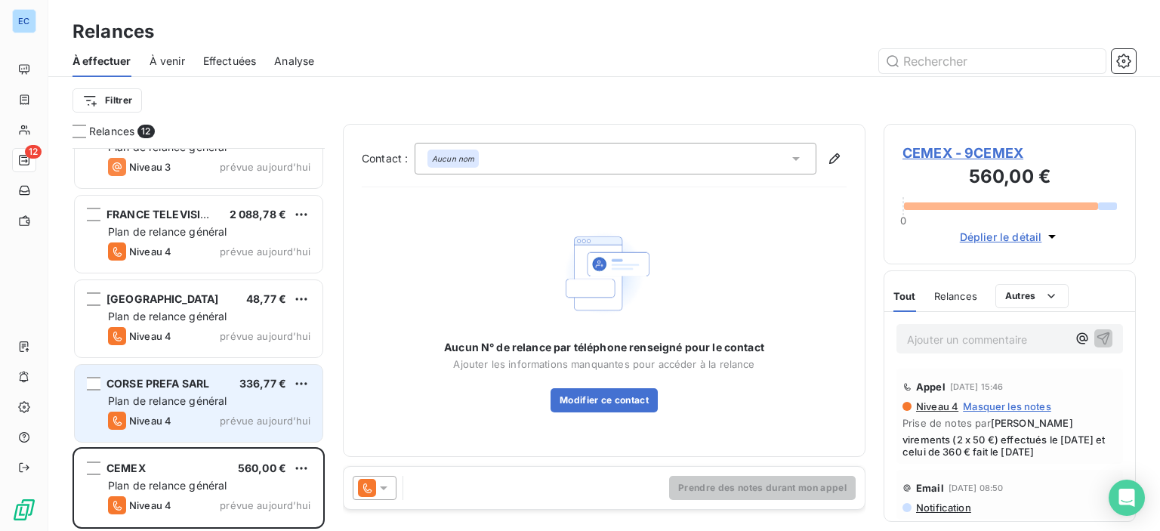
scroll to position [406, 0]
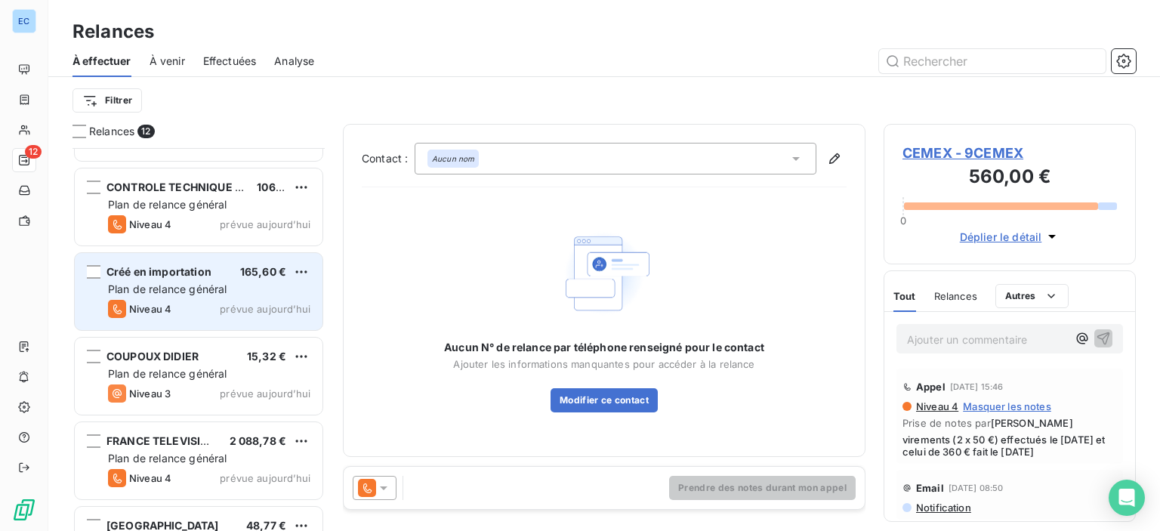
click at [163, 289] on span "Plan de relance général" at bounding box center [167, 288] width 119 height 13
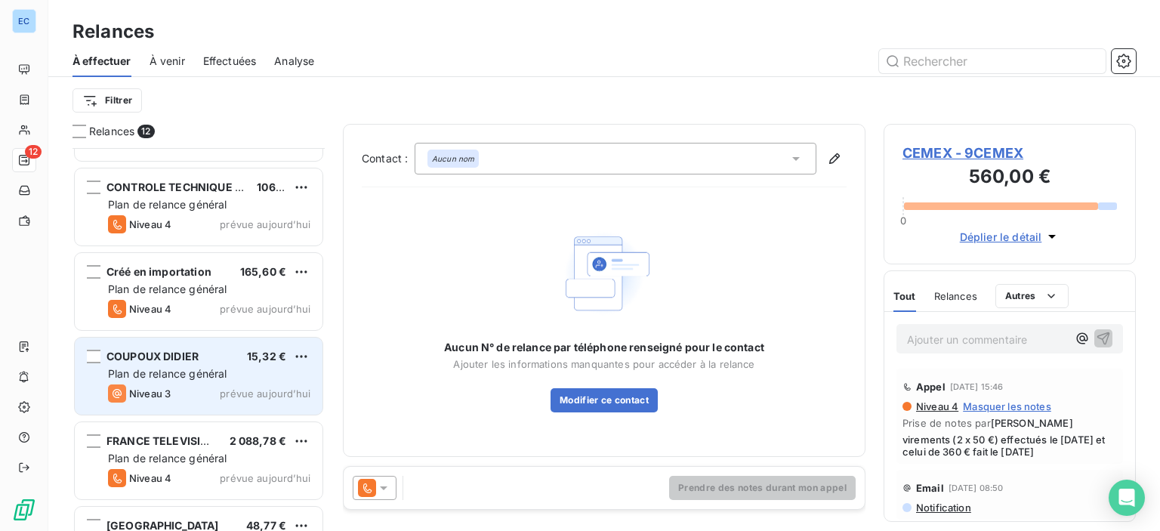
click at [190, 353] on span "COUPOUX DIDIER" at bounding box center [152, 356] width 92 height 13
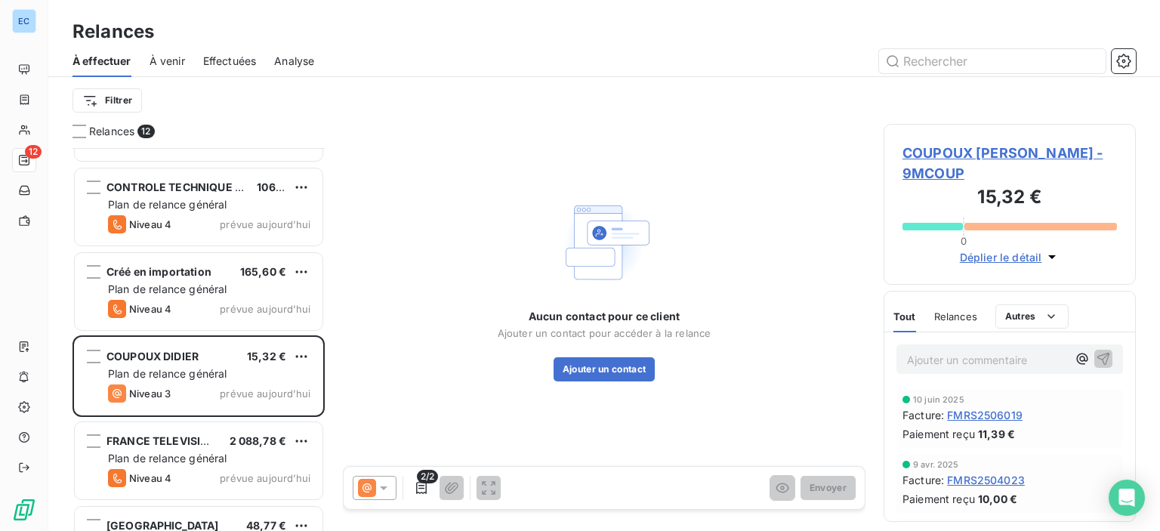
click at [962, 156] on span "COUPOUX DIDIER - 9MCOUP" at bounding box center [1009, 163] width 214 height 41
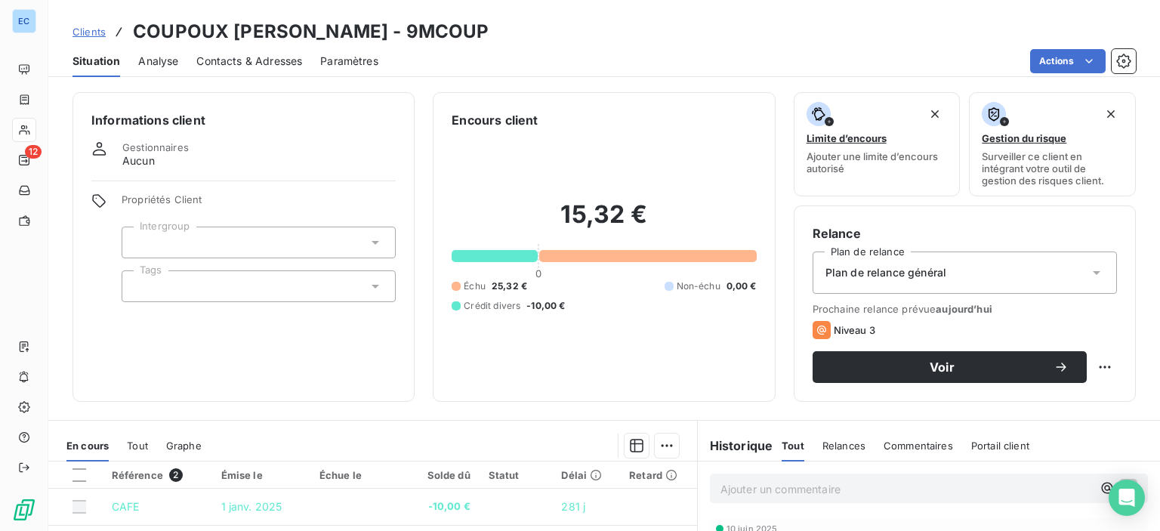
scroll to position [266, 0]
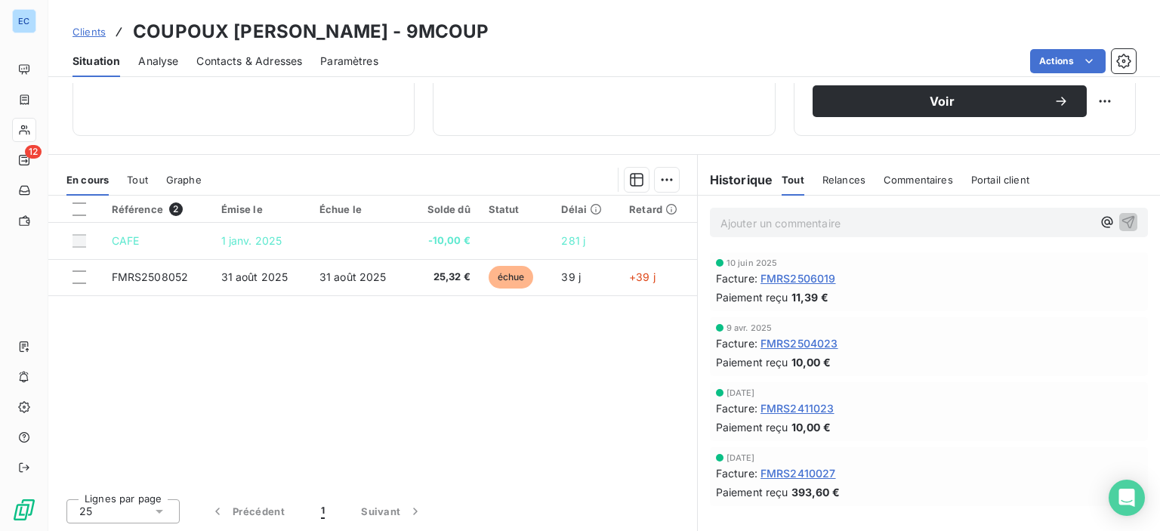
click at [226, 66] on span "Contacts & Adresses" at bounding box center [249, 61] width 106 height 15
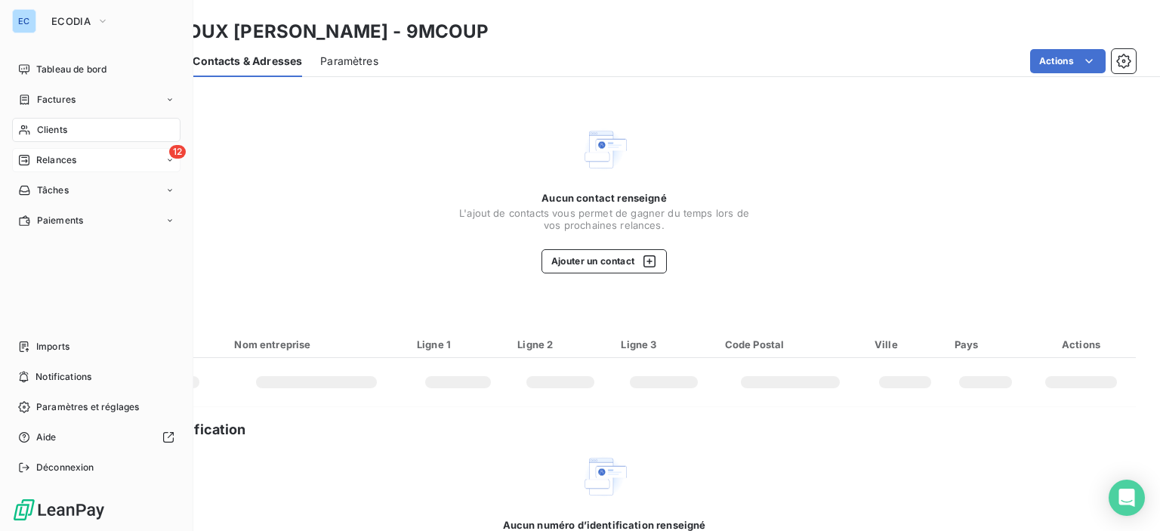
drag, startPoint x: 18, startPoint y: 180, endPoint x: 23, endPoint y: 163, distance: 18.0
click at [23, 171] on div "12 Relances" at bounding box center [96, 160] width 168 height 24
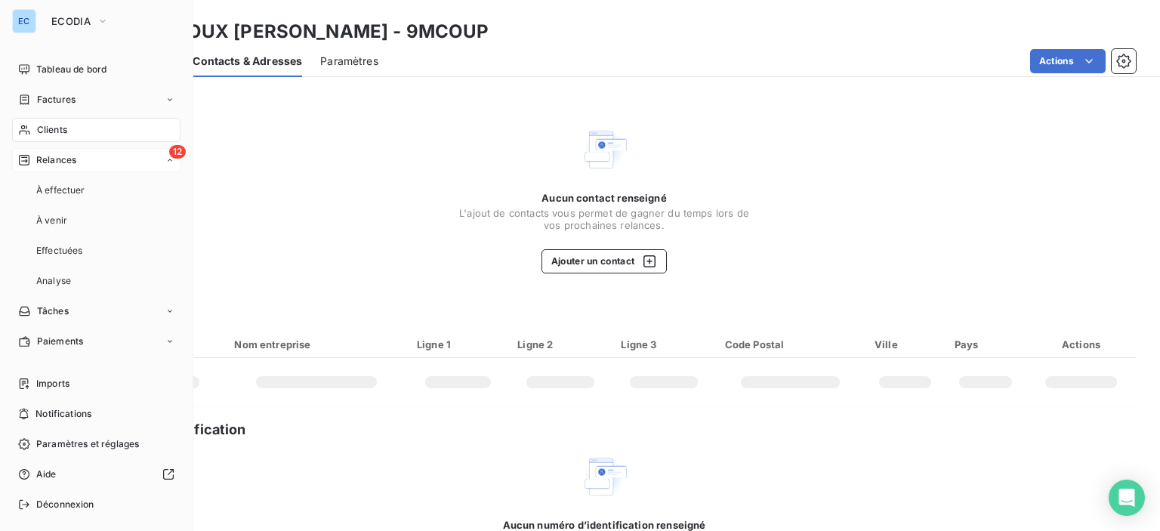
drag, startPoint x: 26, startPoint y: 159, endPoint x: 82, endPoint y: 149, distance: 56.7
click at [27, 157] on icon at bounding box center [24, 160] width 12 height 12
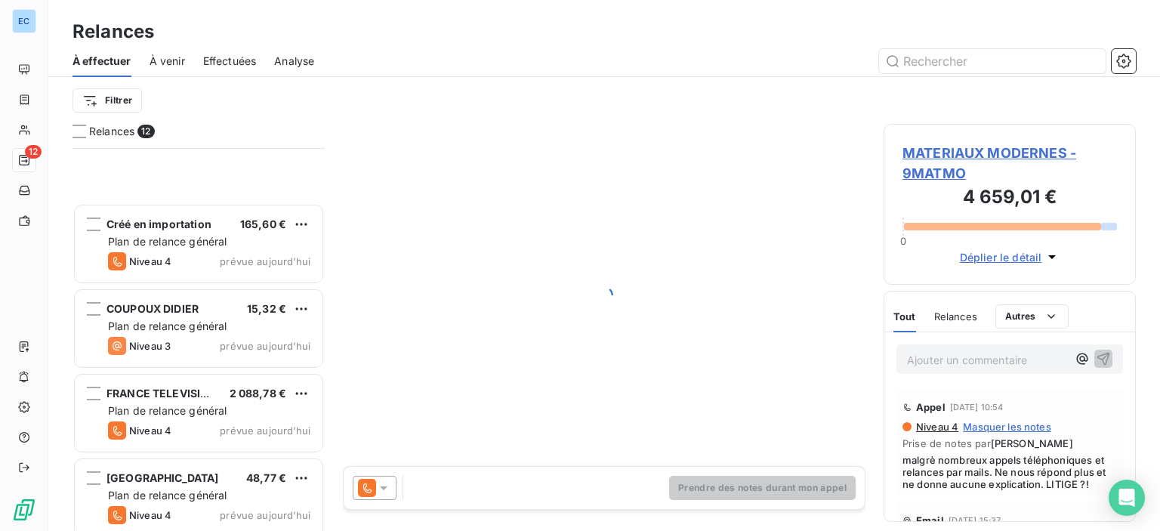
scroll to position [632, 0]
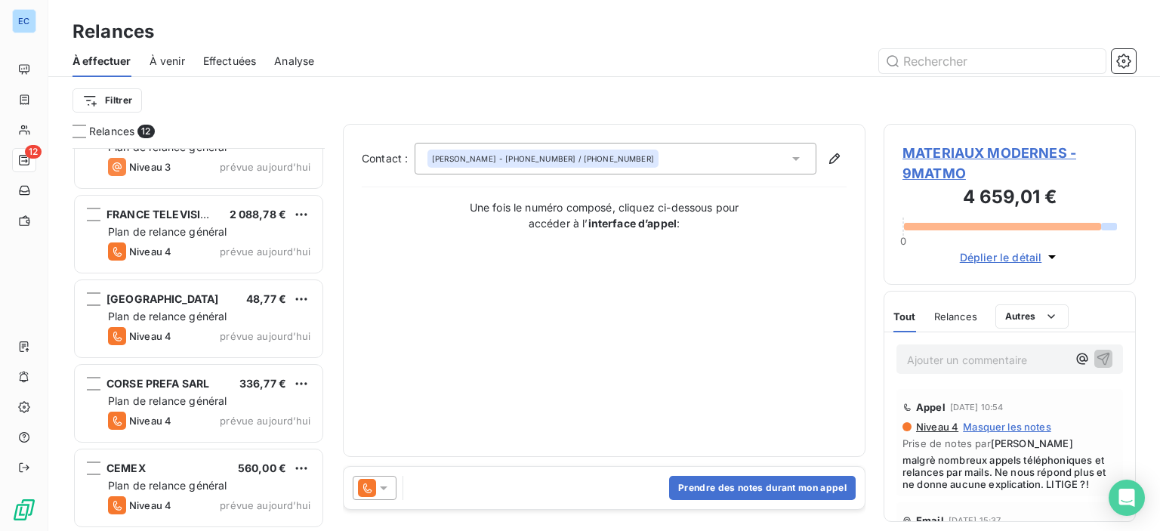
click at [303, 63] on span "Analyse" at bounding box center [294, 61] width 40 height 15
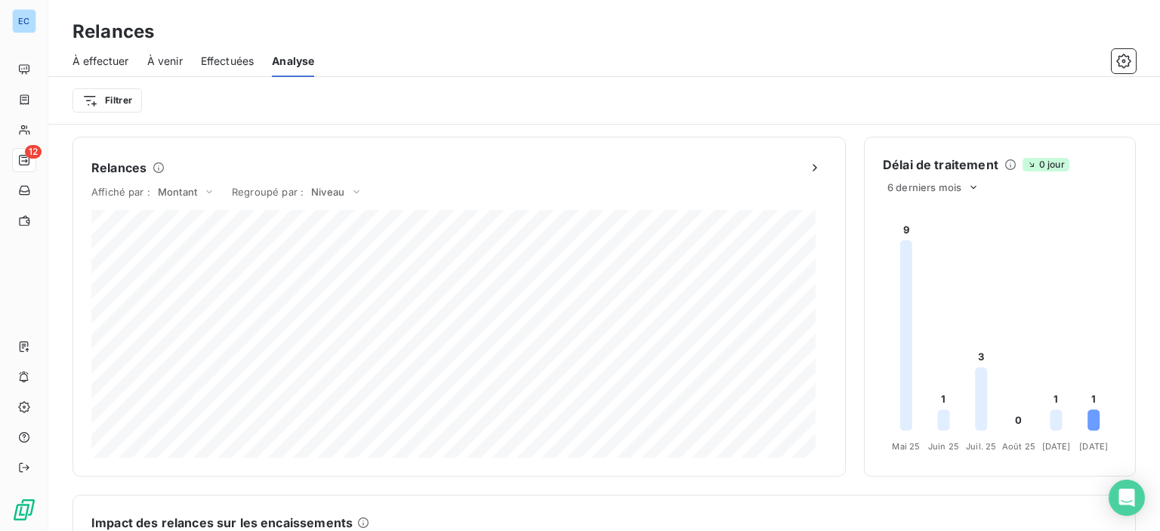
click at [225, 62] on span "Effectuées" at bounding box center [228, 61] width 54 height 15
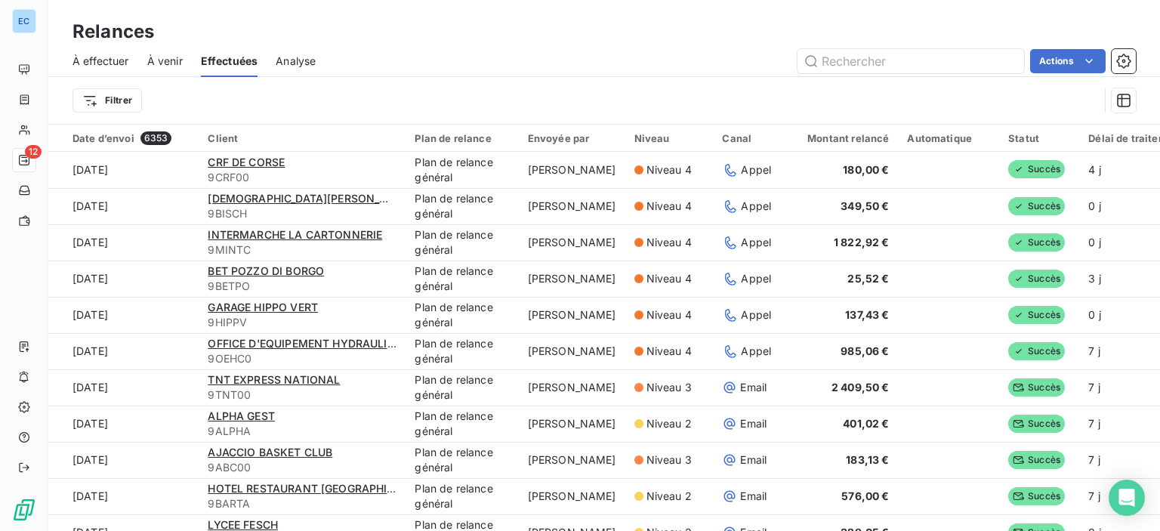
click at [105, 63] on span "À effectuer" at bounding box center [100, 61] width 57 height 15
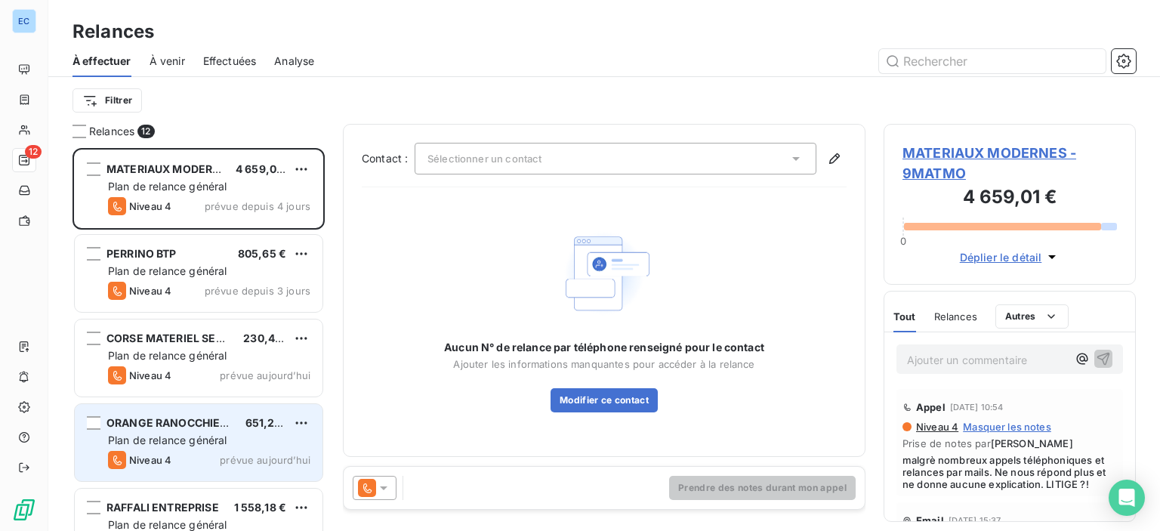
click at [174, 425] on span "ORANGE RANOCCHIETTO" at bounding box center [174, 422] width 136 height 13
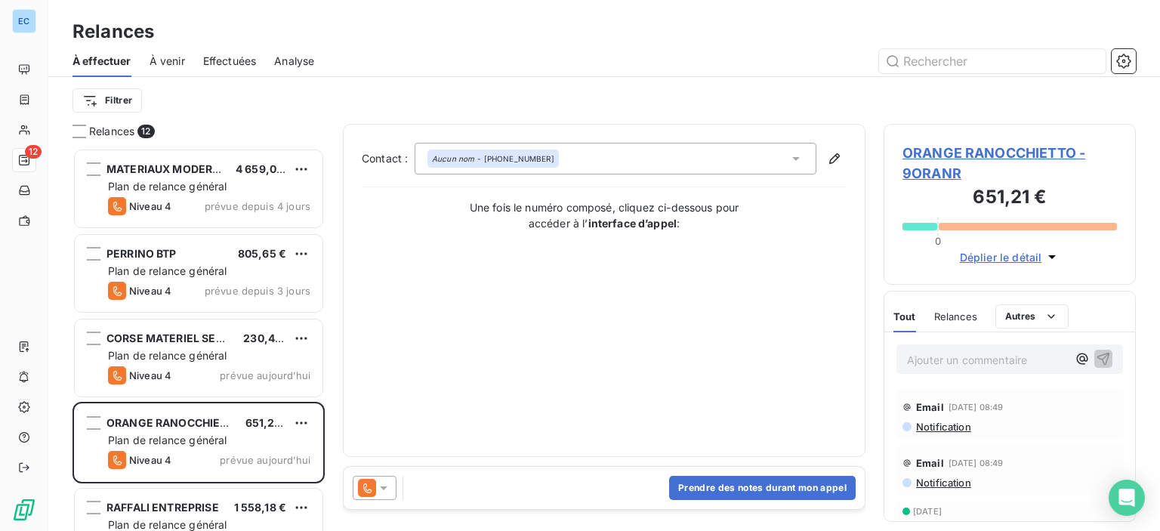
click at [930, 153] on span "ORANGE RANOCCHIETTO - 9ORANR" at bounding box center [1009, 163] width 214 height 41
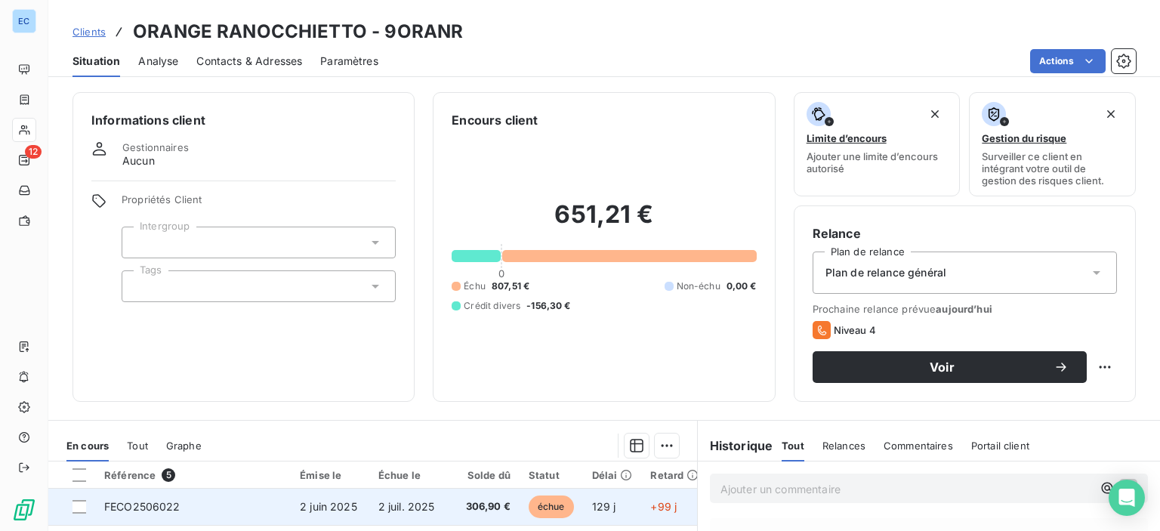
scroll to position [151, 0]
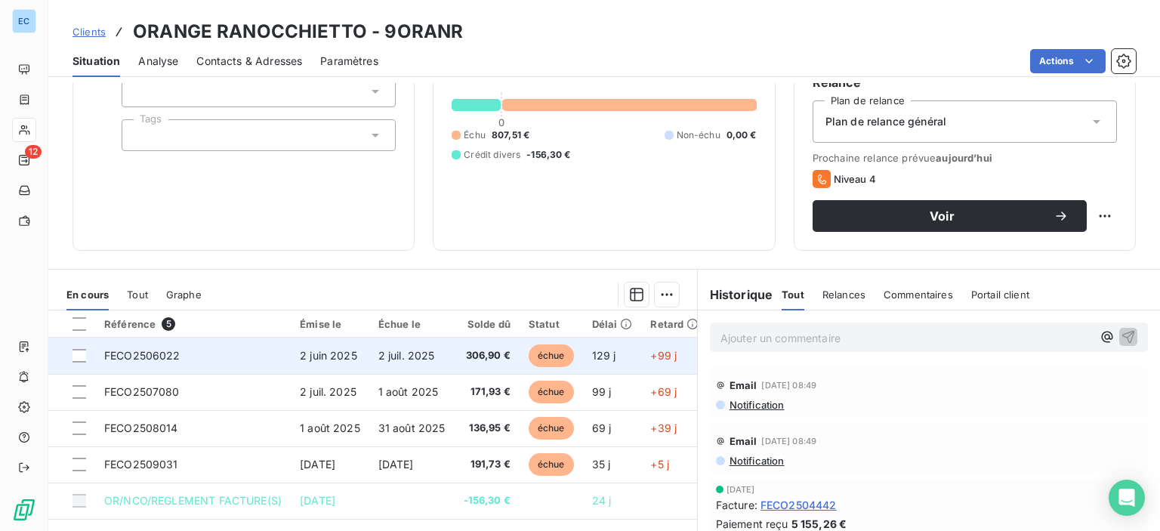
click at [125, 353] on span "FECO2506022" at bounding box center [142, 355] width 76 height 13
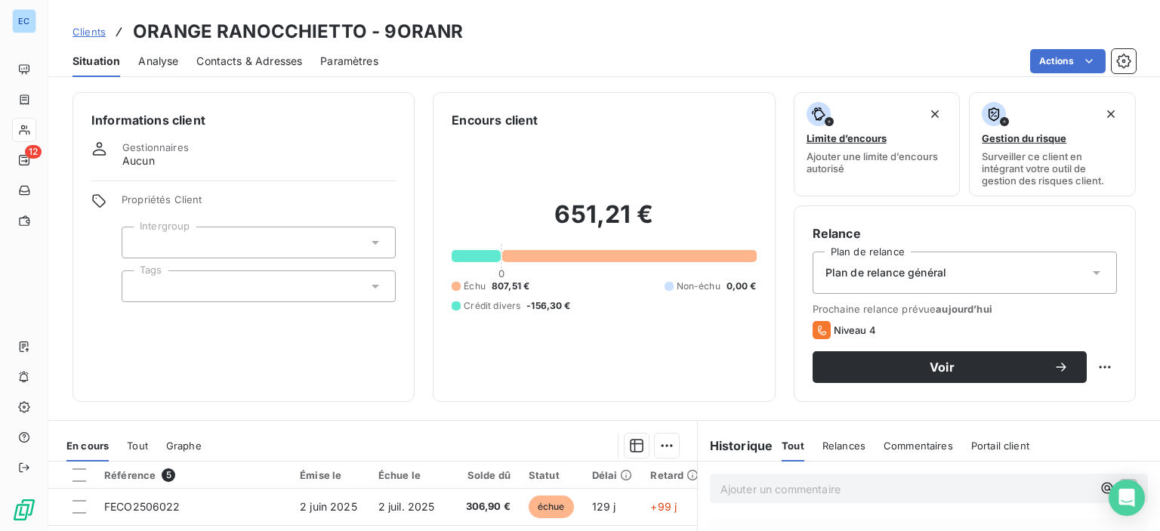
click at [243, 60] on span "Contacts & Adresses" at bounding box center [249, 61] width 106 height 15
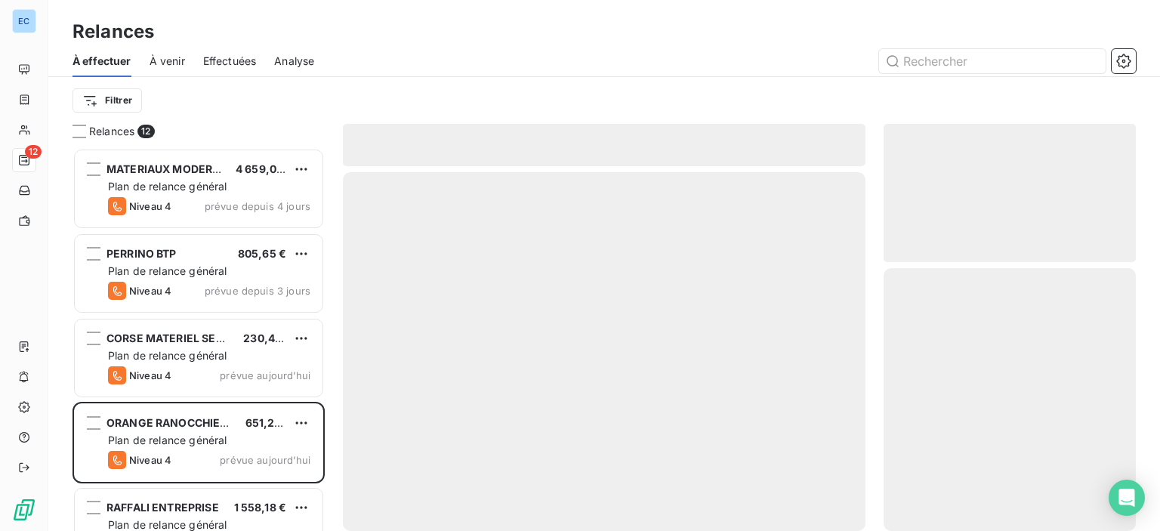
scroll to position [372, 240]
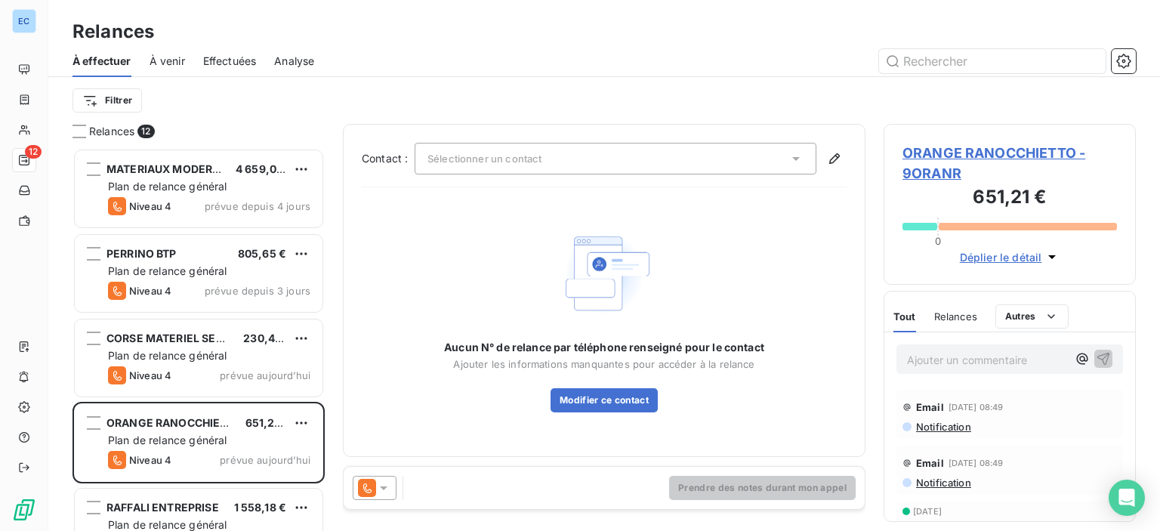
click at [961, 148] on span "ORANGE RANOCCHIETTO - 9ORANR" at bounding box center [1009, 163] width 214 height 41
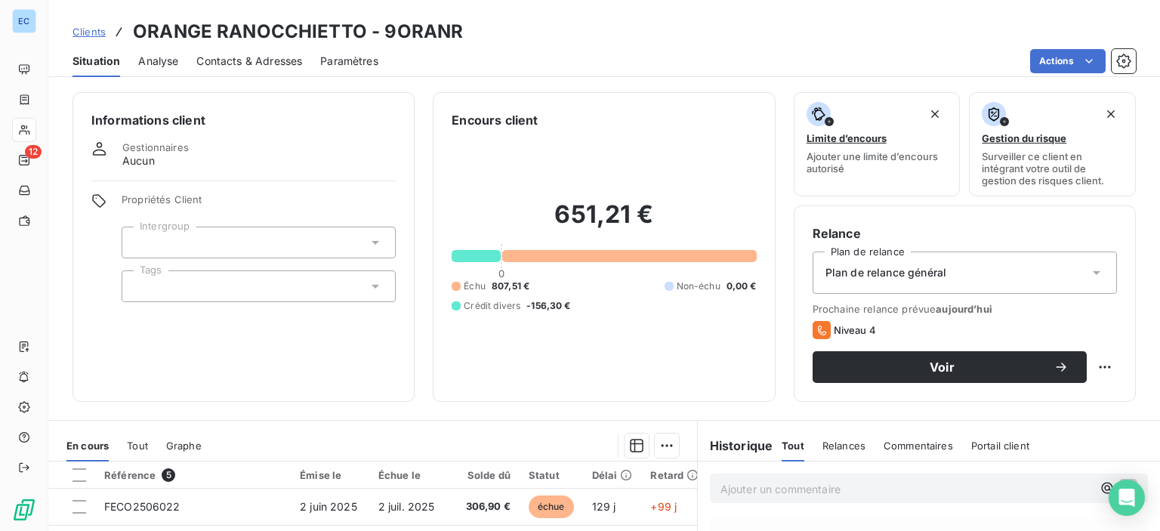
scroll to position [227, 0]
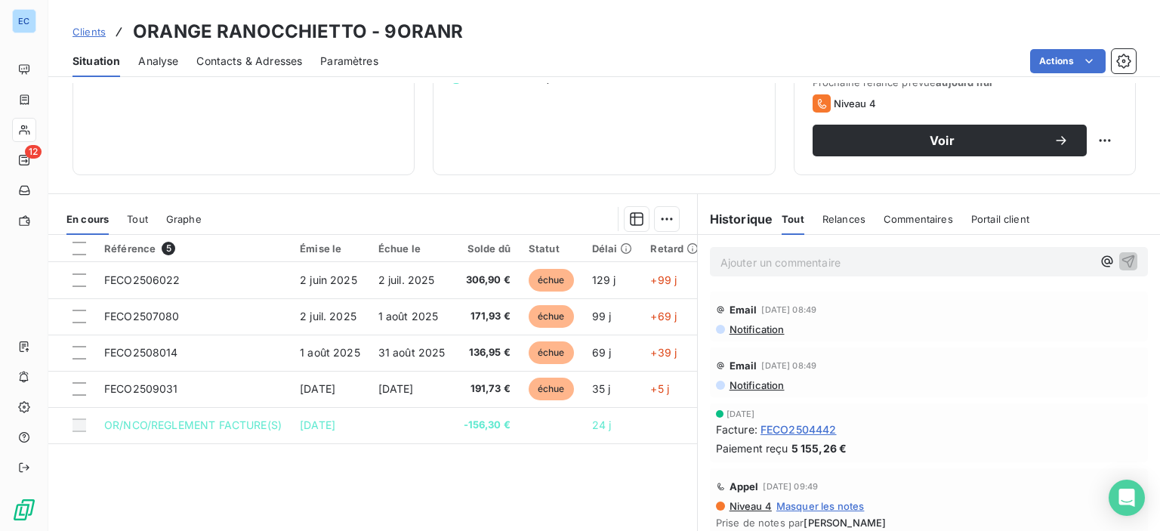
click at [266, 63] on span "Contacts & Adresses" at bounding box center [249, 61] width 106 height 15
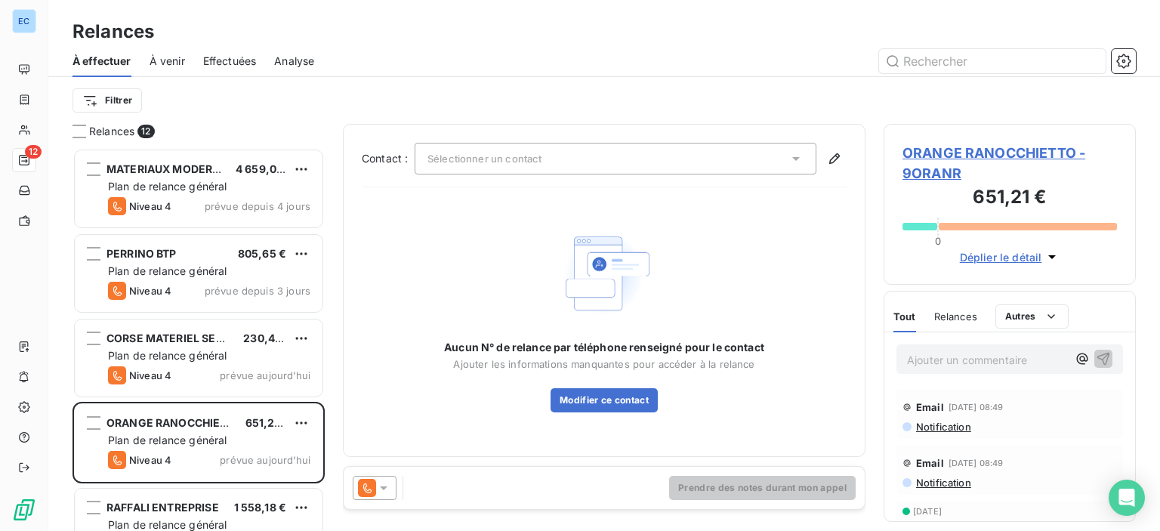
scroll to position [372, 240]
click at [789, 163] on icon at bounding box center [795, 158] width 15 height 15
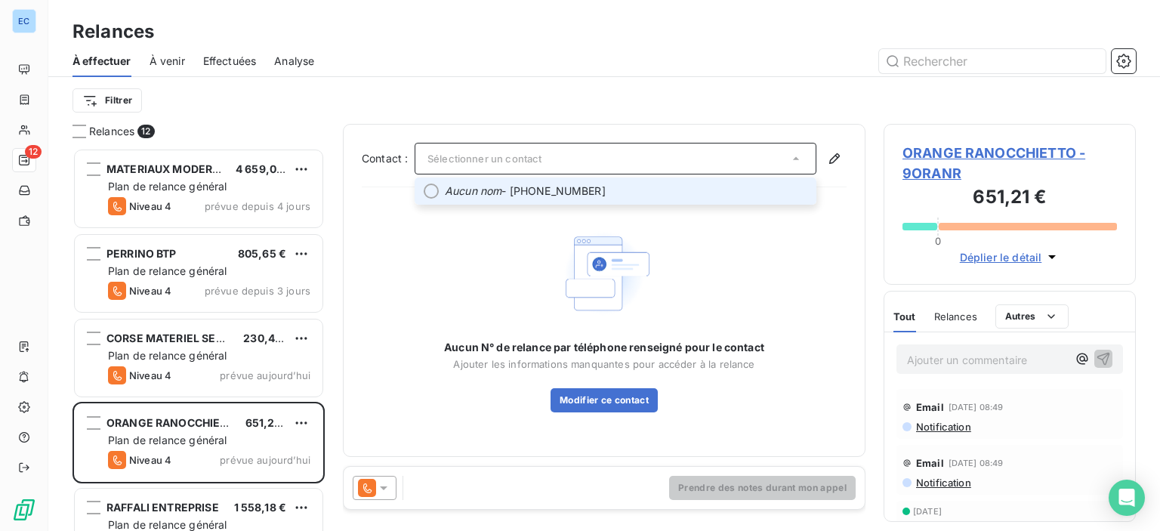
click at [539, 184] on span "Aucun nom - 04.95.51.80.09" at bounding box center [626, 191] width 362 height 15
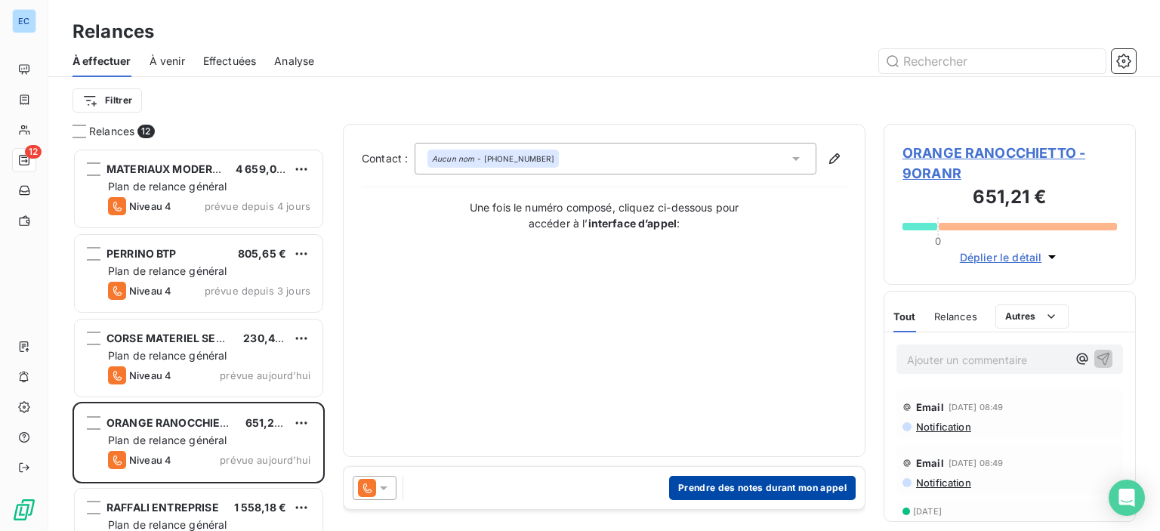
click at [687, 489] on button "Prendre des notes durant mon appel" at bounding box center [762, 488] width 187 height 24
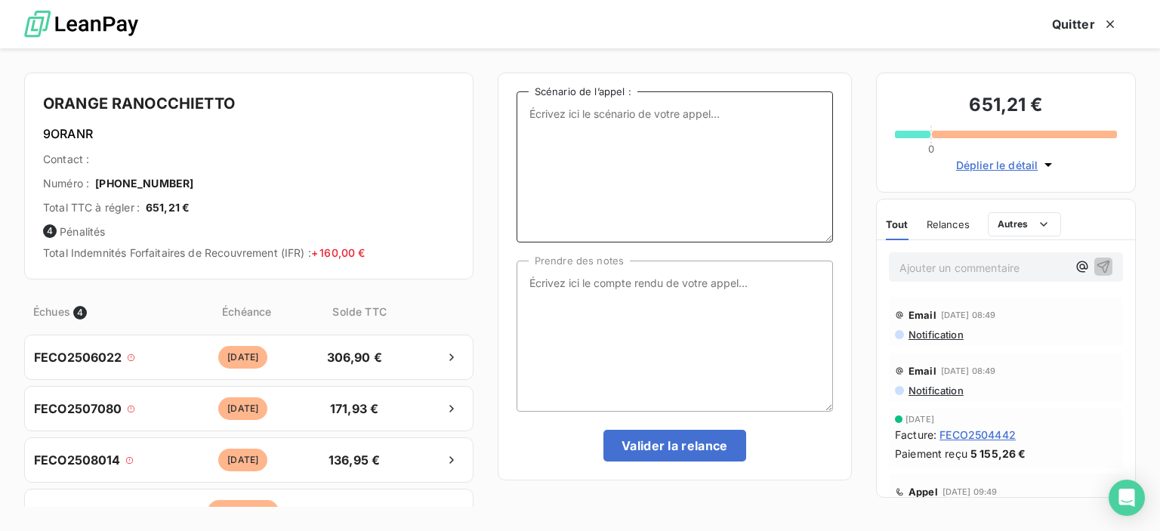
click at [530, 116] on textarea "Scénario de l’appel :" at bounding box center [675, 166] width 316 height 151
type textarea "4 factures impayées"
click at [525, 284] on textarea "Prendre des notes" at bounding box center [675, 336] width 316 height 151
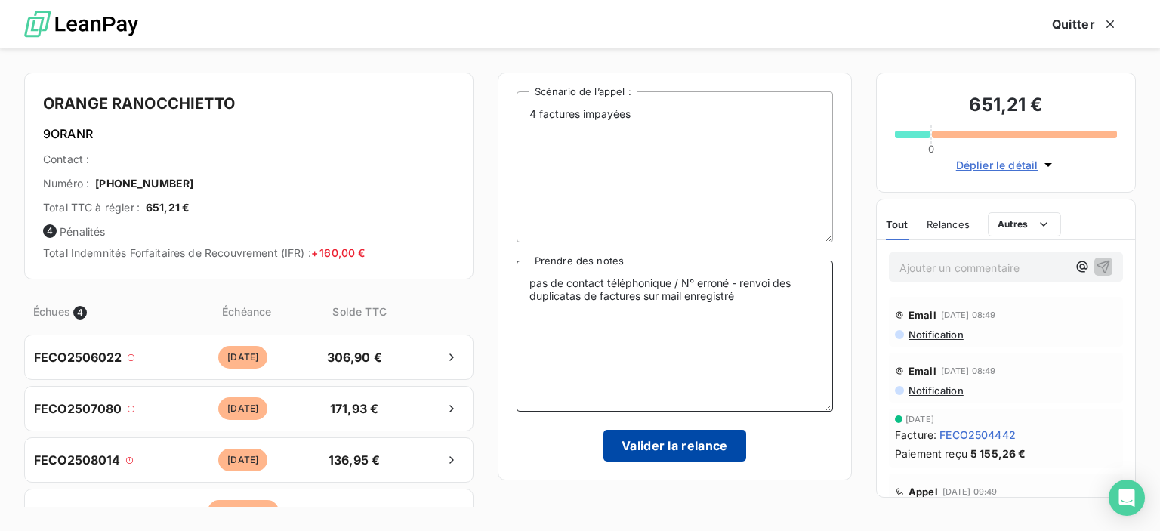
type textarea "pas de contact téléphonique / N° erroné - renvoi des duplicatas de factures sur…"
click at [696, 446] on button "Valider la relance" at bounding box center [674, 446] width 143 height 32
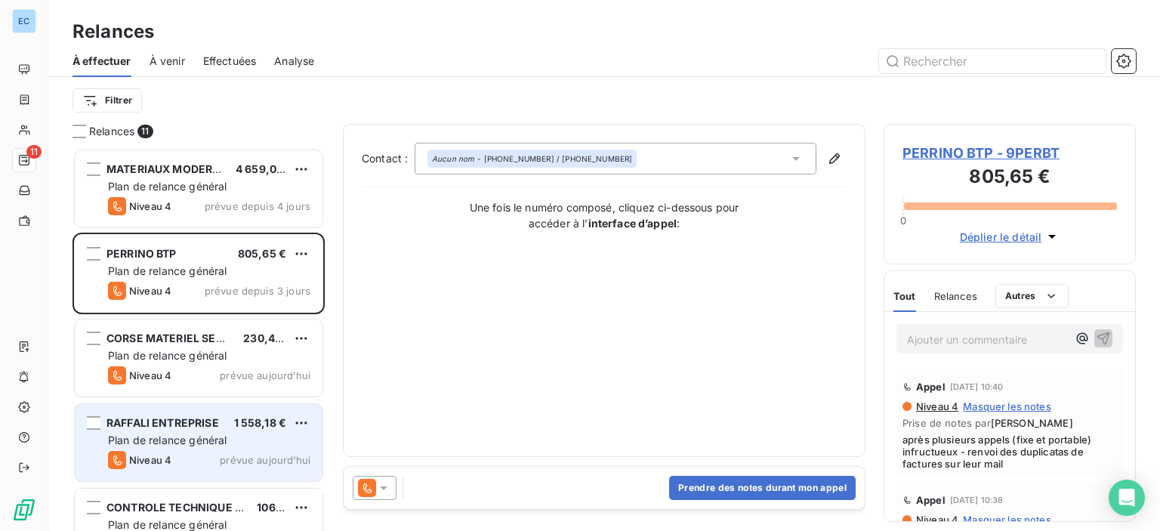
click at [178, 425] on span "RAFFALI ENTREPRISE" at bounding box center [162, 422] width 113 height 13
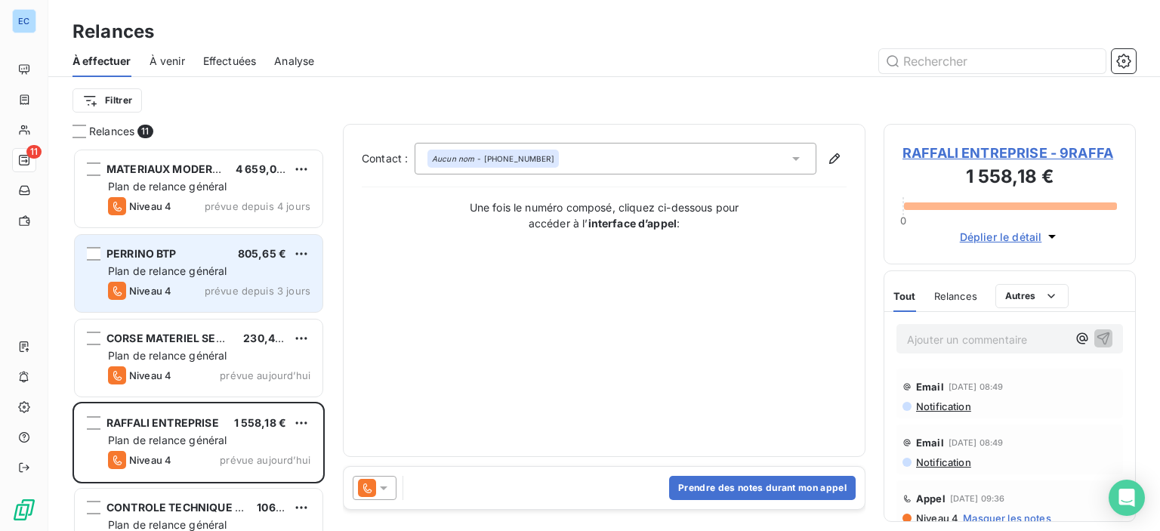
click at [221, 271] on span "Plan de relance général" at bounding box center [167, 270] width 119 height 13
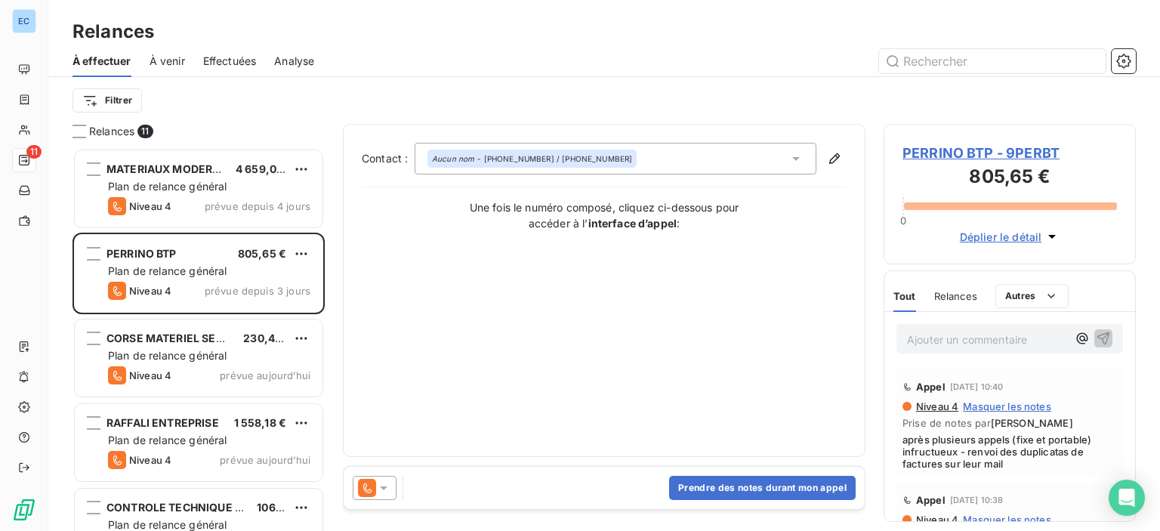
click at [967, 155] on span "PERRINO BTP - 9PERBT" at bounding box center [1009, 153] width 214 height 20
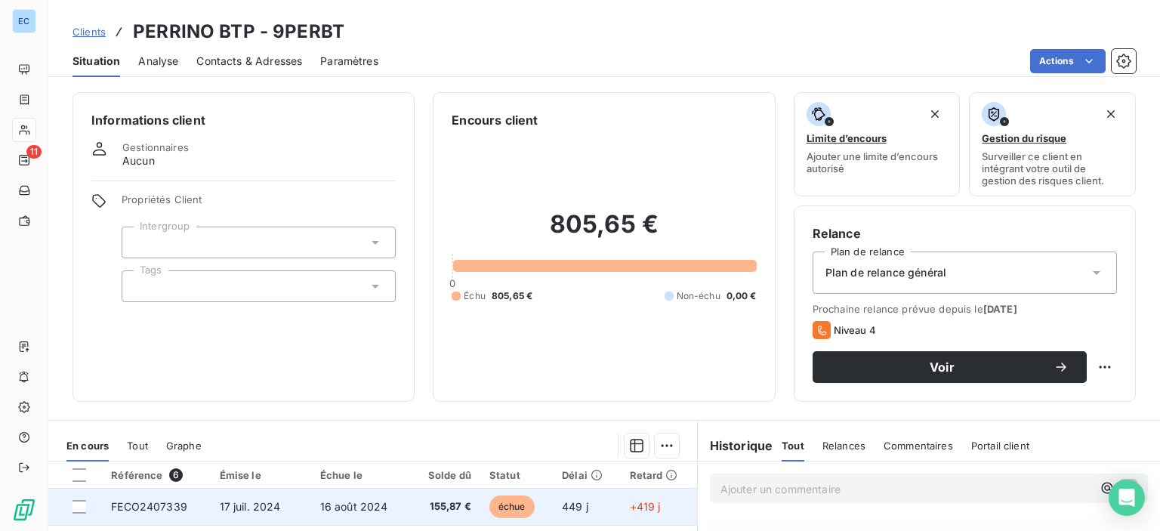
click at [143, 510] on span "FECO2407339" at bounding box center [149, 506] width 76 height 13
